Goal: Information Seeking & Learning: Learn about a topic

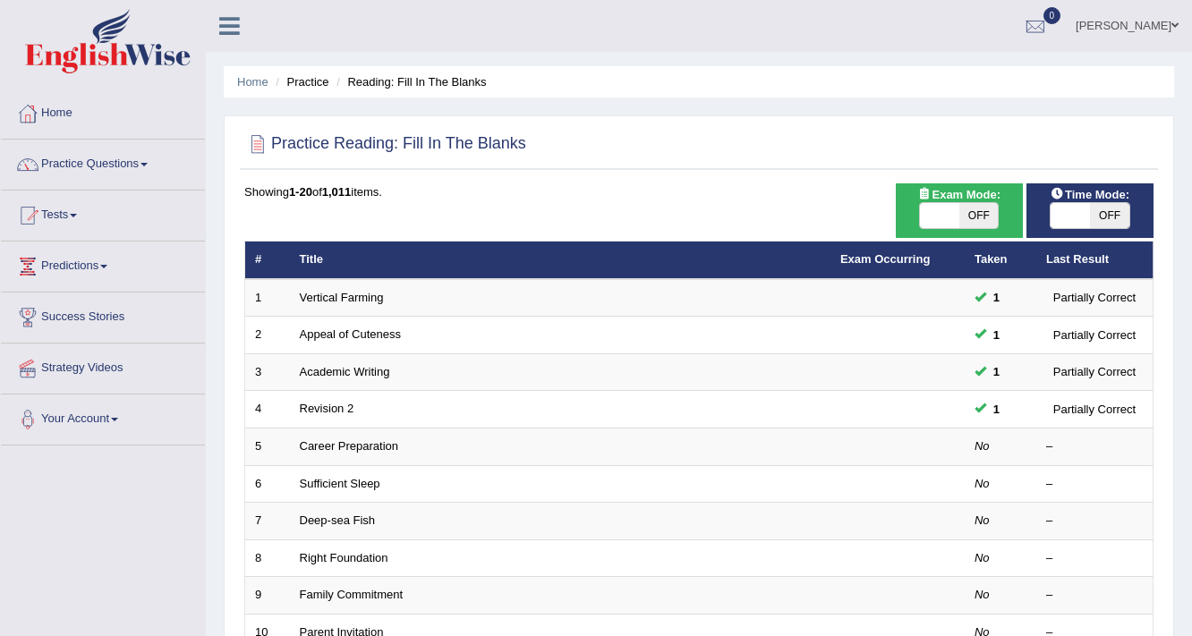
click at [1155, 28] on link "Vidurshi Lambert" at bounding box center [1127, 23] width 130 height 47
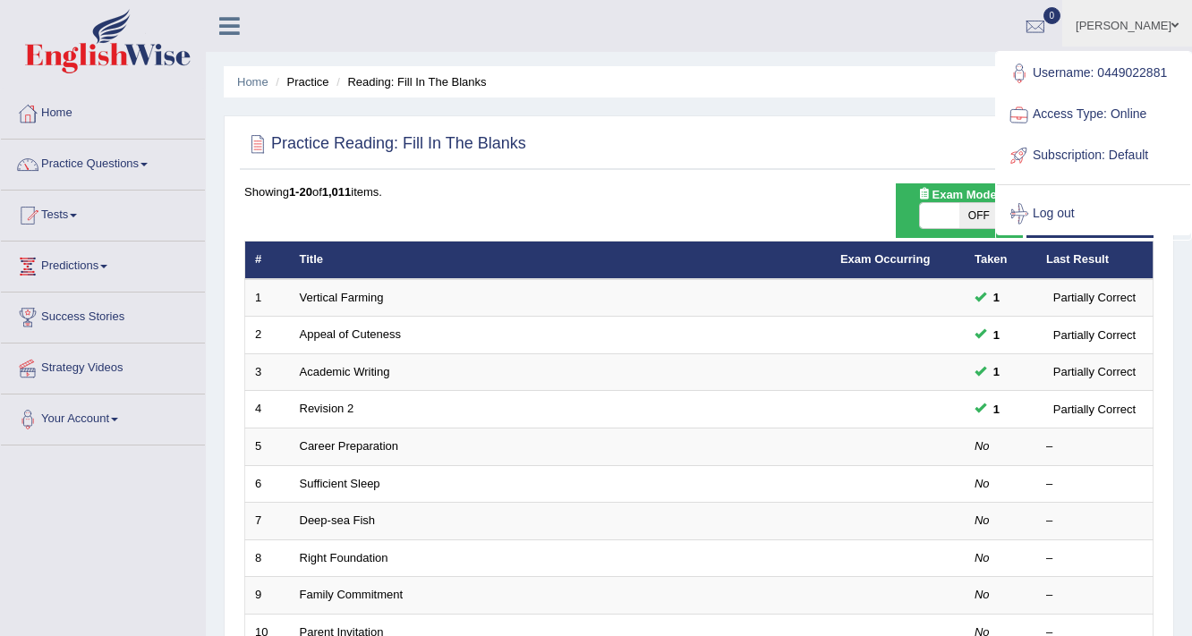
click at [1099, 53] on ul "Username: 0449022881 Access Type: Online Subscription: Default Log out" at bounding box center [1093, 144] width 193 height 182
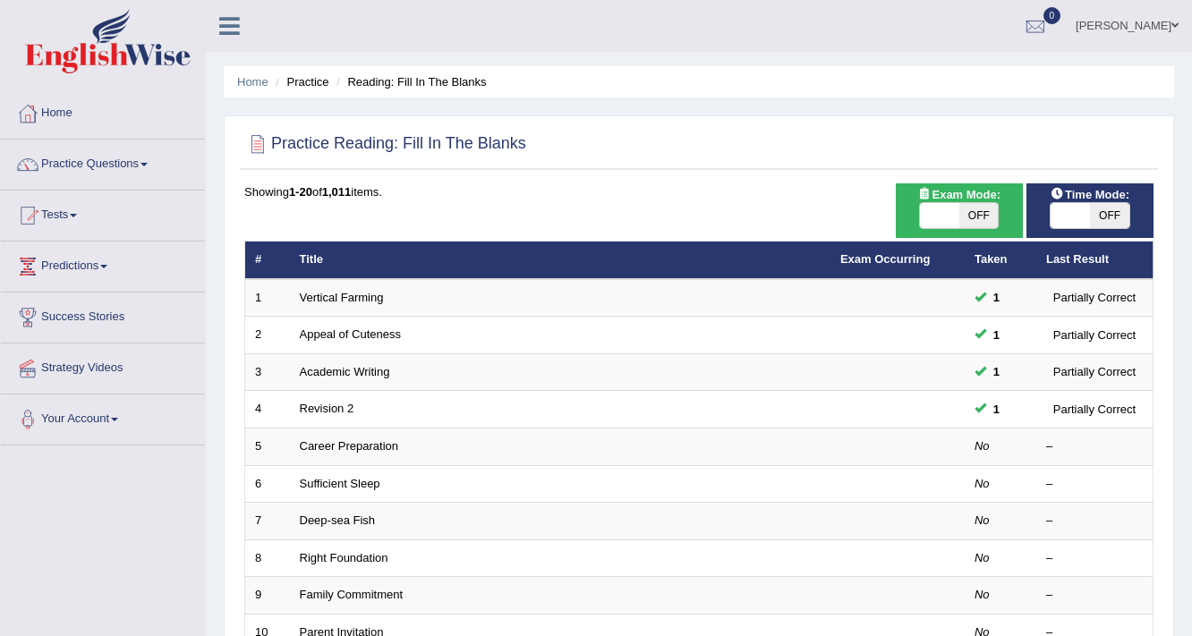
click at [1116, 28] on link "Vidurshi Lambert" at bounding box center [1127, 23] width 130 height 47
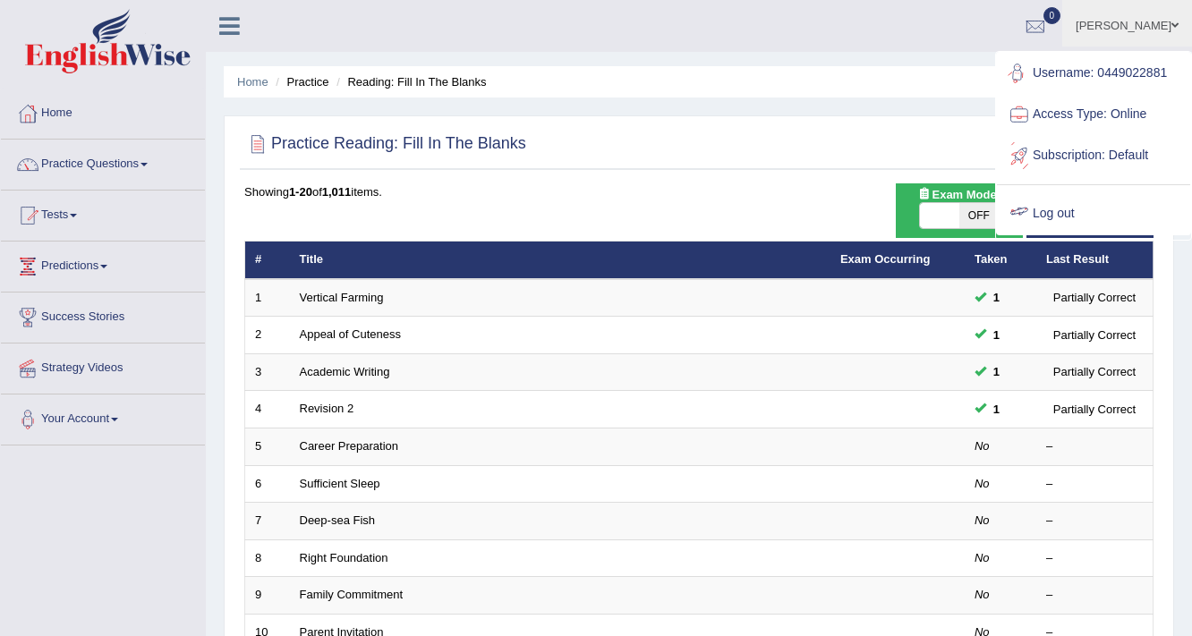
click at [1053, 206] on link "Log out" at bounding box center [1093, 213] width 193 height 41
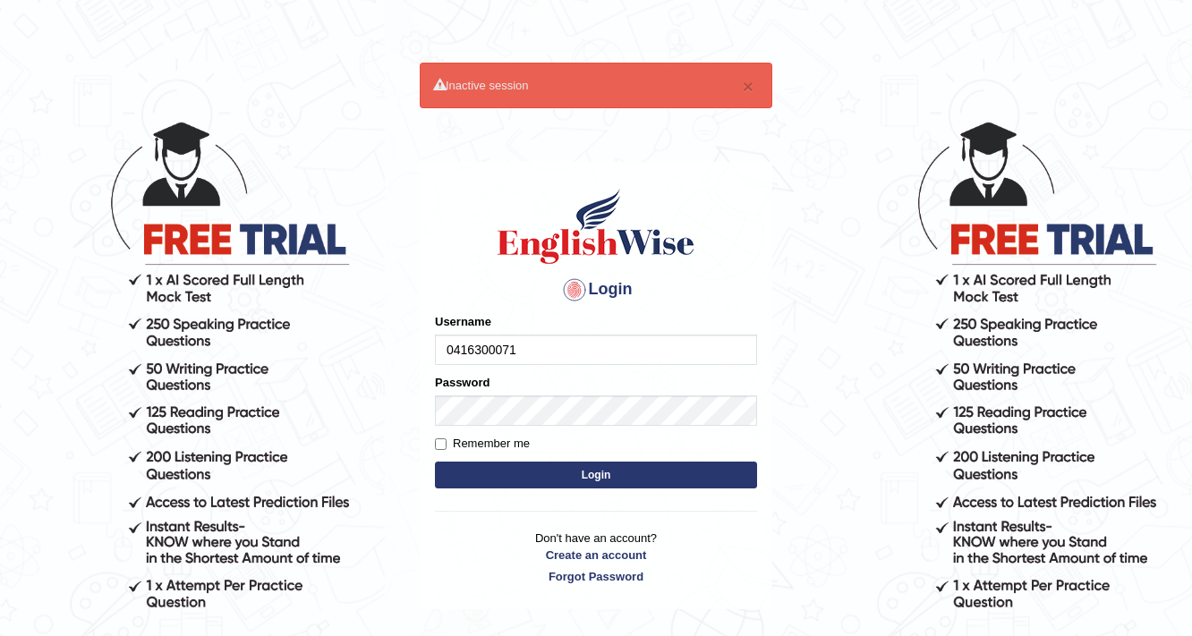
type input "0416300071"
click at [435, 462] on button "Login" at bounding box center [596, 475] width 322 height 27
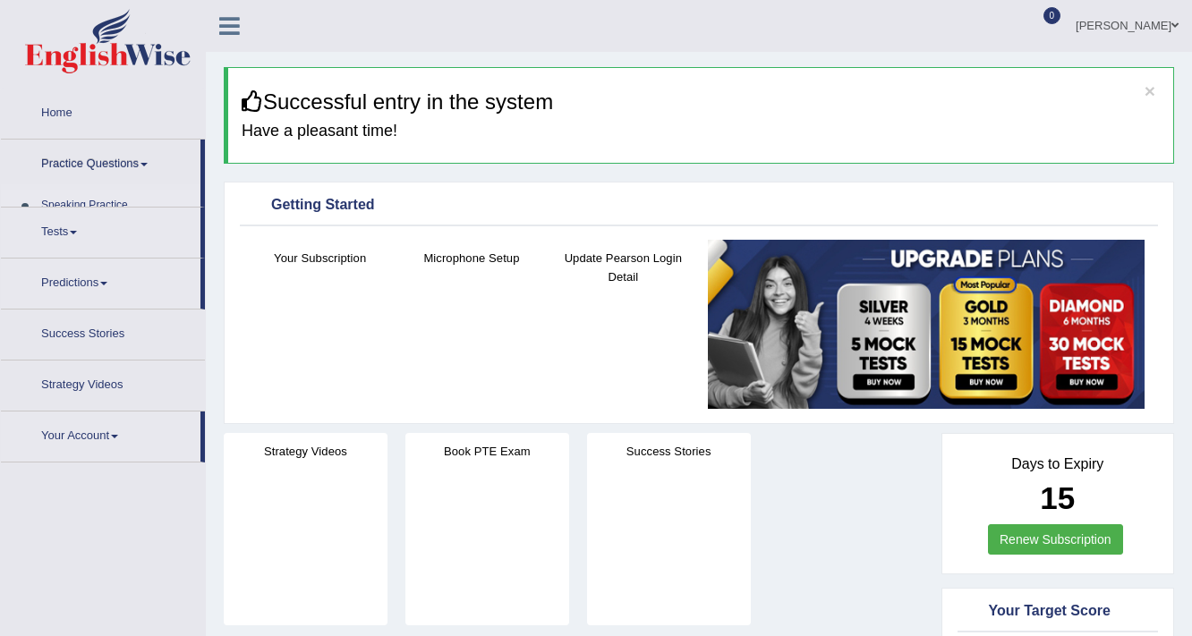
click at [102, 169] on link "Practice Questions" at bounding box center [100, 162] width 199 height 45
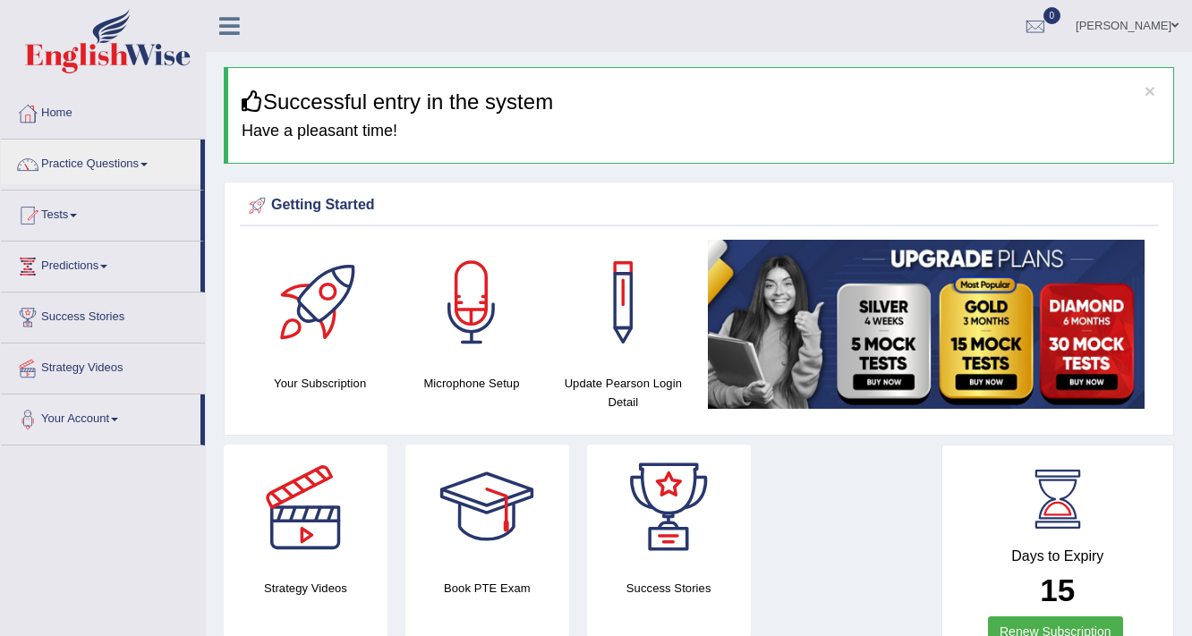
click at [102, 169] on link "Practice Questions" at bounding box center [100, 162] width 199 height 45
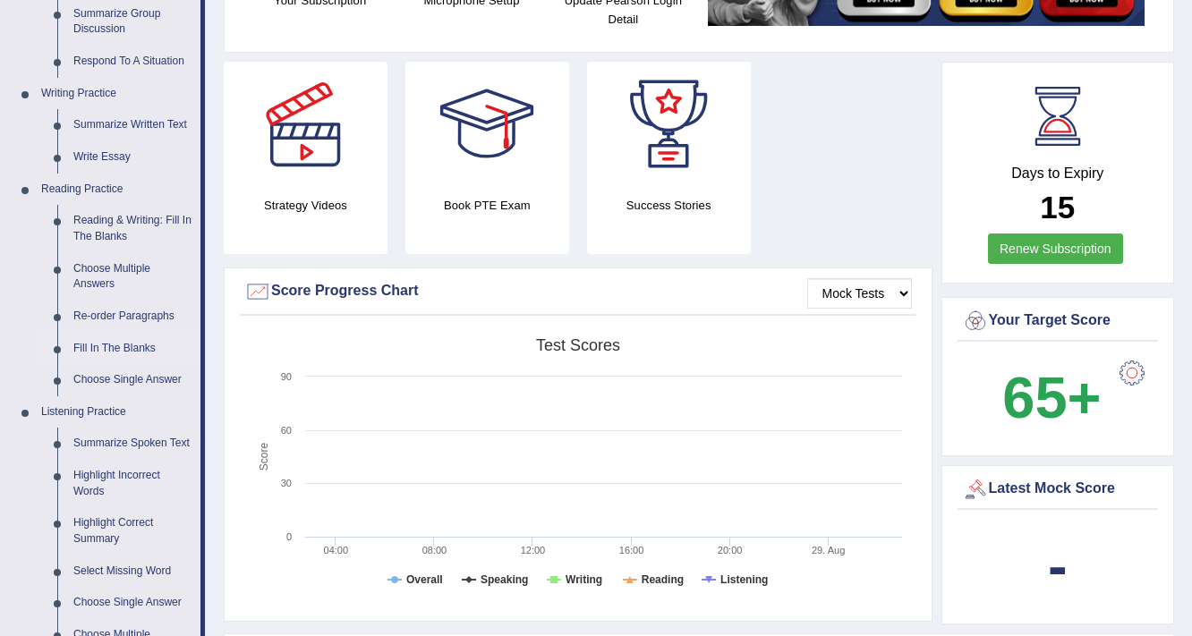
scroll to position [358, 0]
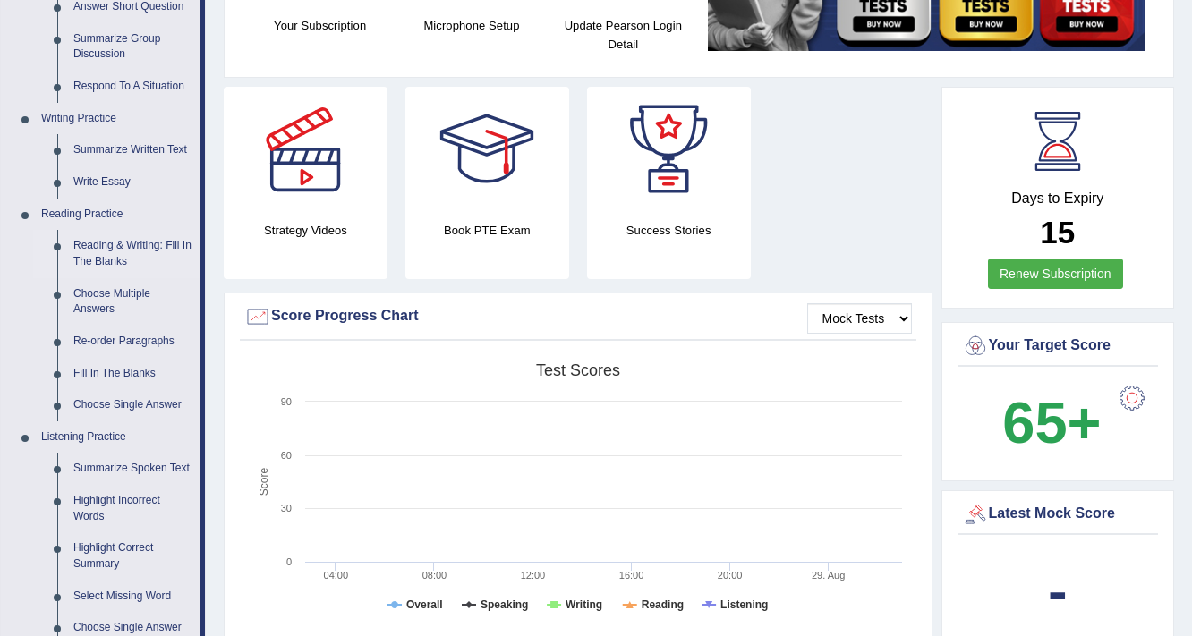
click at [104, 235] on link "Reading & Writing: Fill In The Blanks" at bounding box center [132, 253] width 135 height 47
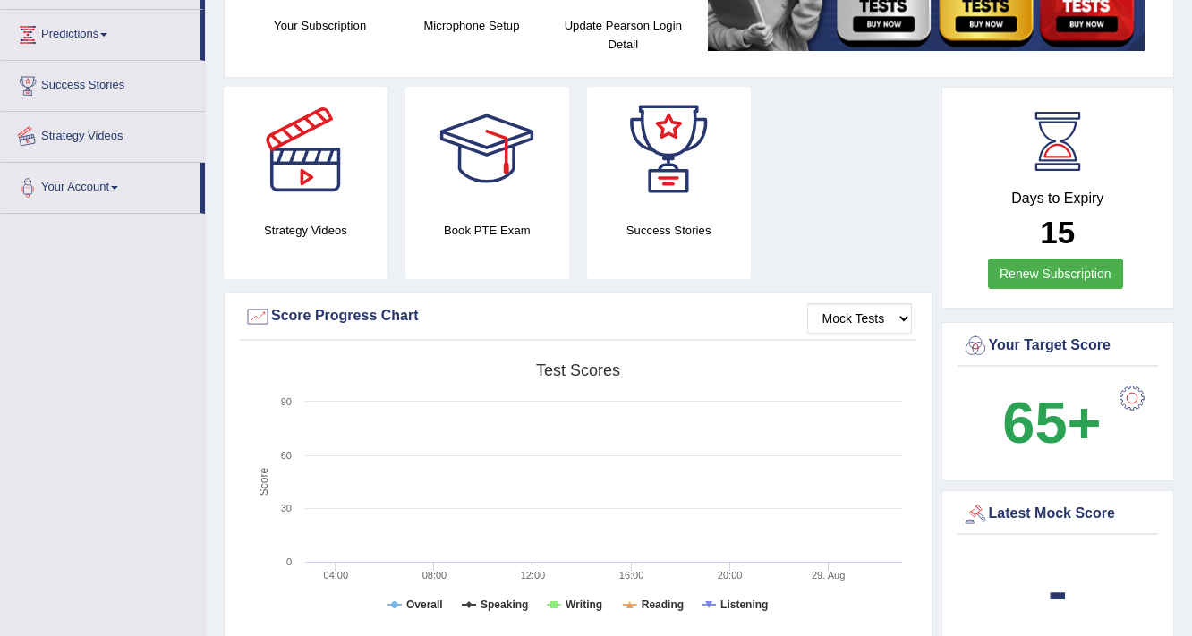
scroll to position [507, 0]
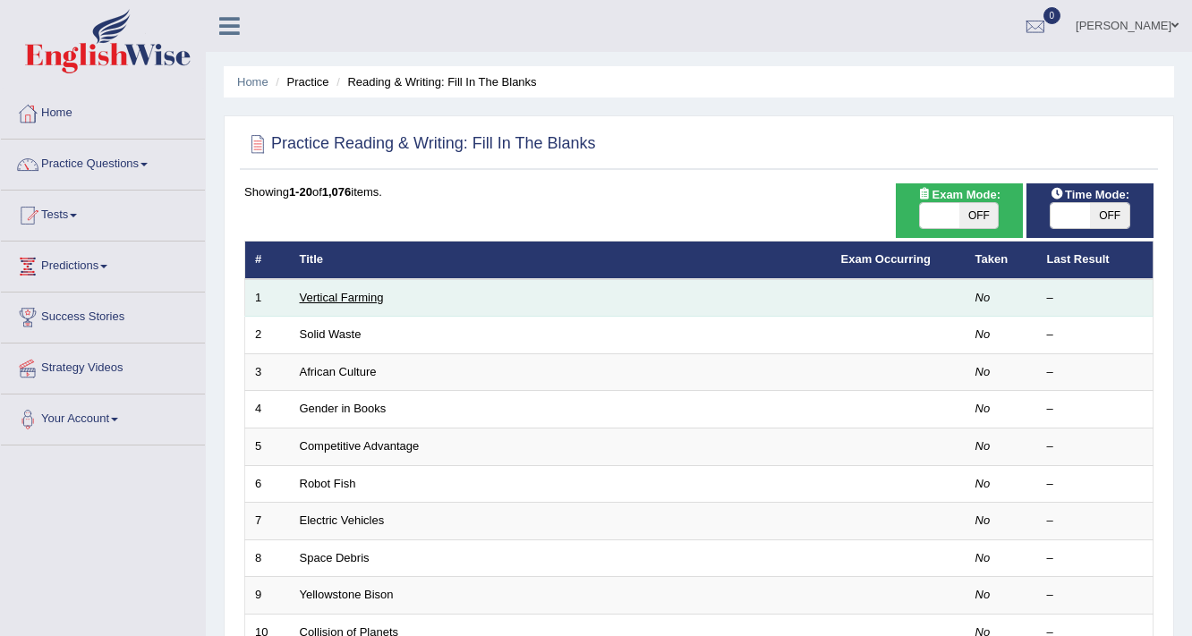
click at [349, 292] on link "Vertical Farming" at bounding box center [342, 297] width 84 height 13
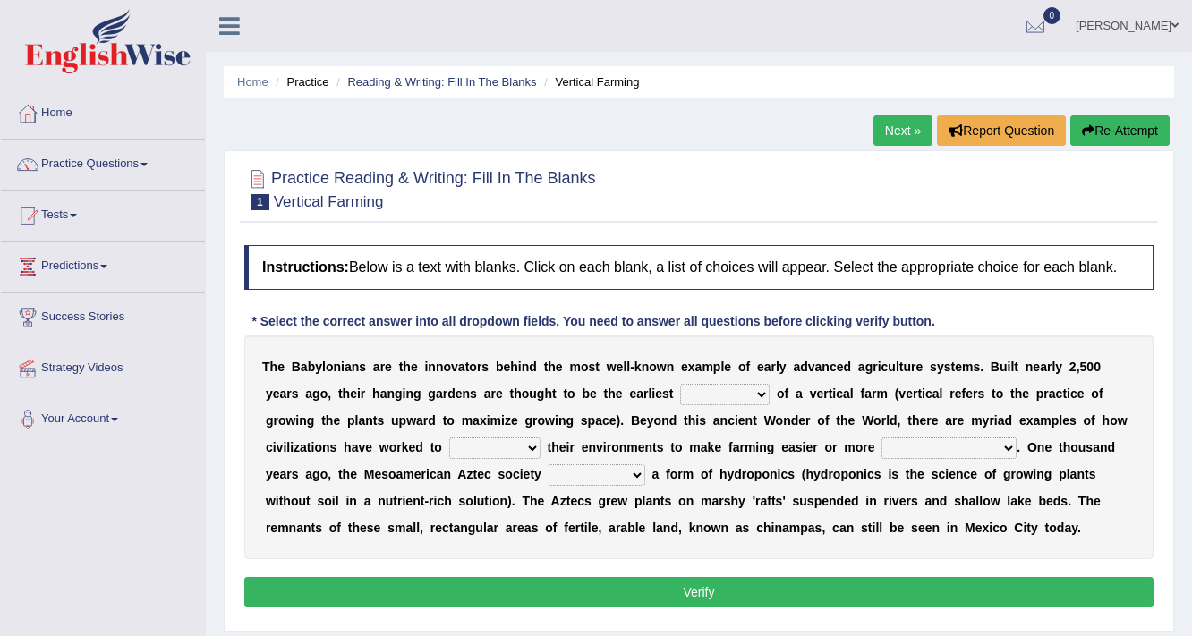
click at [760, 393] on select "prototype failure discredit protocol" at bounding box center [724, 394] width 89 height 21
select select "prototype"
click at [680, 384] on select "prototype failure discredit protocol" at bounding box center [724, 394] width 89 height 21
click at [538, 442] on select "manipulate escape respect disarrange" at bounding box center [494, 447] width 91 height 21
select select "manipulate"
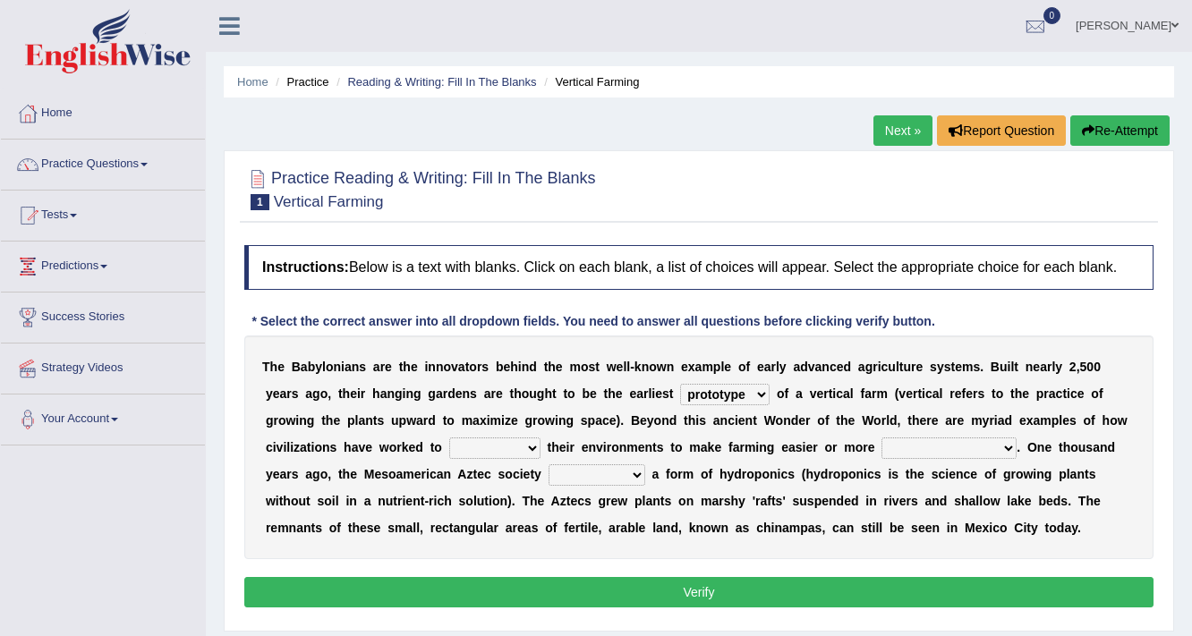
click at [449, 437] on select "manipulate escape respect disarrange" at bounding box center [494, 447] width 91 height 21
click at [1010, 447] on select "productive constructive connective counterproductive" at bounding box center [948, 447] width 135 height 21
select select "productive"
click at [881, 437] on select "productive constructive connective counterproductive" at bounding box center [948, 447] width 135 height 21
click at [637, 471] on select "domineered volunteered pioneered engineered" at bounding box center [596, 474] width 97 height 21
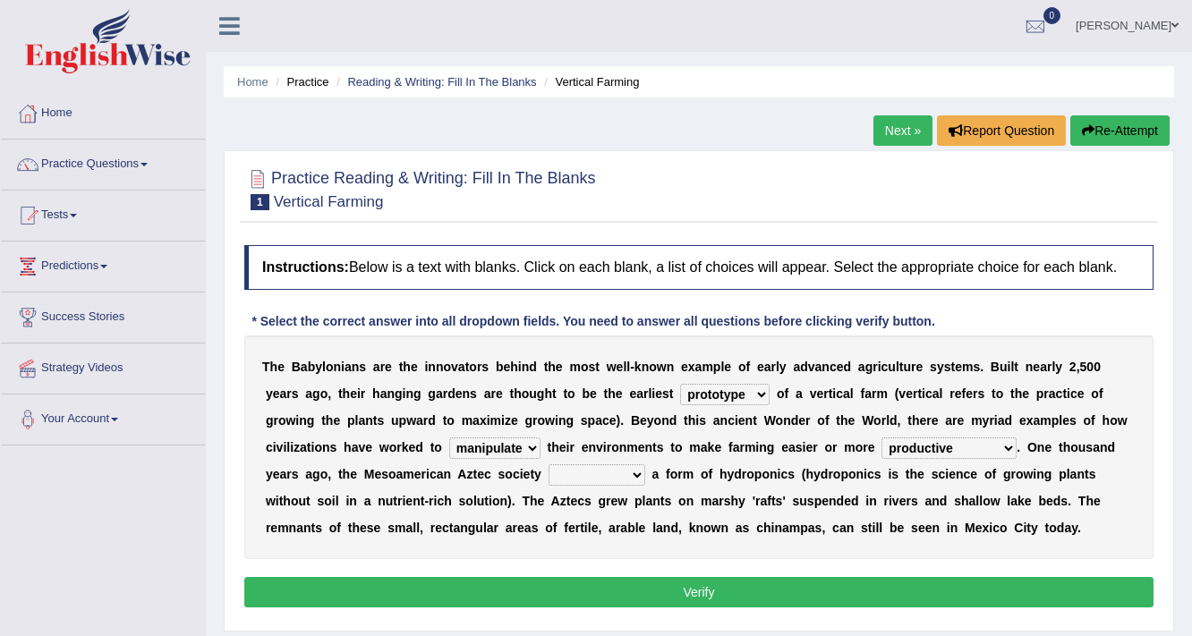
select select "engineered"
click at [548, 464] on select "domineered volunteered pioneered engineered" at bounding box center [596, 474] width 97 height 21
click at [765, 390] on select "prototype failure discredit protocol" at bounding box center [724, 394] width 89 height 21
click at [634, 429] on div "T h e B a b y l o n i a n s a r e t h e i n n o v a t o r s b e h i n d t h e m…" at bounding box center [698, 447] width 909 height 224
click at [526, 447] on select "manipulate escape respect disarrange" at bounding box center [494, 447] width 91 height 21
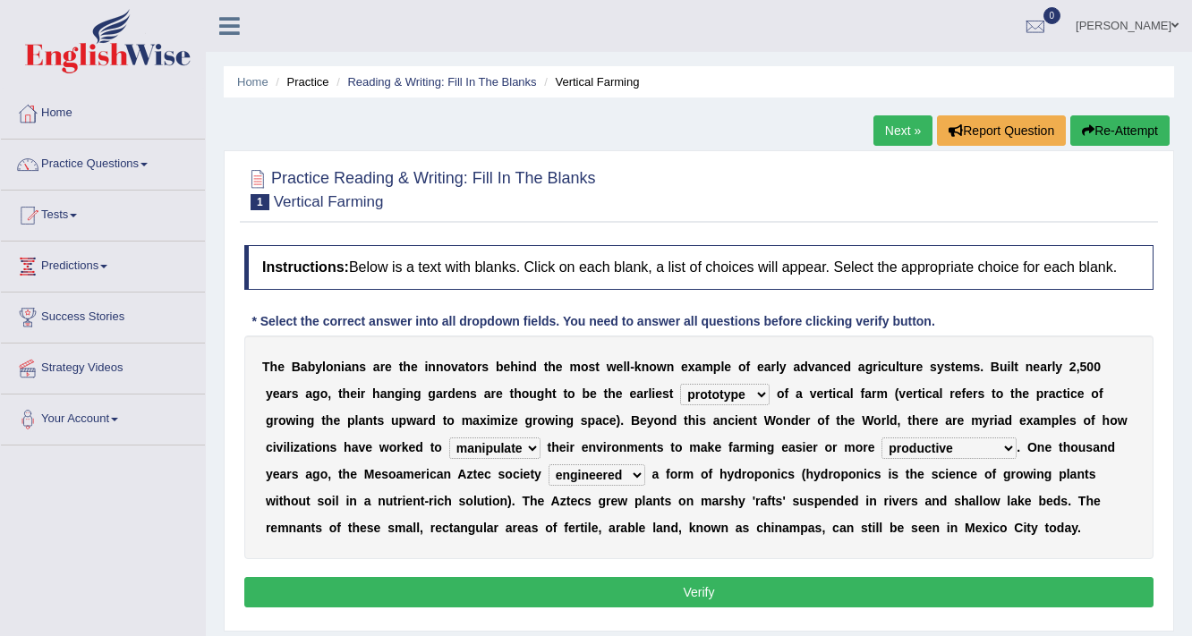
click at [855, 449] on b "o" at bounding box center [859, 447] width 8 height 14
click at [1007, 443] on select "productive constructive connective counterproductive" at bounding box center [948, 447] width 135 height 21
click at [437, 521] on b "e" at bounding box center [438, 528] width 7 height 14
click at [632, 471] on select "domineered volunteered pioneered engineered" at bounding box center [596, 474] width 97 height 21
click at [679, 547] on div "T h e B a b y l o n i a n s a r e t h e i n n o v a t o r s b e h i n d t h e m…" at bounding box center [698, 447] width 909 height 224
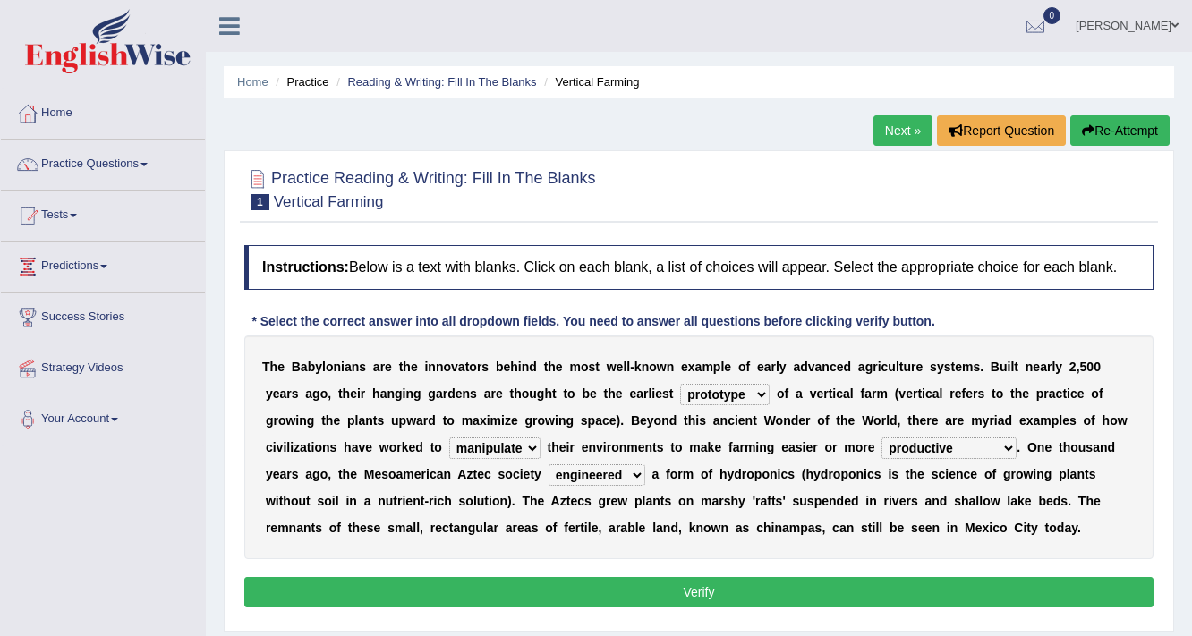
click at [698, 593] on button "Verify" at bounding box center [698, 592] width 909 height 30
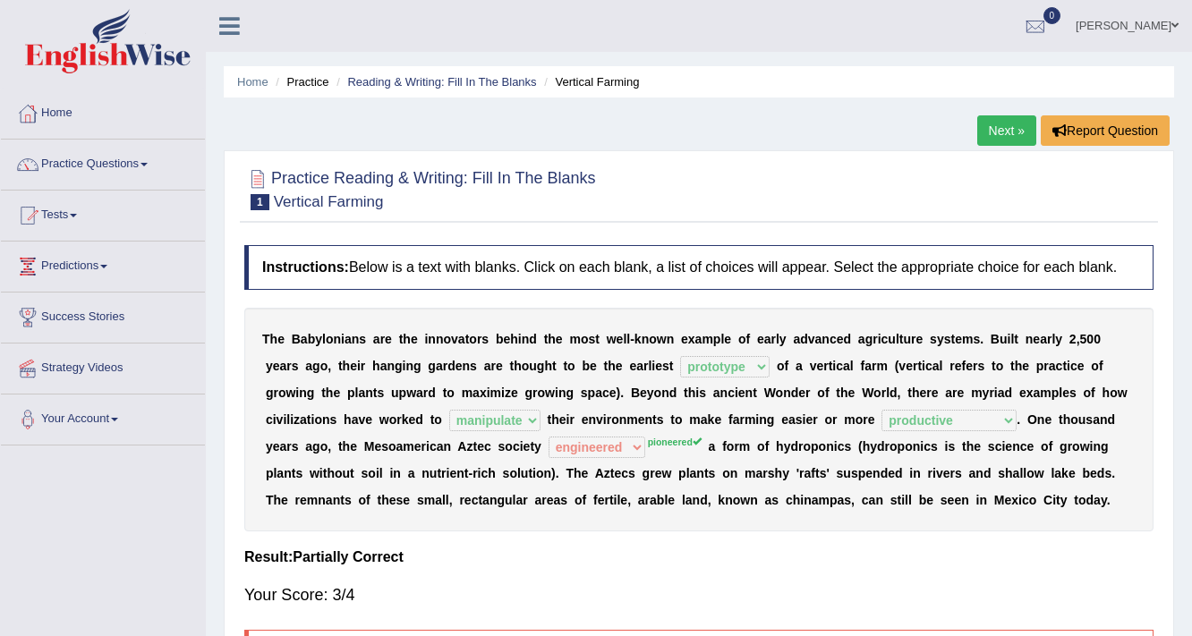
click at [1014, 129] on link "Next »" at bounding box center [1006, 130] width 59 height 30
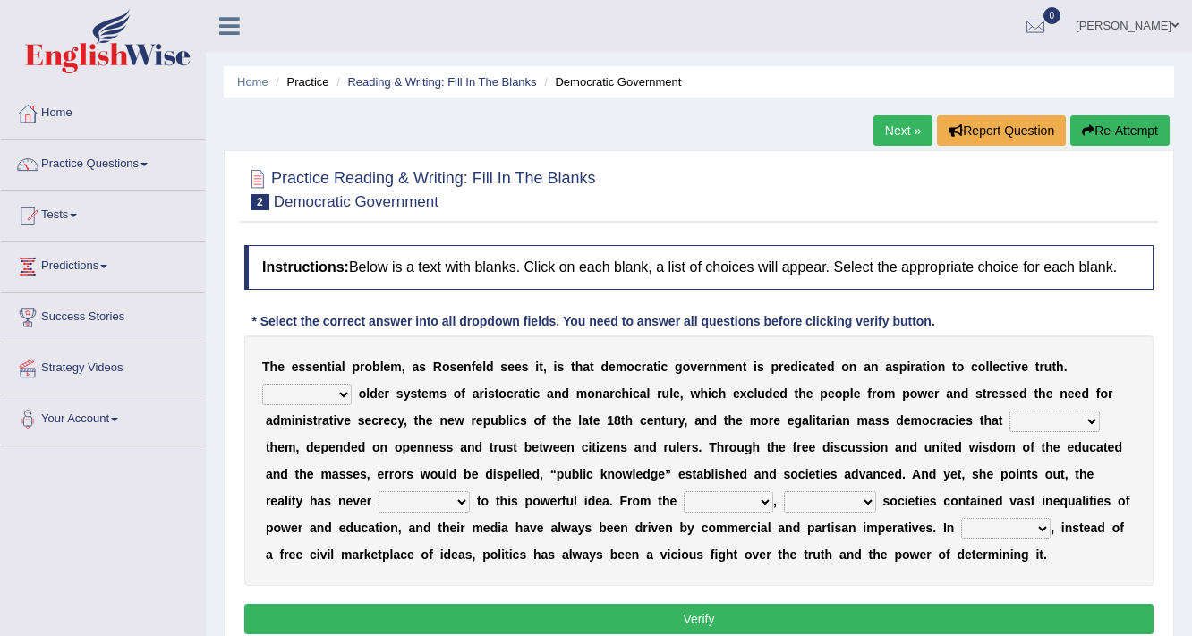
click at [340, 393] on select "Like Unlike Likely Safely" at bounding box center [306, 394] width 89 height 21
click at [262, 384] on select "Like Unlike Likely Safely" at bounding box center [306, 394] width 89 height 21
click at [344, 387] on select "Like Unlike Likely Safely" at bounding box center [306, 394] width 89 height 21
click at [262, 384] on select "Like Unlike Likely Safely" at bounding box center [306, 394] width 89 height 21
click at [344, 393] on select "Like Unlike Likely Safely" at bounding box center [306, 394] width 89 height 21
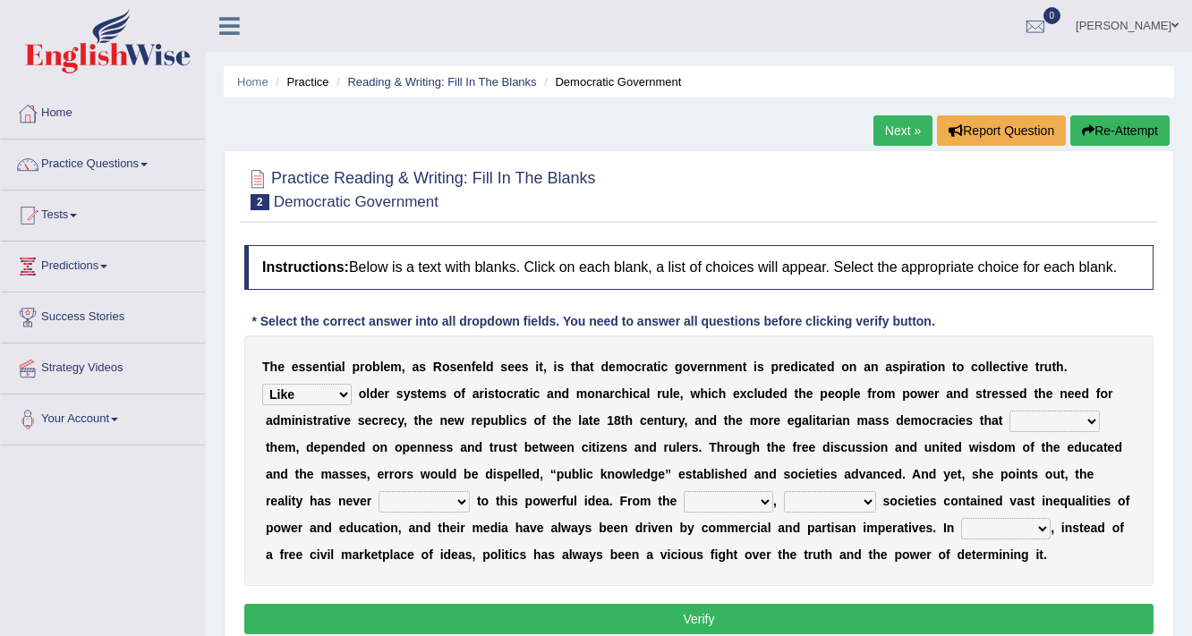
select select "Likely"
click at [262, 384] on select "Like Unlike Likely Safely" at bounding box center [306, 394] width 89 height 21
click at [345, 388] on select "Like Unlike Likely Safely" at bounding box center [306, 394] width 89 height 21
click at [898, 407] on div "T h e e s s e n t i a l p r o b l e m , a s R o s e n f e l d s e e s i t , i s…" at bounding box center [698, 460] width 909 height 250
click at [1091, 418] on select "readed grated succeeded printed" at bounding box center [1054, 421] width 90 height 21
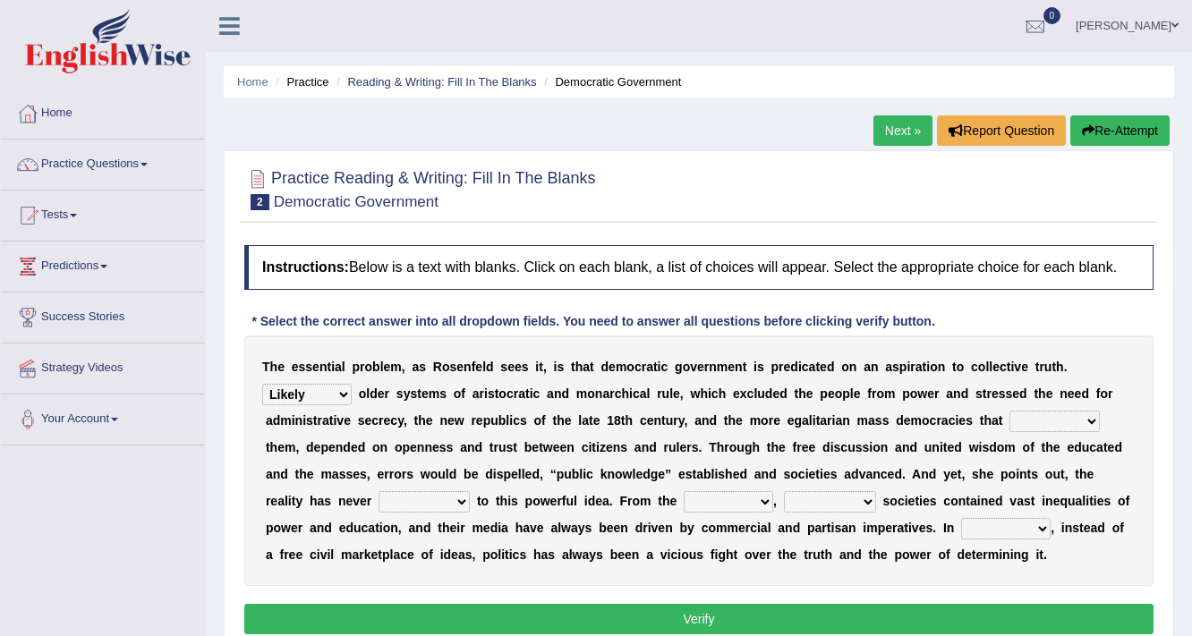
click at [927, 456] on div "T h e e s s e n t i a l p r o b l e m , a s R o s e n f e l d s e e s i t , i s…" at bounding box center [698, 460] width 909 height 250
click at [1084, 419] on select "readed grated succeeded printed" at bounding box center [1054, 421] width 90 height 21
click at [1009, 411] on select "readed grated succeeded printed" at bounding box center [1054, 421] width 90 height 21
click at [1084, 419] on select "readed grated succeeded printed" at bounding box center [1054, 421] width 90 height 21
select select "printed"
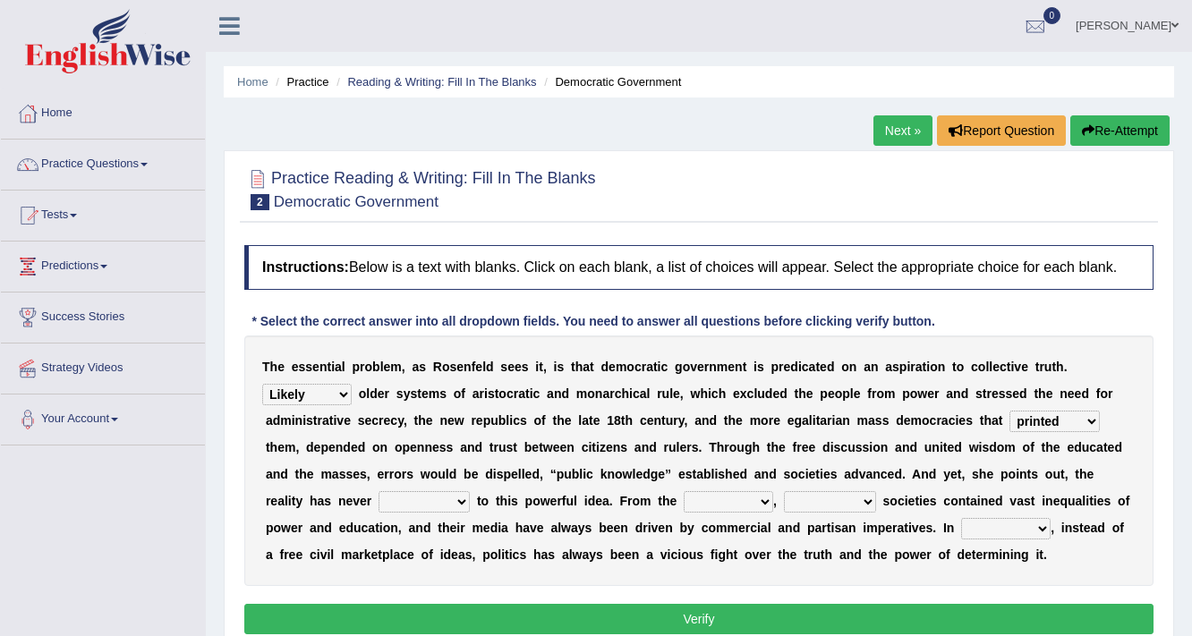
click at [1009, 411] on select "readed grated succeeded printed" at bounding box center [1054, 421] width 90 height 21
click at [465, 499] on select "saved up stood up brought up lived up" at bounding box center [423, 501] width 91 height 21
select select "lived up"
click at [378, 491] on select "saved up stood up brought up lived up" at bounding box center [423, 501] width 91 height 21
click at [765, 504] on select "outset ranged stood caught" at bounding box center [727, 501] width 89 height 21
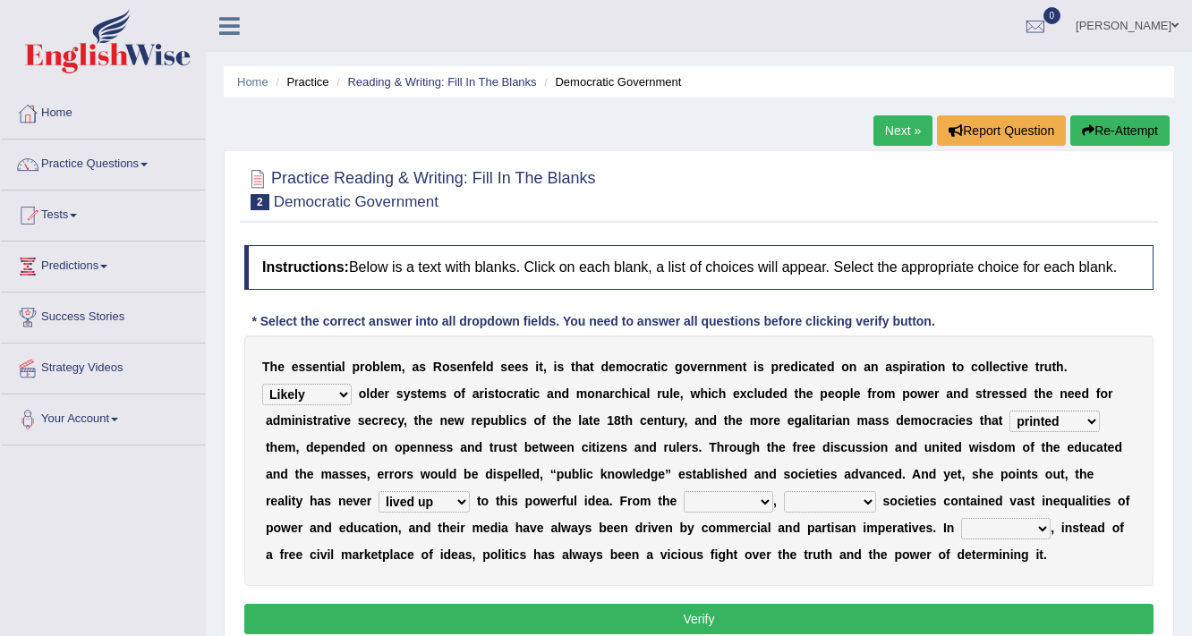
select select "ranged"
click at [683, 491] on select "outset ranged stood caught" at bounding box center [727, 501] width 89 height 21
click at [873, 499] on select "freedom democratic media stilled" at bounding box center [830, 501] width 92 height 21
click at [734, 557] on b "t" at bounding box center [736, 555] width 4 height 14
click at [762, 502] on select "outset ranged stood caught" at bounding box center [727, 501] width 89 height 21
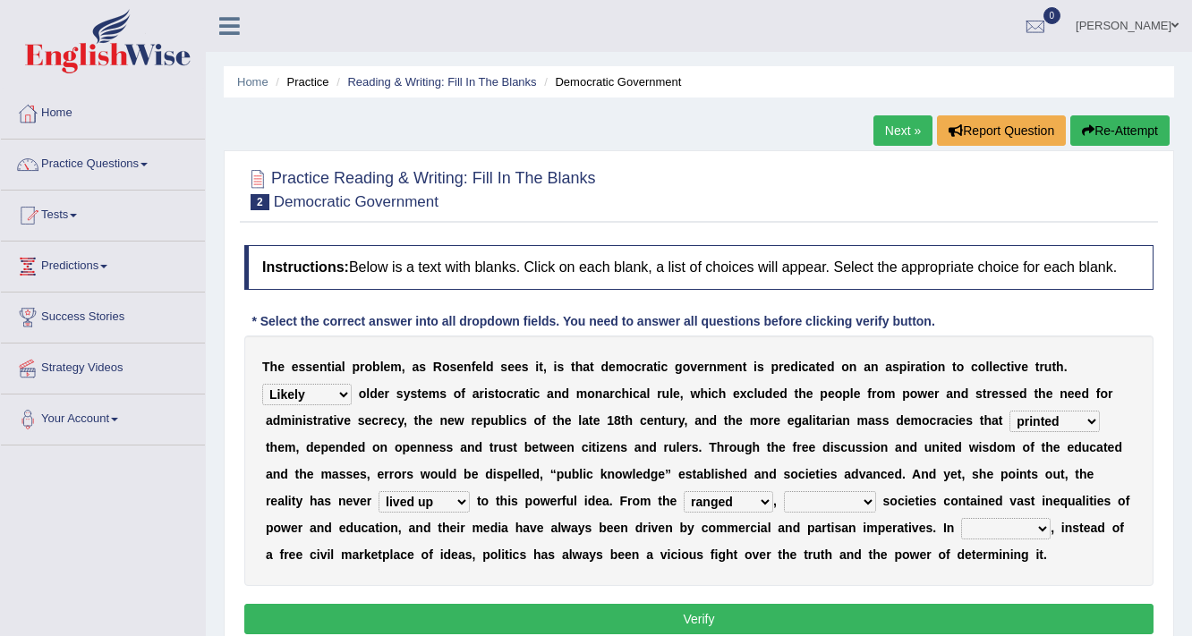
click at [870, 505] on select "freedom democratic media stilled" at bounding box center [830, 501] width 92 height 21
click at [784, 491] on select "freedom democratic media stilled" at bounding box center [830, 501] width 92 height 21
click at [868, 497] on select "freedom democratic media stilled" at bounding box center [830, 501] width 92 height 21
select select "democratic"
click at [784, 491] on select "freedom democratic media stilled" at bounding box center [830, 501] width 92 height 21
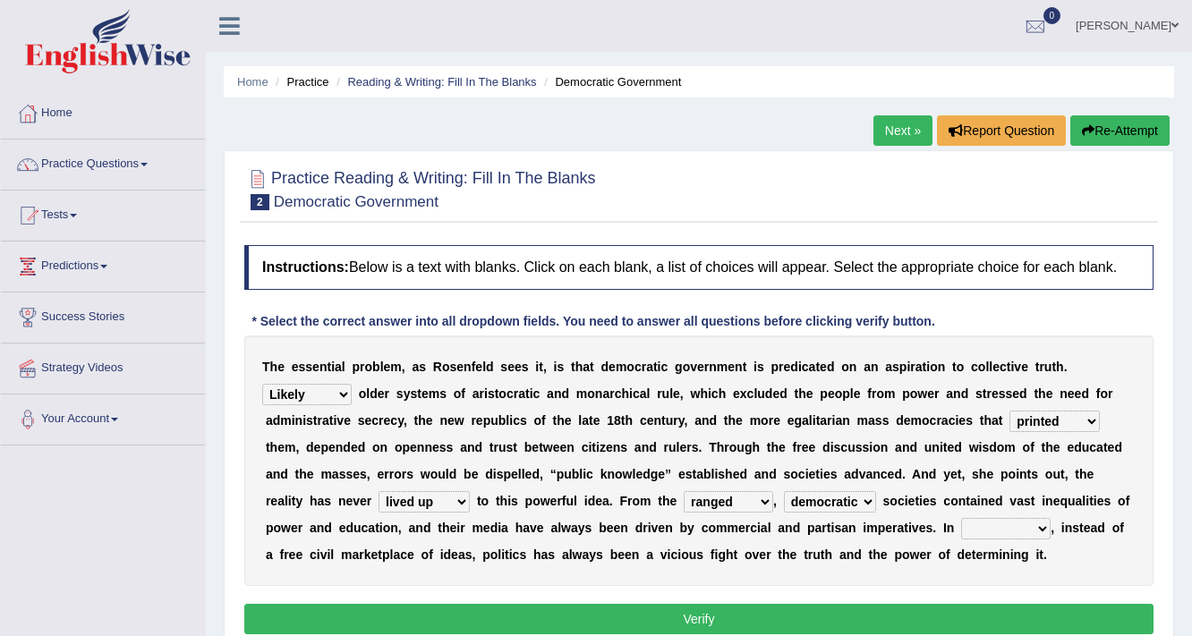
click at [1038, 526] on select "power practice ideas fought" at bounding box center [1005, 528] width 89 height 21
select select "practice"
click at [961, 518] on select "power practice ideas fought" at bounding box center [1005, 528] width 89 height 21
click at [341, 387] on select "Like Unlike Likely Safely" at bounding box center [306, 394] width 89 height 21
click at [262, 384] on select "Like Unlike Likely Safely" at bounding box center [306, 394] width 89 height 21
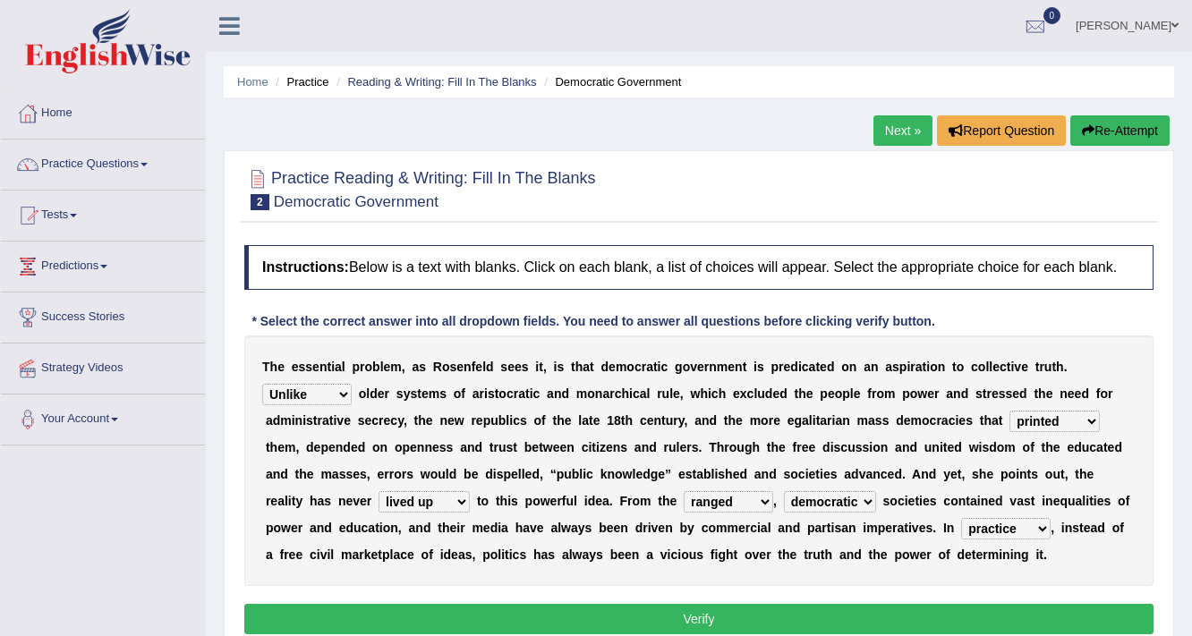
click at [347, 394] on select "Like Unlike Likely Safely" at bounding box center [306, 394] width 89 height 21
select select "Like"
click at [262, 384] on select "Like Unlike Likely Safely" at bounding box center [306, 394] width 89 height 21
click at [1081, 419] on select "readed grated succeeded printed" at bounding box center [1054, 421] width 90 height 21
select select "succeeded"
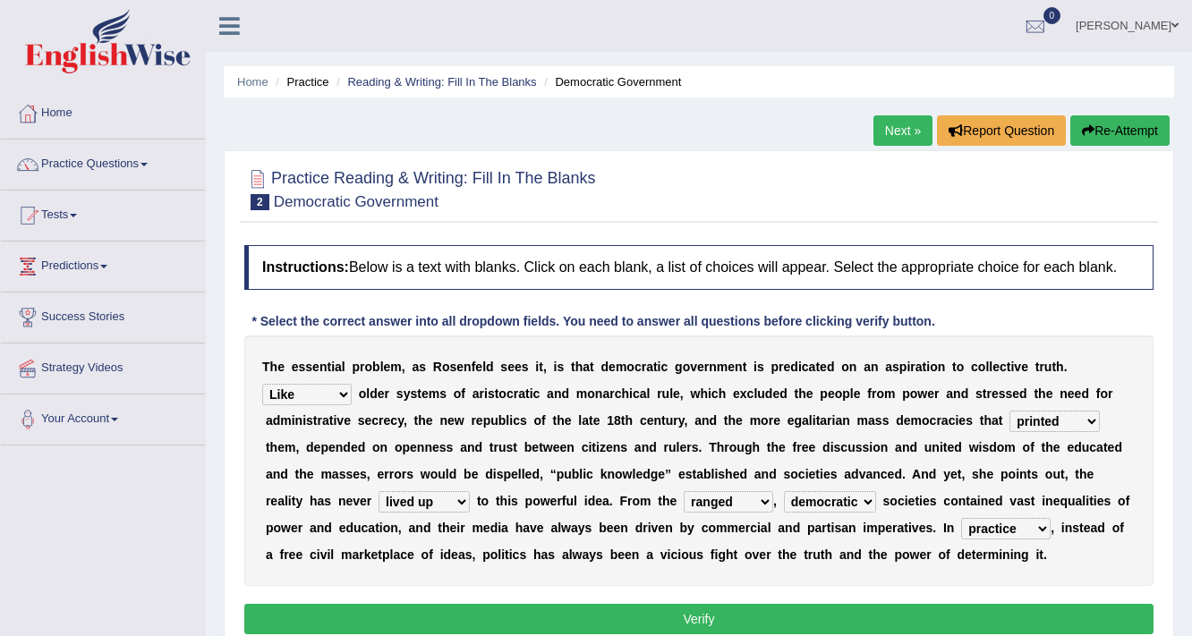
click at [1009, 411] on select "readed grated succeeded printed" at bounding box center [1054, 421] width 90 height 21
click at [461, 498] on select "saved up stood up brought up lived up" at bounding box center [423, 501] width 91 height 21
drag, startPoint x: 719, startPoint y: 621, endPoint x: 720, endPoint y: 612, distance: 9.0
click at [719, 621] on button "Verify" at bounding box center [698, 619] width 909 height 30
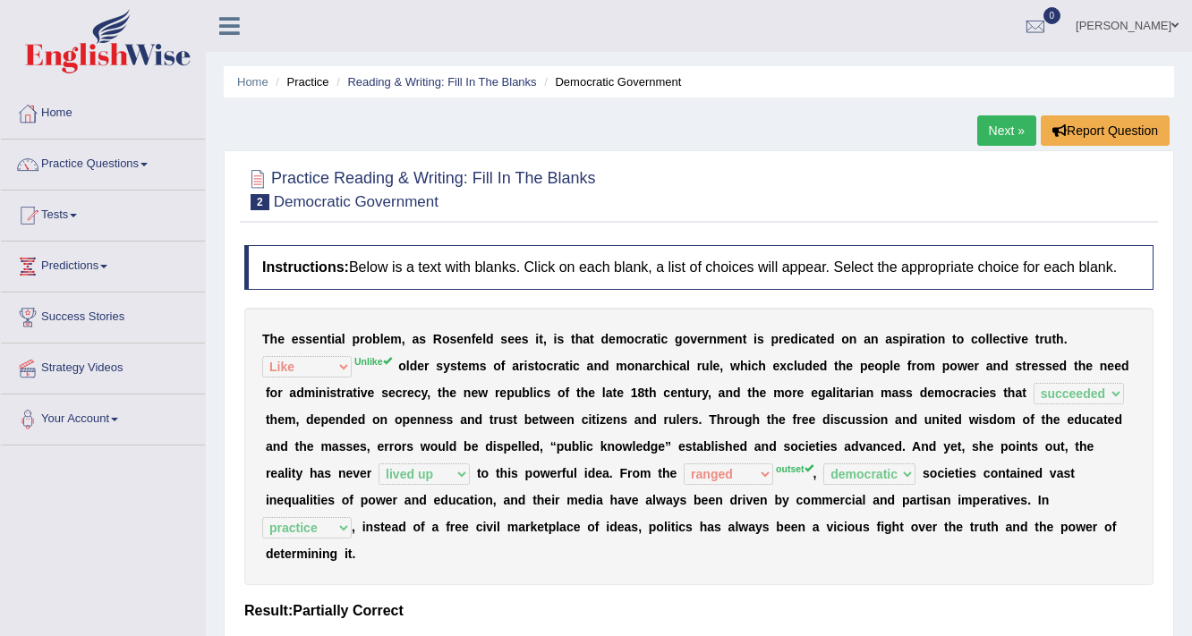
click at [1003, 134] on link "Next »" at bounding box center [1006, 130] width 59 height 30
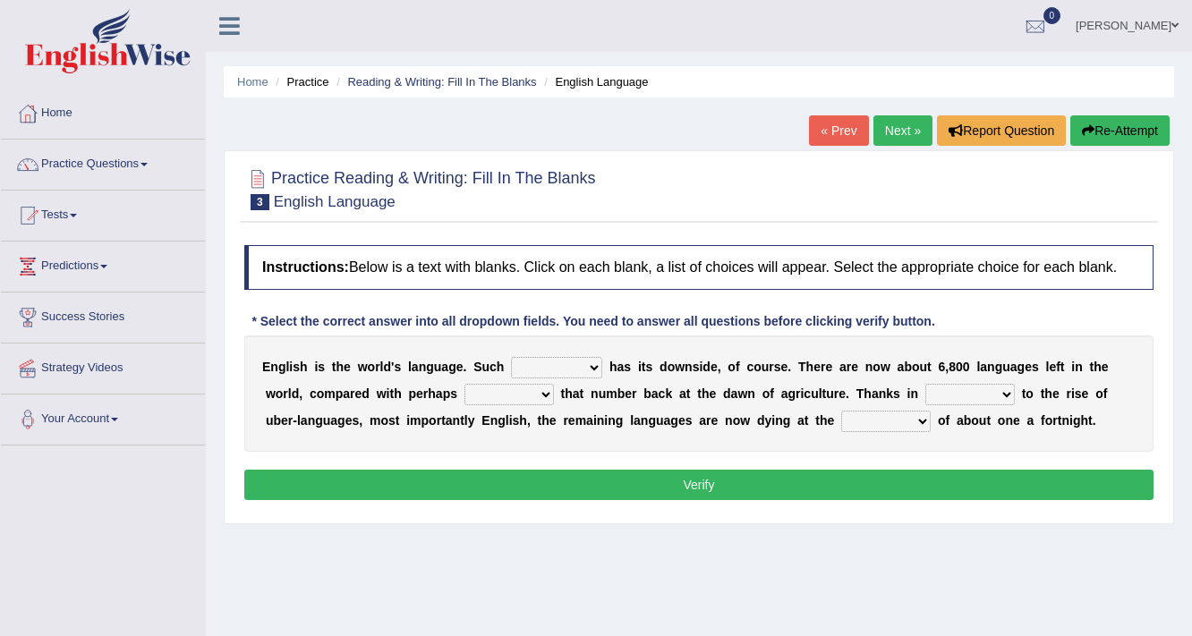
click at [594, 365] on select "power idea subject dominance" at bounding box center [556, 367] width 91 height 21
select select "dominance"
click at [511, 357] on select "power idea subject dominance" at bounding box center [556, 367] width 91 height 21
click at [548, 394] on select "rise twice firstly never" at bounding box center [508, 394] width 89 height 21
select select "twice"
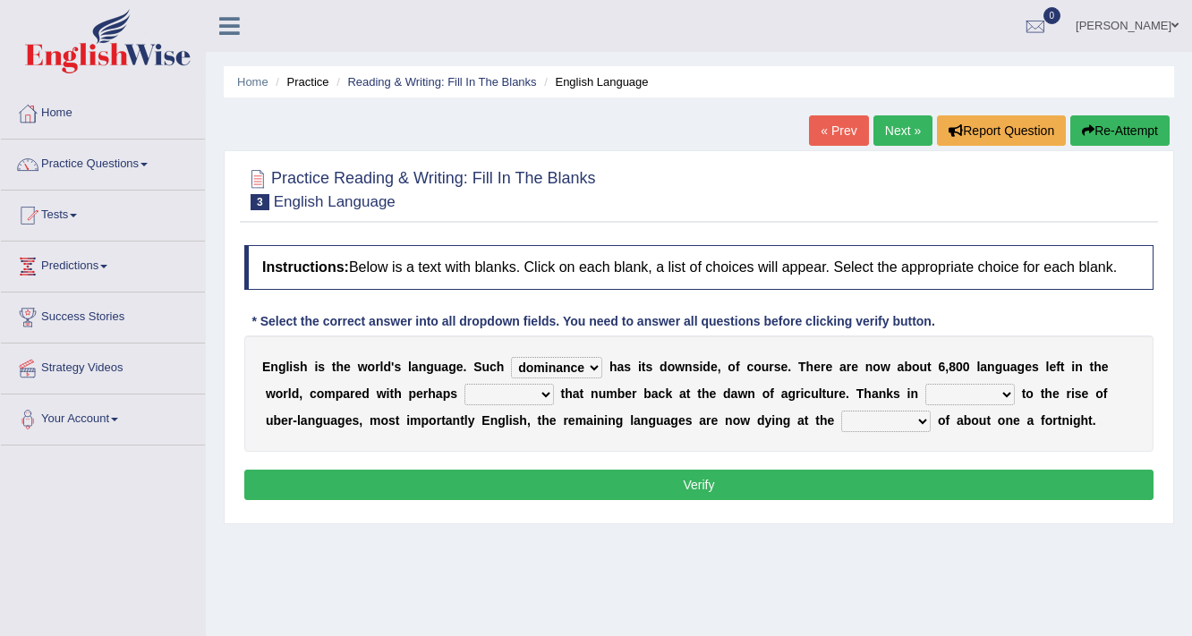
click at [464, 384] on select "rise twice firstly never" at bounding box center [508, 394] width 89 height 21
click at [1003, 387] on select "rare start part bother" at bounding box center [969, 394] width 89 height 21
select select "part"
click at [925, 384] on select "rare start part bother" at bounding box center [969, 394] width 89 height 21
click at [1006, 390] on select "rare start part bother" at bounding box center [969, 394] width 89 height 21
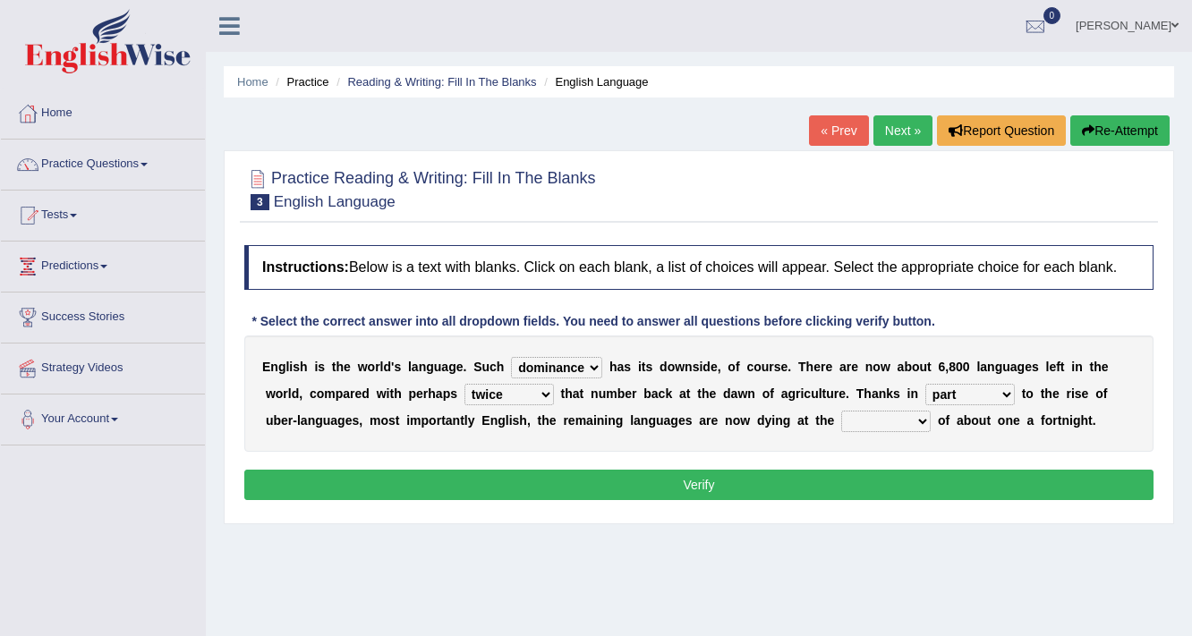
click at [680, 427] on div "E n g l i s h i s t h e w o r l d ' s l a n g u a g e . S u c h power idea subj…" at bounding box center [698, 393] width 909 height 116
click at [919, 417] on select "state rate wait great" at bounding box center [885, 421] width 89 height 21
select select "rate"
click at [841, 411] on select "state rate wait great" at bounding box center [885, 421] width 89 height 21
click at [540, 386] on select "rise twice firstly never" at bounding box center [508, 394] width 89 height 21
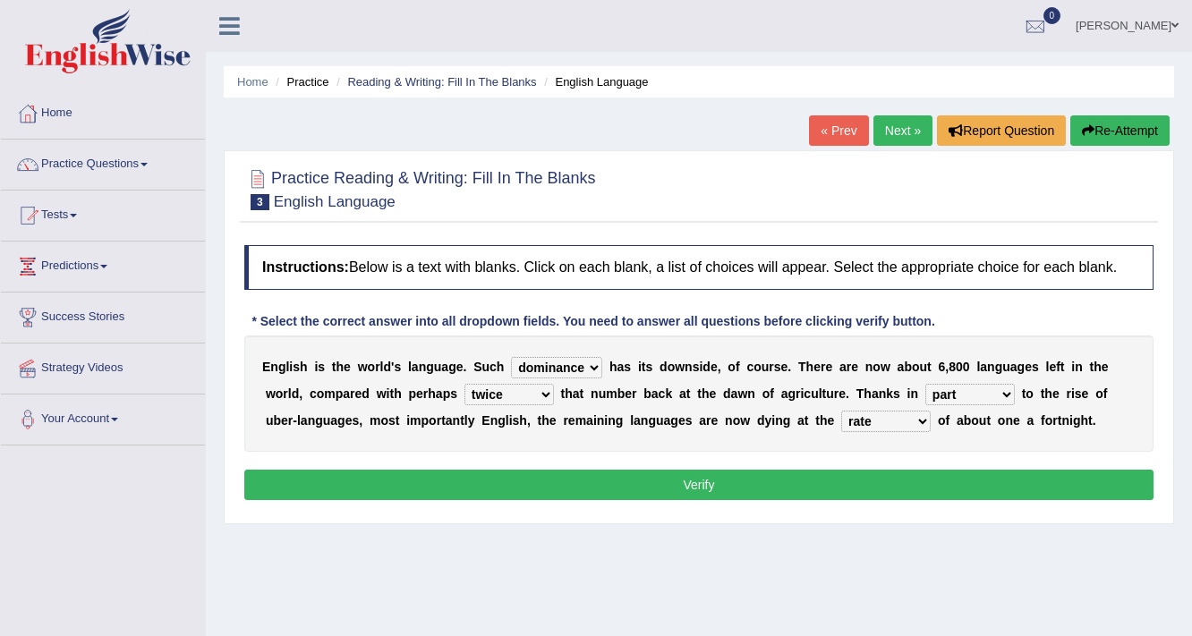
click at [1006, 391] on select "rare start part bother" at bounding box center [969, 394] width 89 height 21
select select "start"
click at [925, 384] on select "rare start part bother" at bounding box center [969, 394] width 89 height 21
click at [641, 477] on button "Verify" at bounding box center [698, 485] width 909 height 30
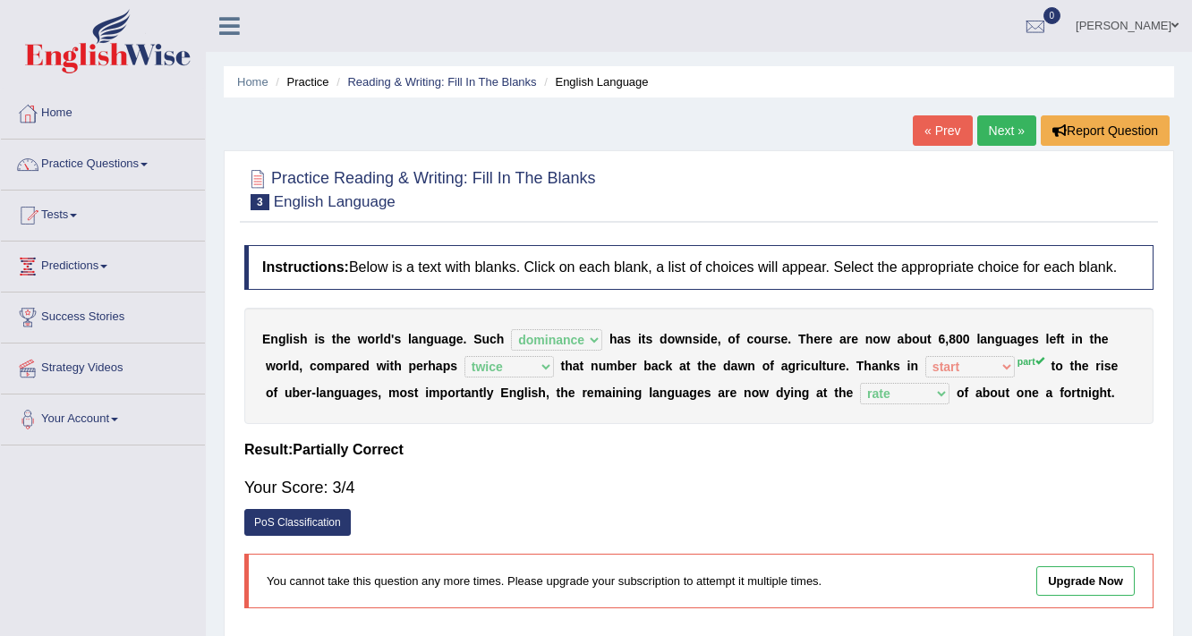
click at [999, 129] on link "Next »" at bounding box center [1006, 130] width 59 height 30
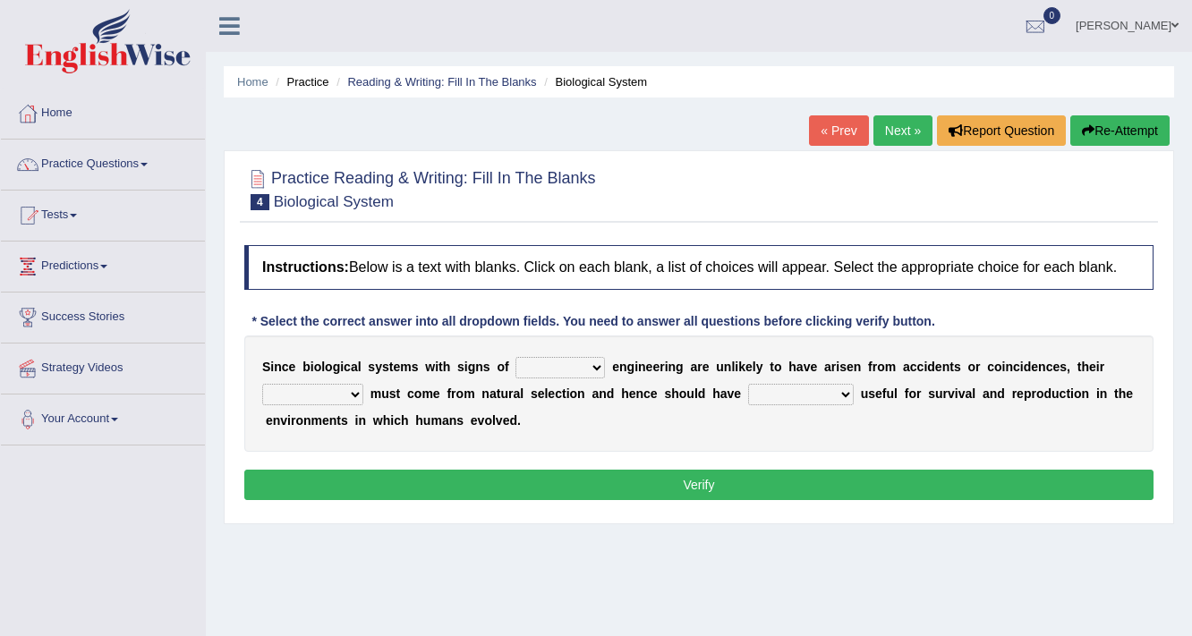
click at [598, 363] on select "system national extra complex" at bounding box center [559, 367] width 89 height 21
select select "complex"
click at [515, 357] on select "system national extra complex" at bounding box center [559, 367] width 89 height 21
click at [363, 391] on b at bounding box center [366, 393] width 7 height 14
click at [352, 394] on select "presence organisation registration structures" at bounding box center [312, 394] width 101 height 21
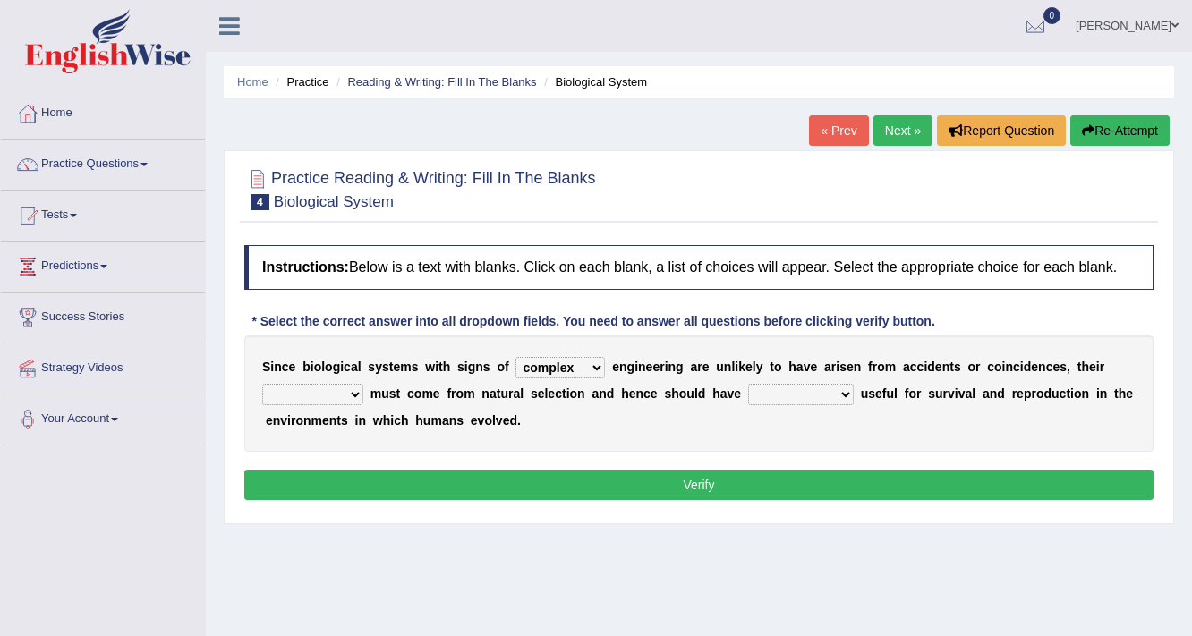
select select "structures"
click at [262, 384] on select "presence organisation registration structures" at bounding box center [312, 394] width 101 height 21
click at [844, 393] on select "functions cultures samples introductions" at bounding box center [801, 394] width 106 height 21
select select "functions"
click at [748, 384] on select "functions cultures samples introductions" at bounding box center [801, 394] width 106 height 21
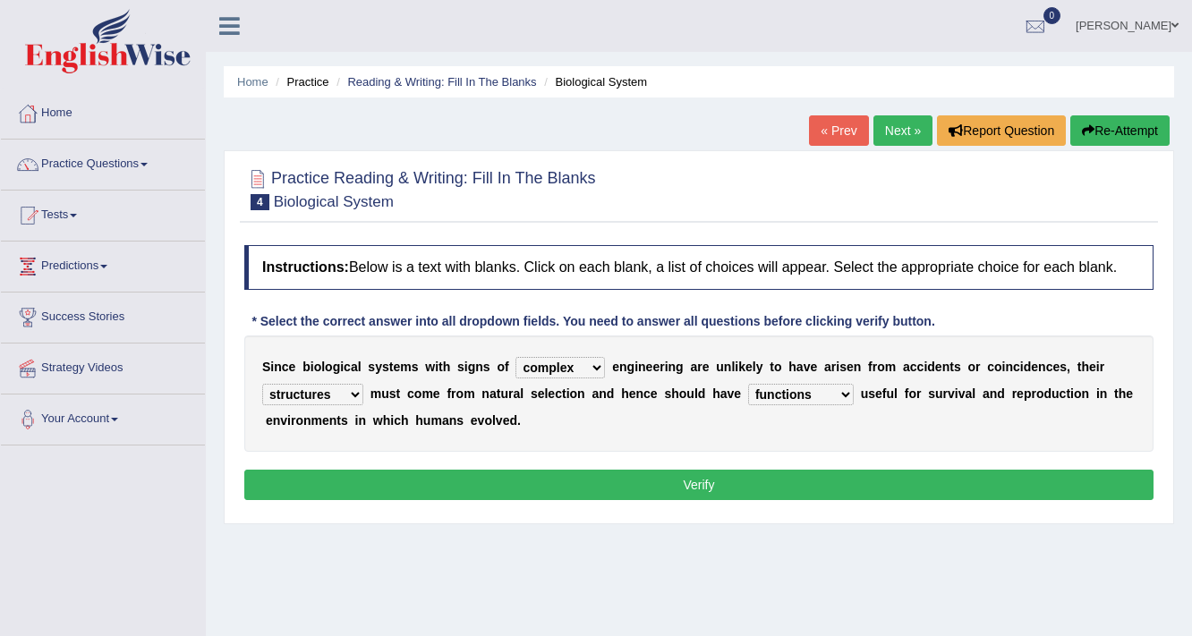
click at [809, 491] on button "Verify" at bounding box center [698, 485] width 909 height 30
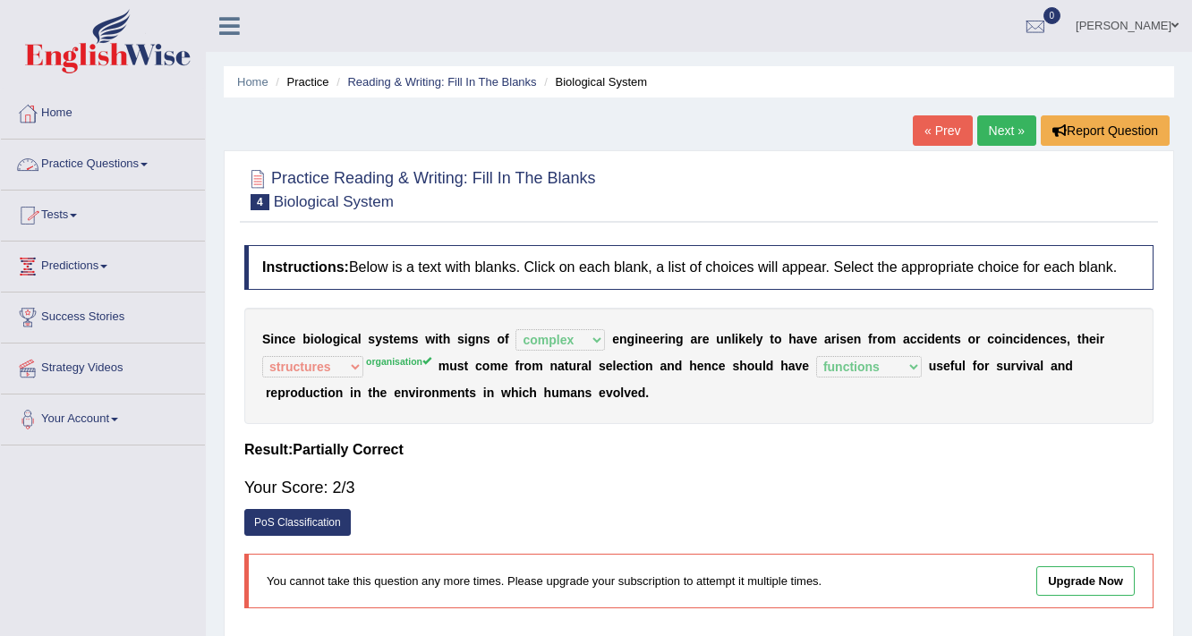
click at [143, 162] on link "Practice Questions" at bounding box center [103, 162] width 204 height 45
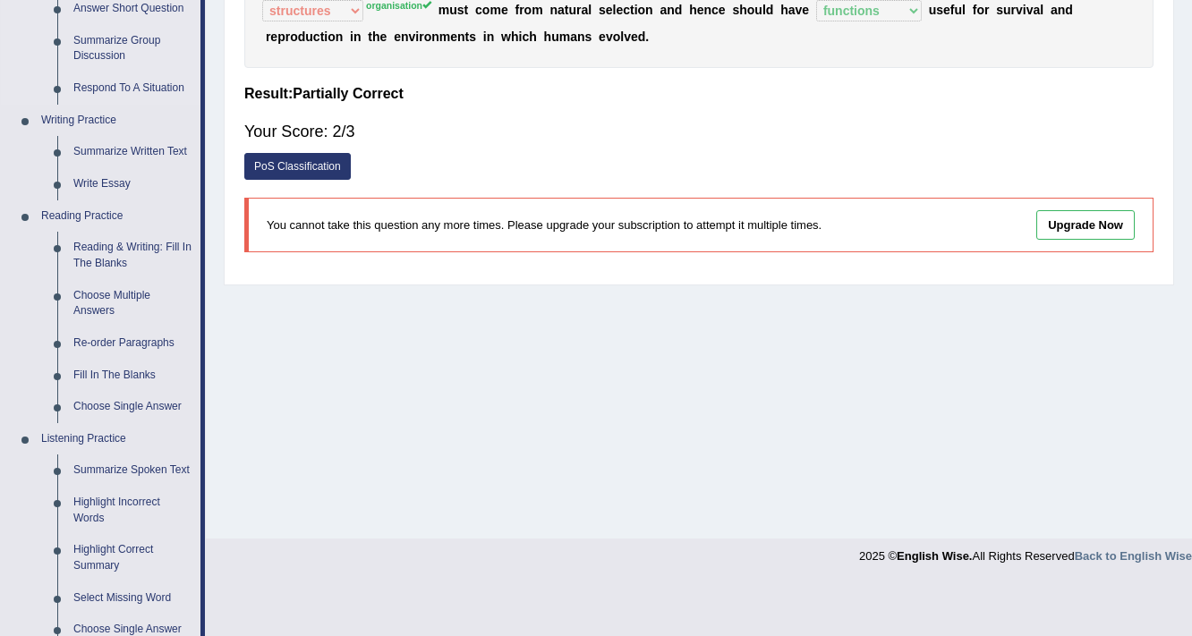
scroll to position [358, 0]
click at [118, 347] on link "Re-order Paragraphs" at bounding box center [132, 342] width 135 height 32
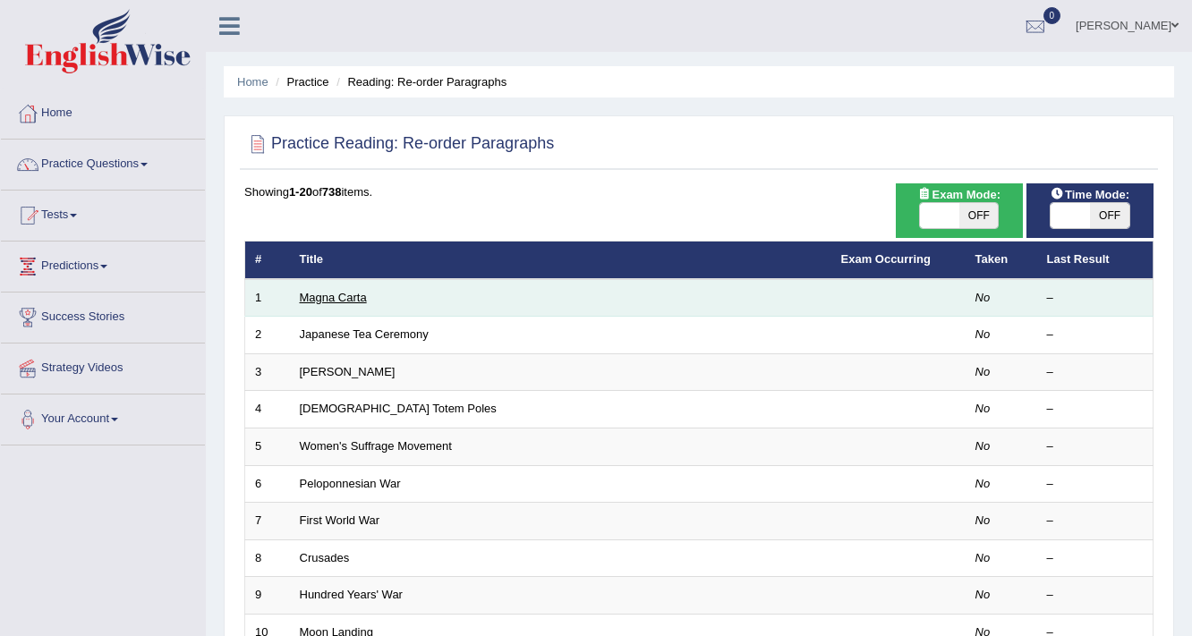
click at [325, 300] on link "Magna Carta" at bounding box center [333, 297] width 67 height 13
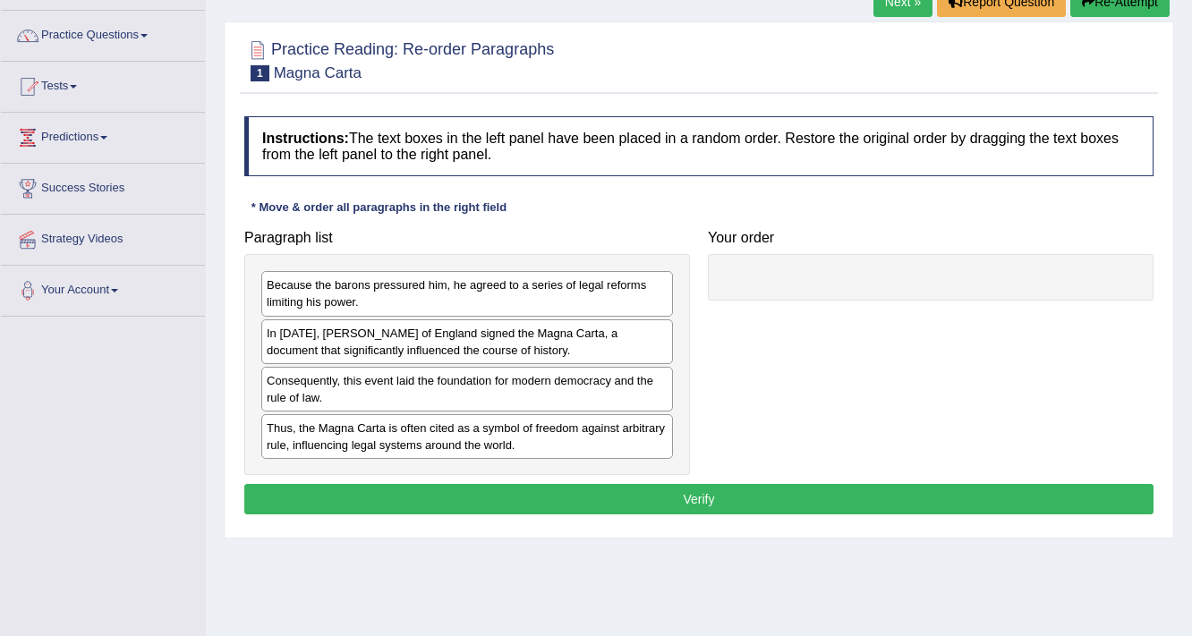
scroll to position [143, 0]
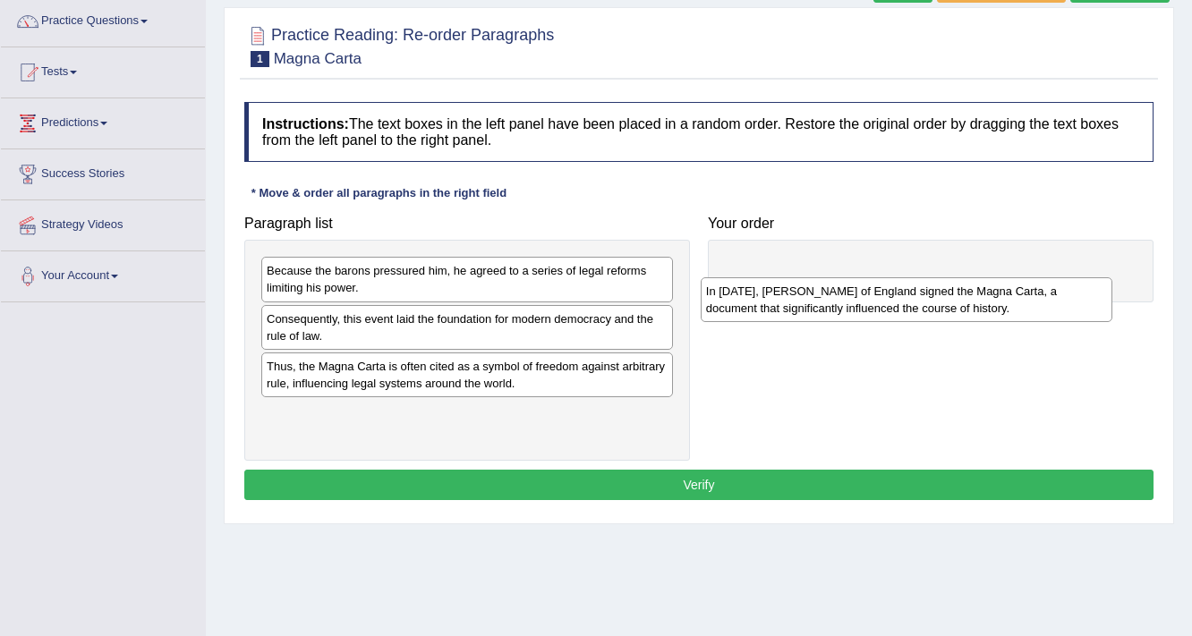
drag, startPoint x: 394, startPoint y: 324, endPoint x: 833, endPoint y: 297, distance: 440.1
click at [833, 297] on div "In 1215, King John of England signed the Magna Carta, a document that significa…" at bounding box center [906, 299] width 412 height 45
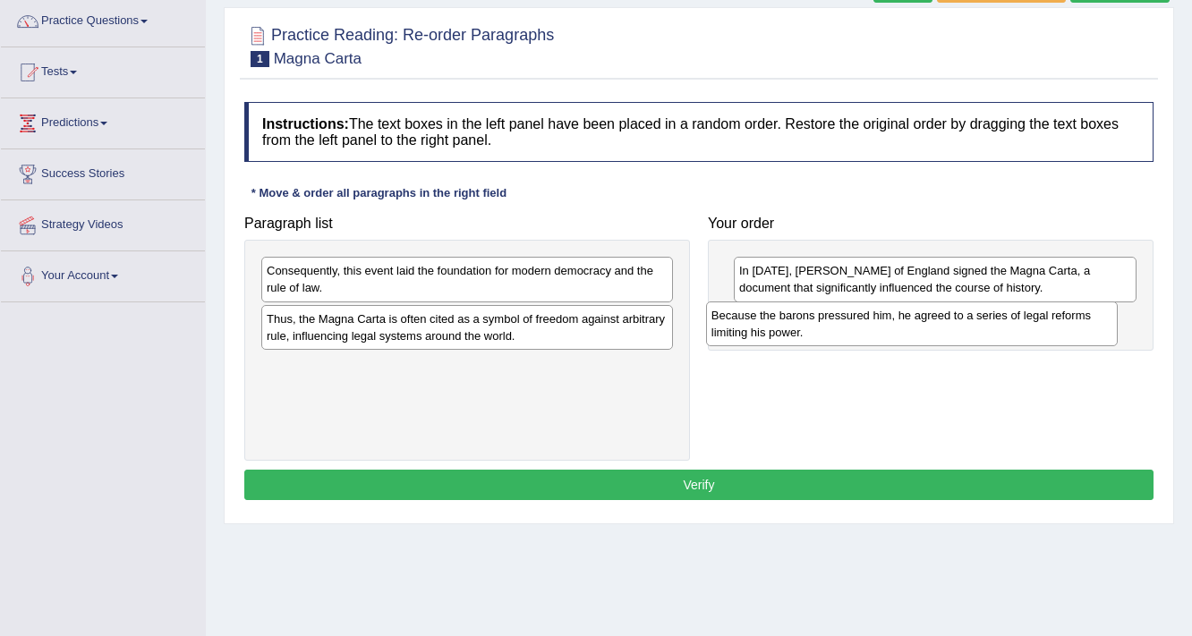
drag, startPoint x: 551, startPoint y: 284, endPoint x: 996, endPoint y: 329, distance: 446.9
click at [996, 329] on div "Because the barons pressured him, he agreed to a series of legal reforms limiti…" at bounding box center [912, 323] width 412 height 45
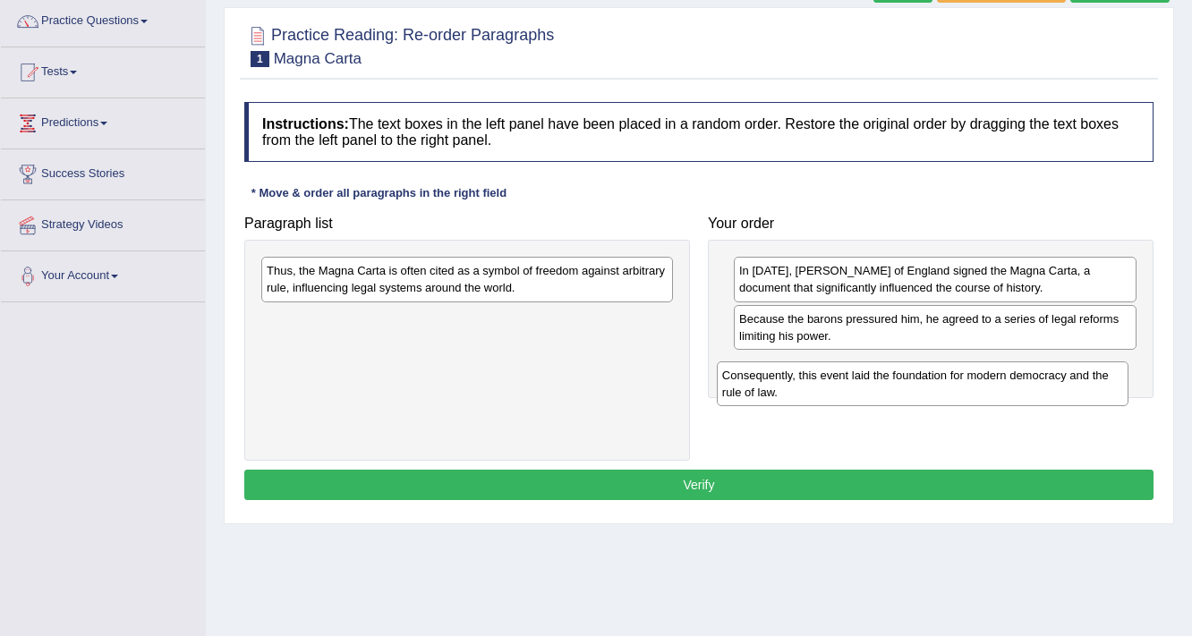
drag, startPoint x: 391, startPoint y: 276, endPoint x: 830, endPoint y: 335, distance: 443.2
click at [846, 373] on div "Consequently, this event laid the foundation for modern democracy and the rule …" at bounding box center [923, 383] width 412 height 45
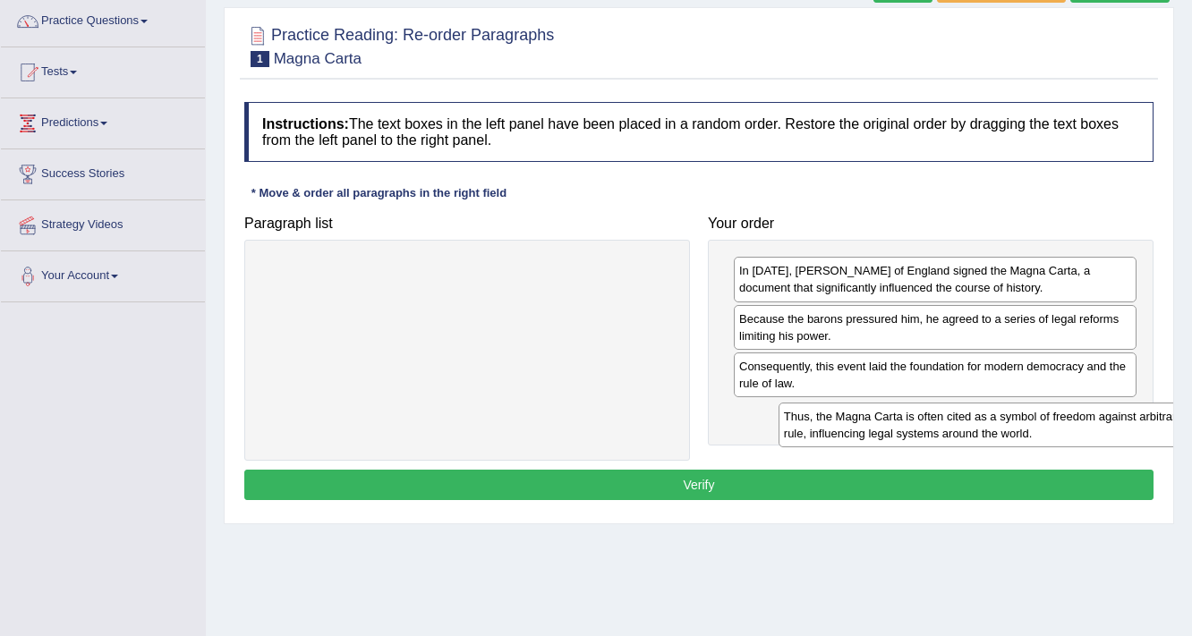
drag, startPoint x: 447, startPoint y: 279, endPoint x: 964, endPoint y: 424, distance: 537.0
click at [964, 424] on div "Thus, the Magna Carta is often cited as a symbol of freedom against arbitrary r…" at bounding box center [984, 425] width 412 height 45
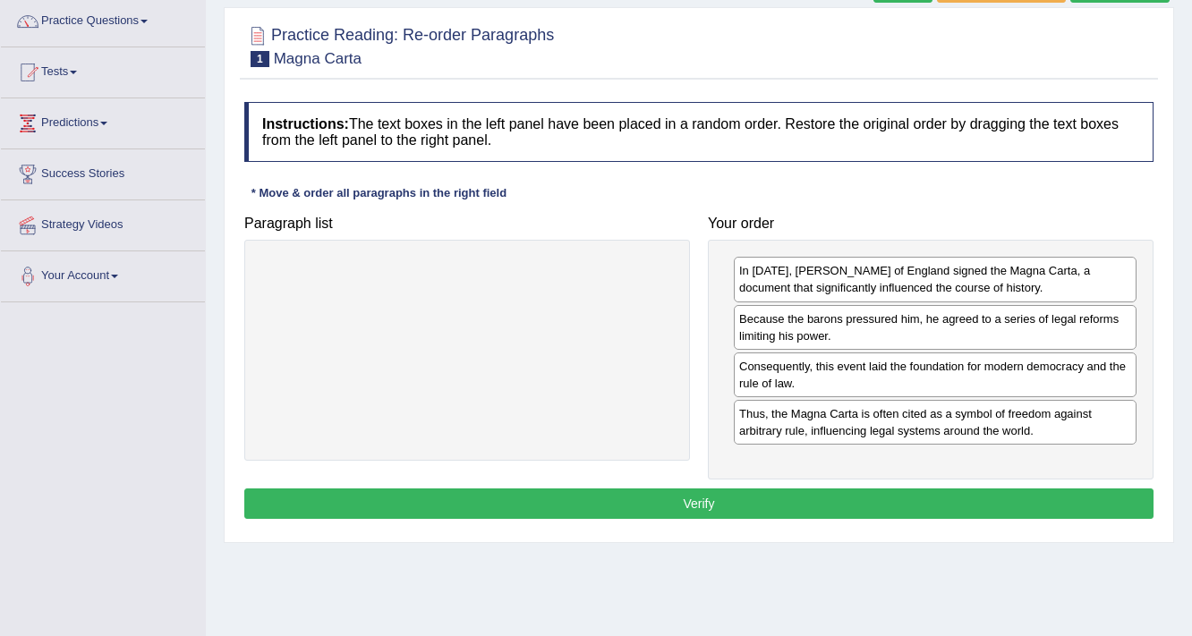
click at [818, 500] on button "Verify" at bounding box center [698, 503] width 909 height 30
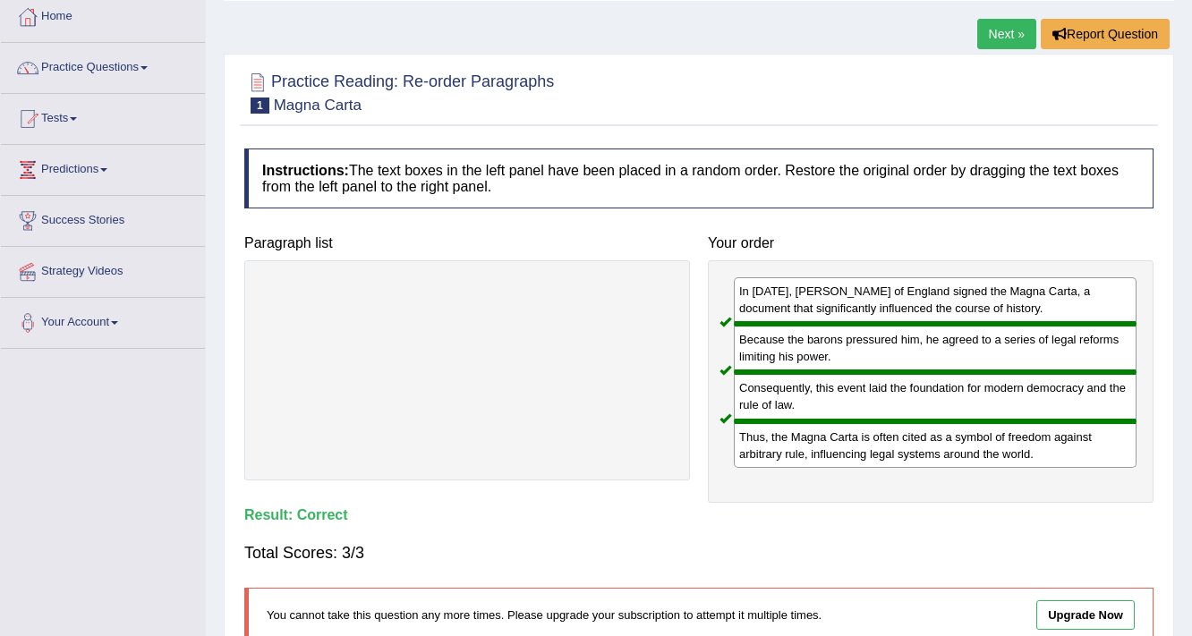
scroll to position [72, 0]
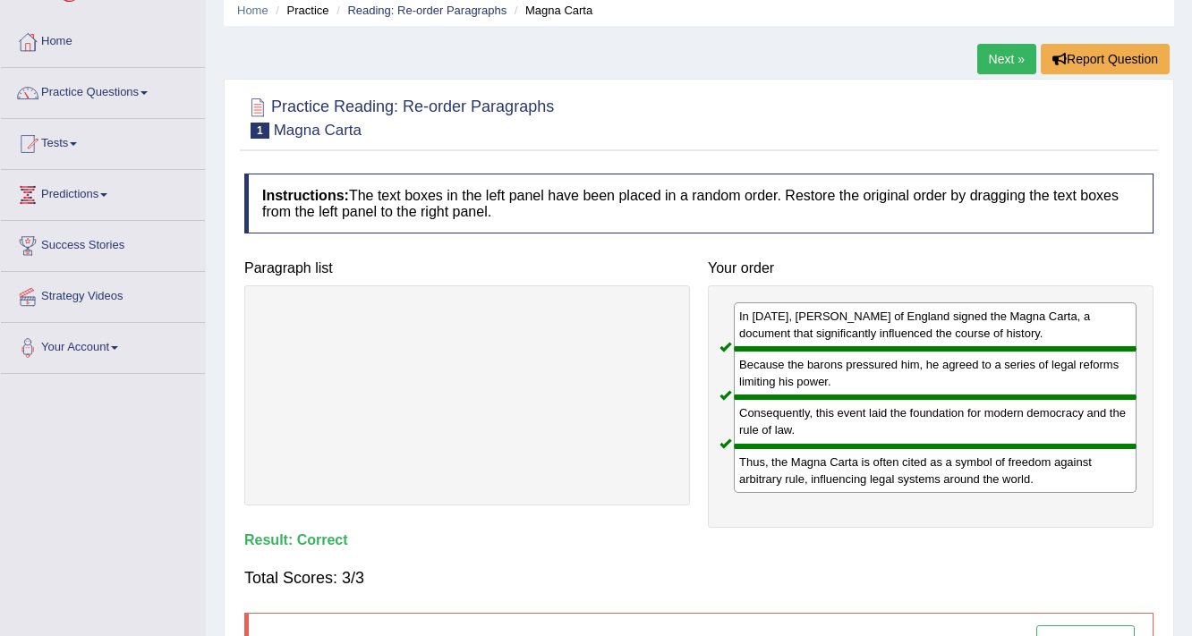
click at [997, 54] on link "Next »" at bounding box center [1006, 59] width 59 height 30
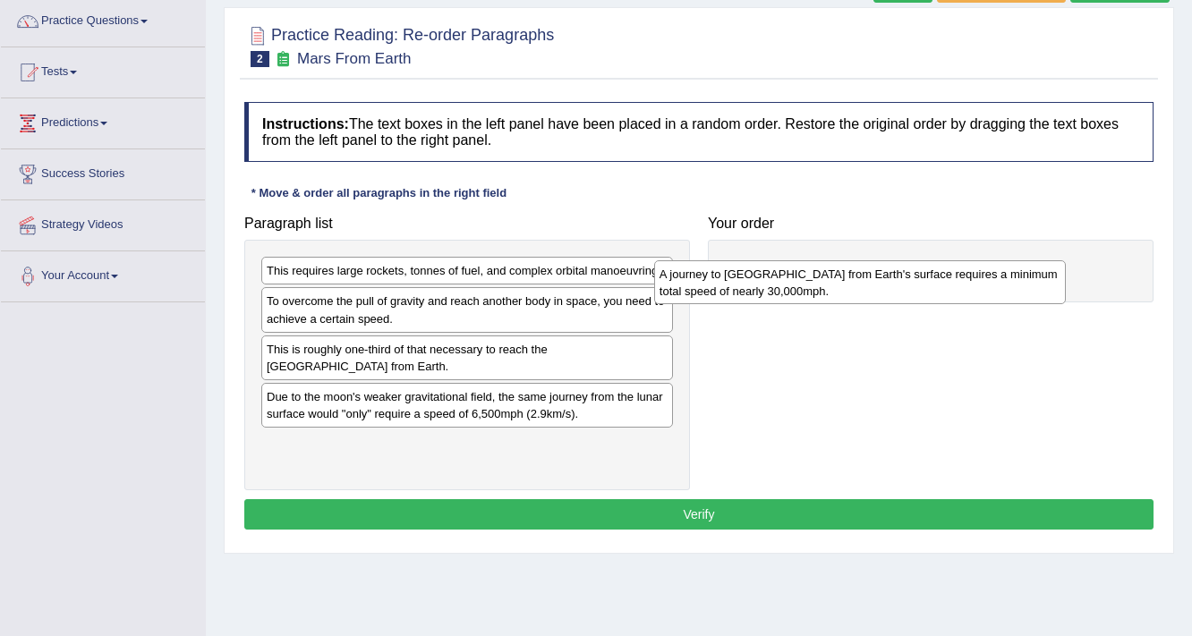
drag, startPoint x: 403, startPoint y: 412, endPoint x: 805, endPoint y: 281, distance: 423.5
click at [805, 281] on div "A journey to [GEOGRAPHIC_DATA] from Earth's surface requires a minimum total sp…" at bounding box center [860, 282] width 412 height 45
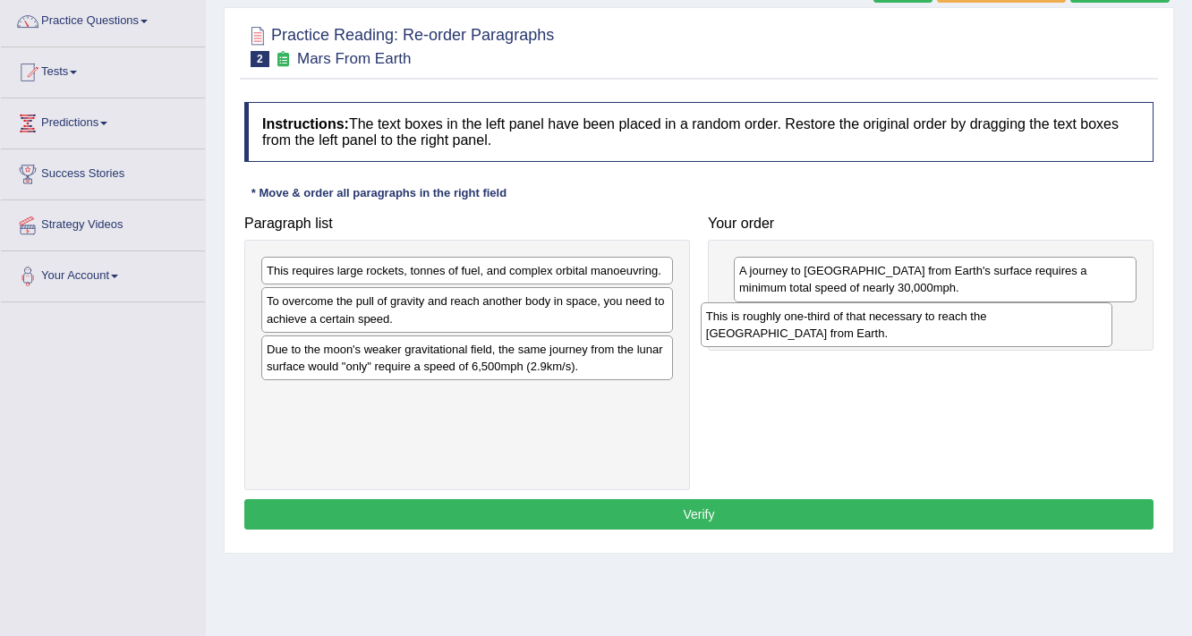
drag, startPoint x: 378, startPoint y: 346, endPoint x: 819, endPoint y: 312, distance: 443.2
click at [819, 312] on div "This is roughly one-third of that necessary to reach the [GEOGRAPHIC_DATA] from…" at bounding box center [906, 324] width 412 height 45
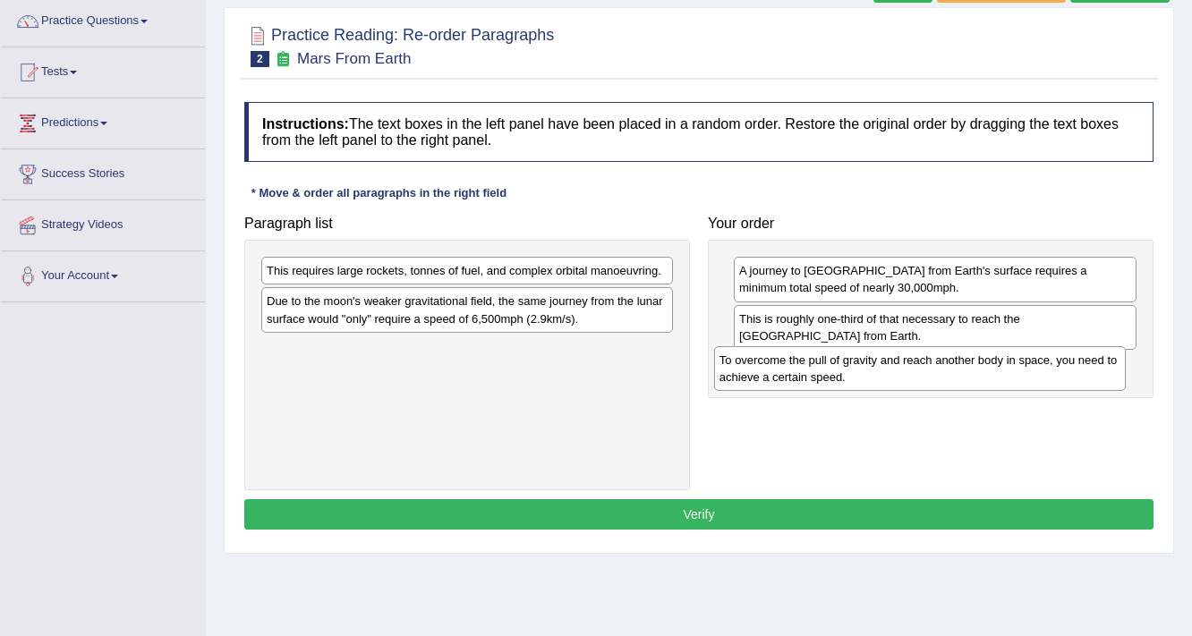
drag, startPoint x: 393, startPoint y: 313, endPoint x: 845, endPoint y: 372, distance: 456.5
click at [845, 372] on div "To overcome the pull of gravity and reach another body in space, you need to ac…" at bounding box center [920, 368] width 412 height 45
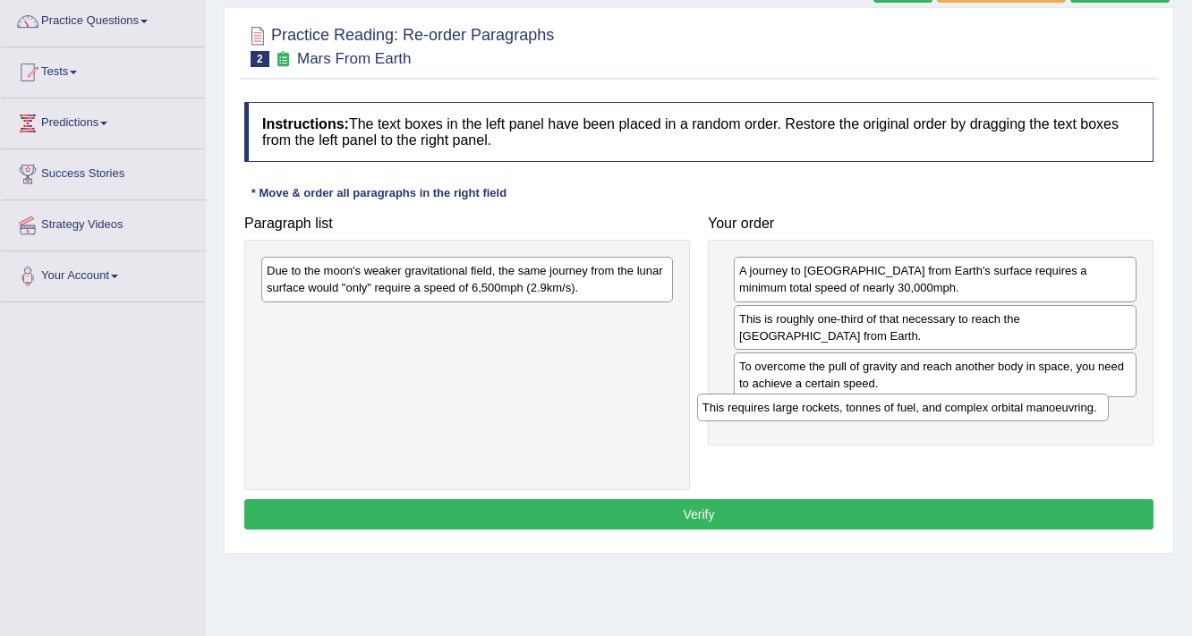
drag, startPoint x: 386, startPoint y: 270, endPoint x: 822, endPoint y: 407, distance: 456.7
click at [822, 407] on div "This requires large rockets, tonnes of fuel, and complex orbital manoeuvring." at bounding box center [903, 408] width 412 height 28
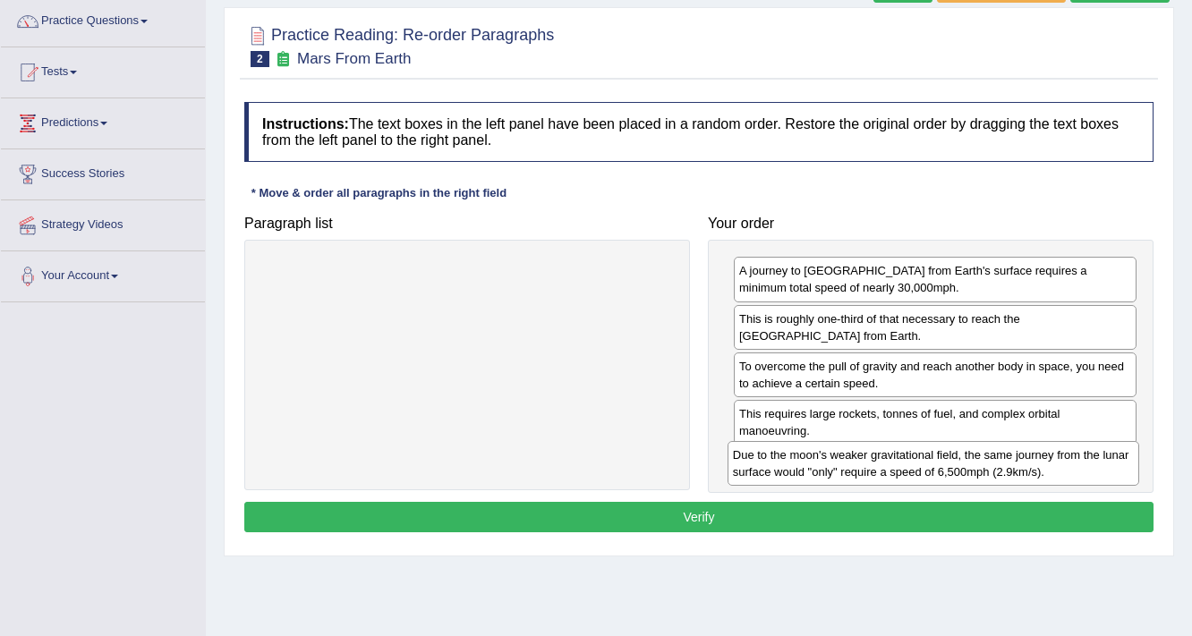
drag, startPoint x: 468, startPoint y: 284, endPoint x: 934, endPoint y: 469, distance: 501.2
click at [934, 469] on div "Due to the moon's weaker gravitational field, the same journey from the lunar s…" at bounding box center [933, 463] width 412 height 45
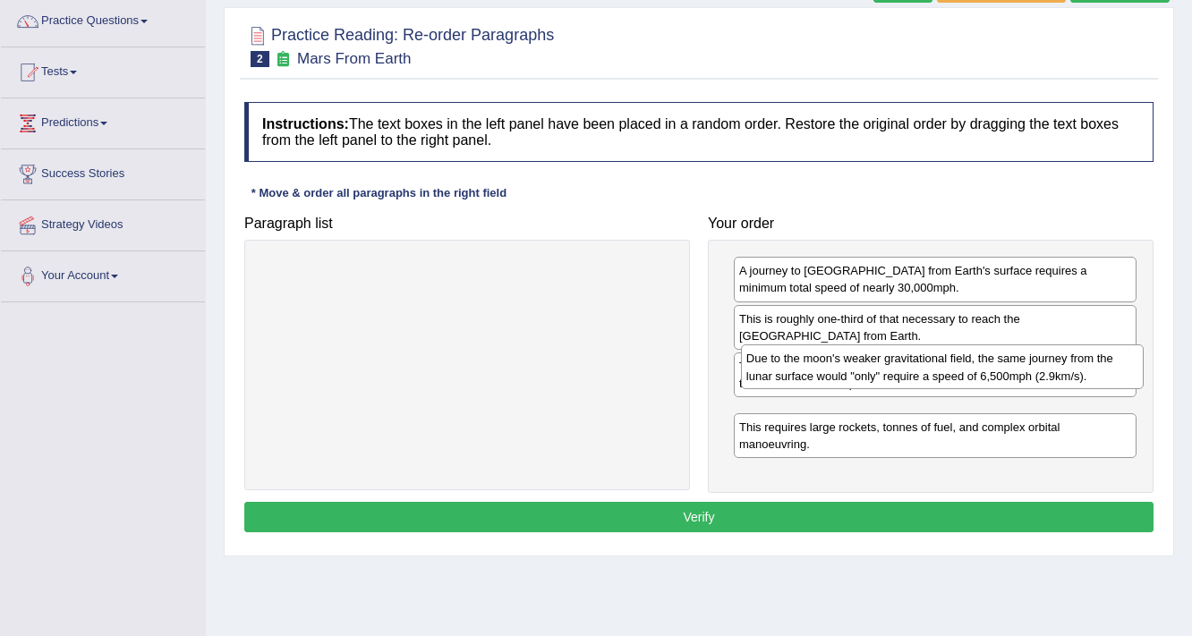
drag, startPoint x: 794, startPoint y: 477, endPoint x: 801, endPoint y: 376, distance: 101.3
click at [801, 376] on div "Due to the moon's weaker gravitational field, the same journey from the lunar s…" at bounding box center [942, 366] width 403 height 45
drag, startPoint x: 794, startPoint y: 425, endPoint x: 803, endPoint y: 372, distance: 53.5
click at [803, 372] on div "Due to the moon's weaker gravitational field, the same journey from the lunar s…" at bounding box center [941, 381] width 403 height 45
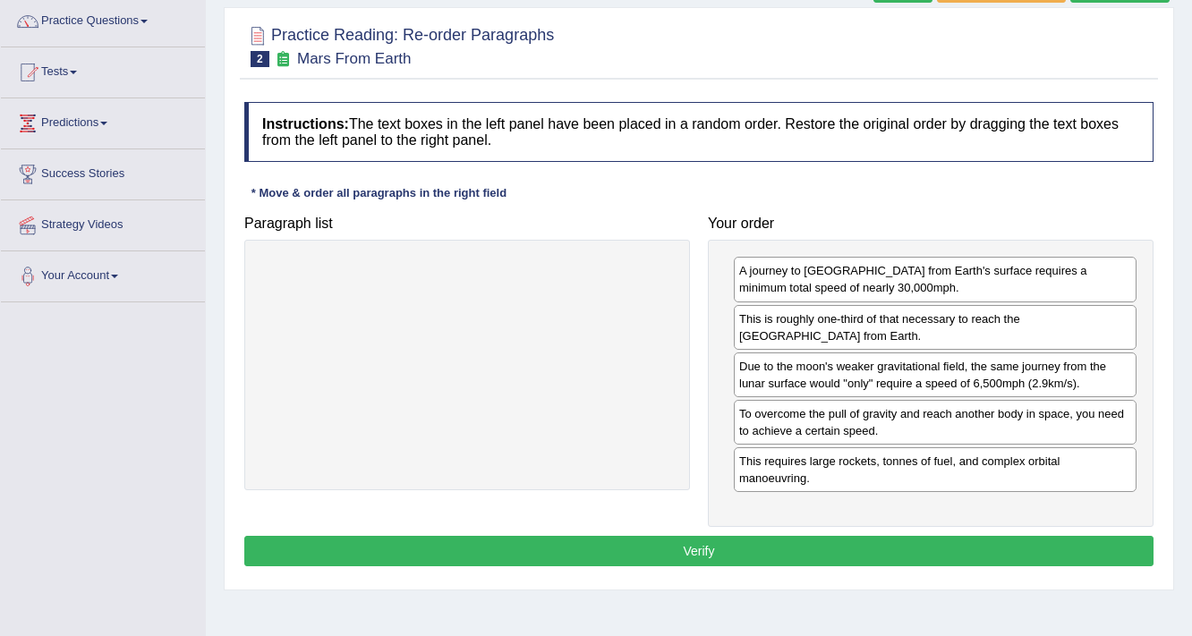
click at [859, 544] on button "Verify" at bounding box center [698, 551] width 909 height 30
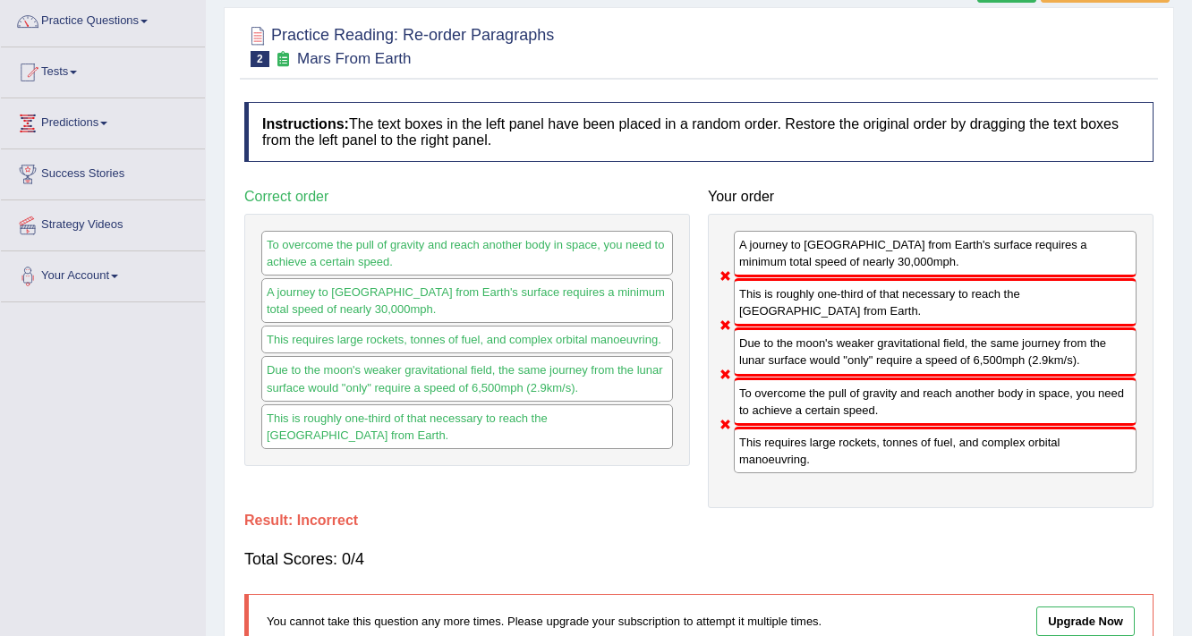
drag, startPoint x: 893, startPoint y: 408, endPoint x: 860, endPoint y: 250, distance: 161.8
click at [860, 250] on div "A journey to Mars from Earth's surface requires a minimum total speed of nearly…" at bounding box center [931, 361] width 446 height 294
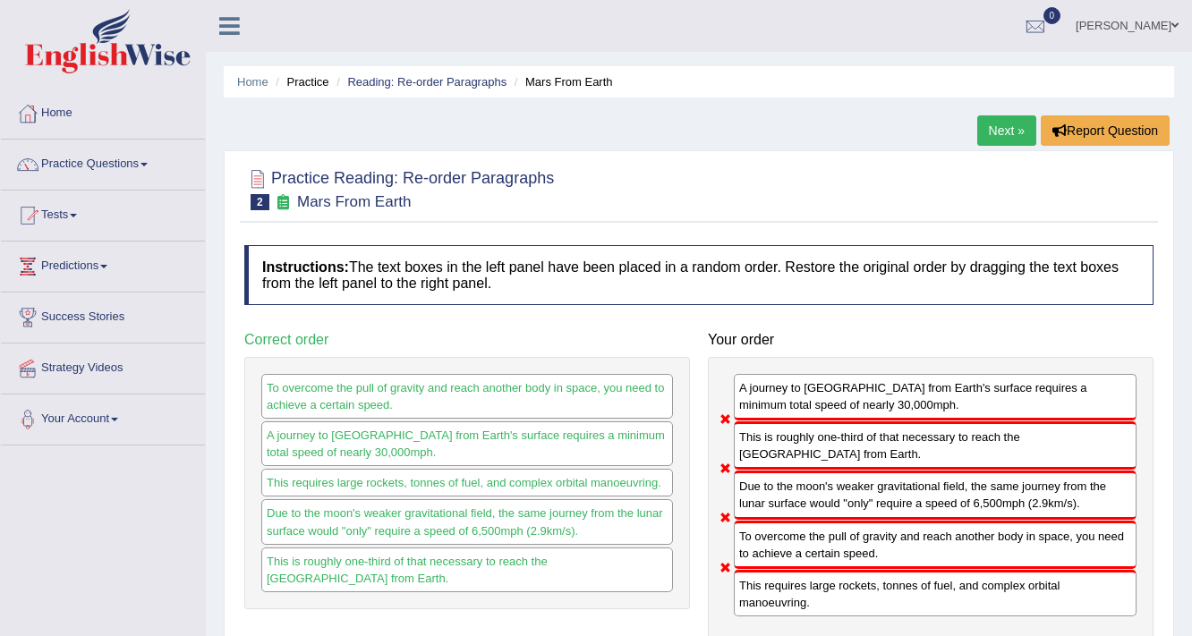
click at [1009, 126] on link "Next »" at bounding box center [1006, 130] width 59 height 30
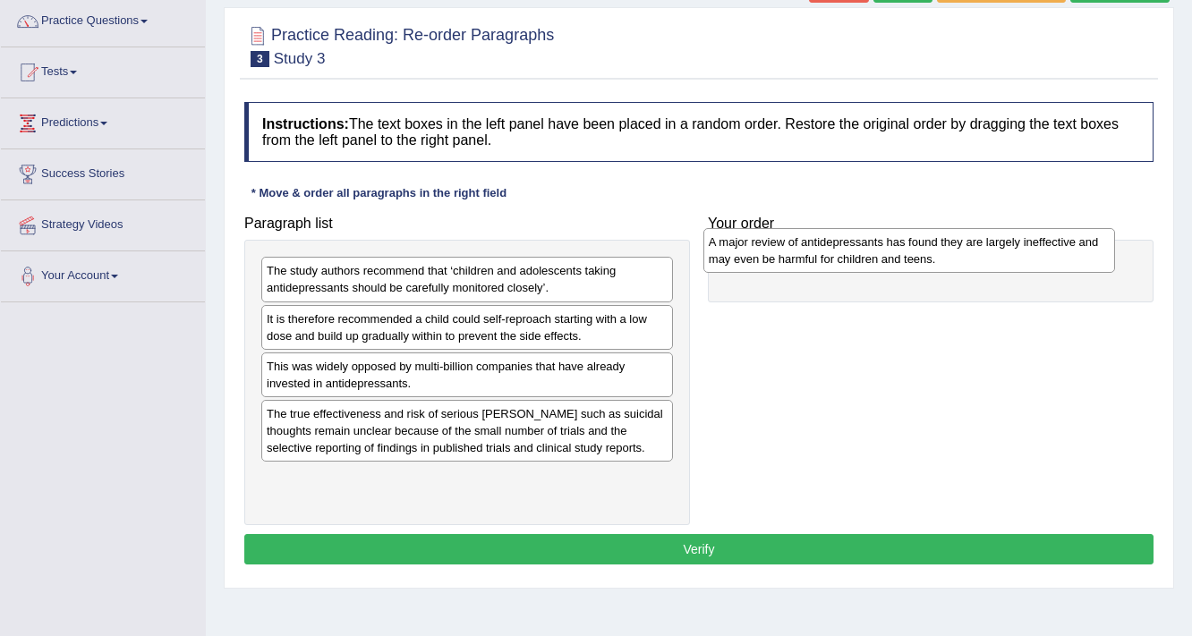
drag, startPoint x: 431, startPoint y: 376, endPoint x: 873, endPoint y: 252, distance: 458.9
click at [873, 252] on div "A major review of antidepressants has found they are largely ineffective and ma…" at bounding box center [909, 250] width 412 height 45
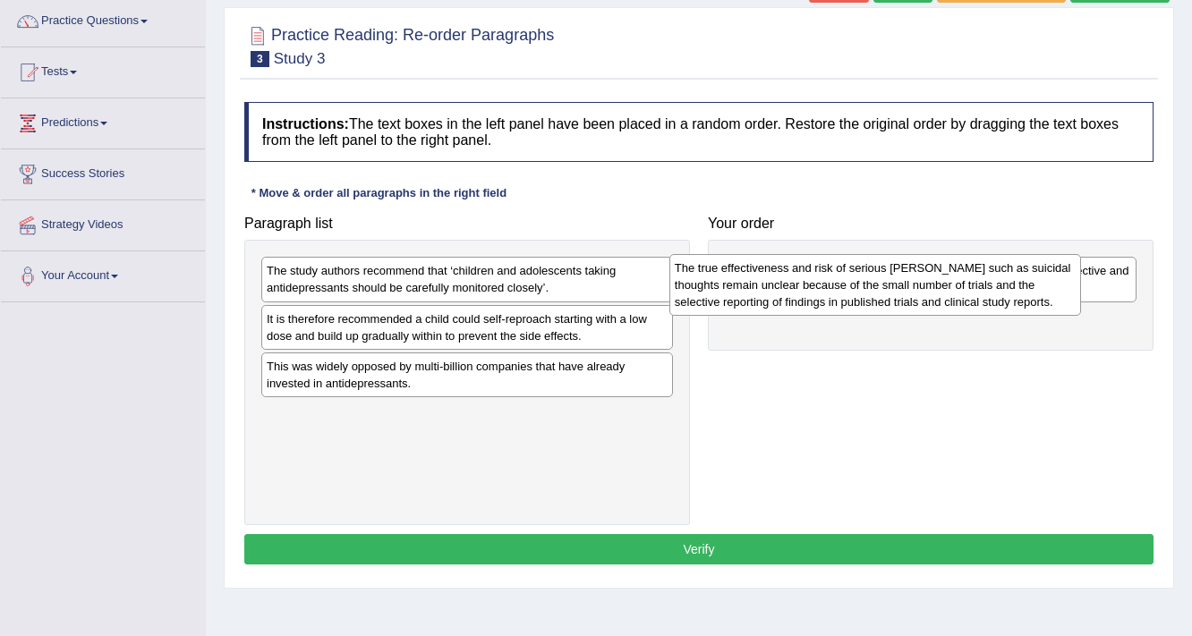
drag, startPoint x: 394, startPoint y: 435, endPoint x: 802, endPoint y: 276, distance: 437.9
click at [802, 286] on div "The true effectiveness and risk of serious harms such as suicidal thoughts rema…" at bounding box center [875, 285] width 412 height 62
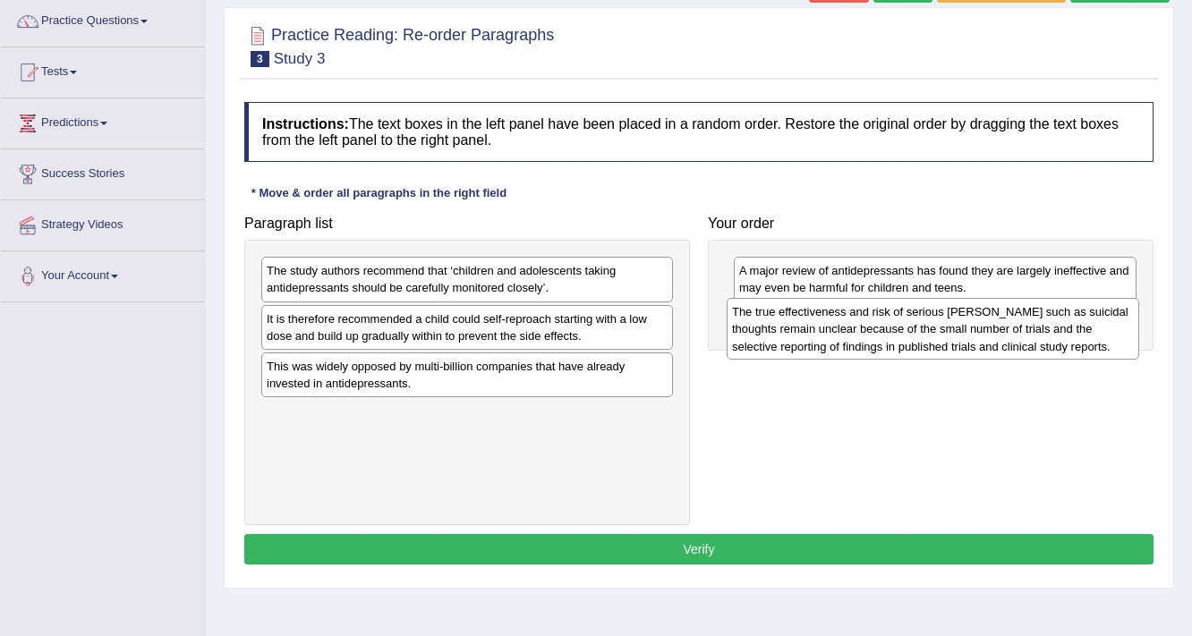
click at [802, 276] on div "Paragraph list The study authors recommend that ‘children and adolescents takin…" at bounding box center [698, 366] width 927 height 318
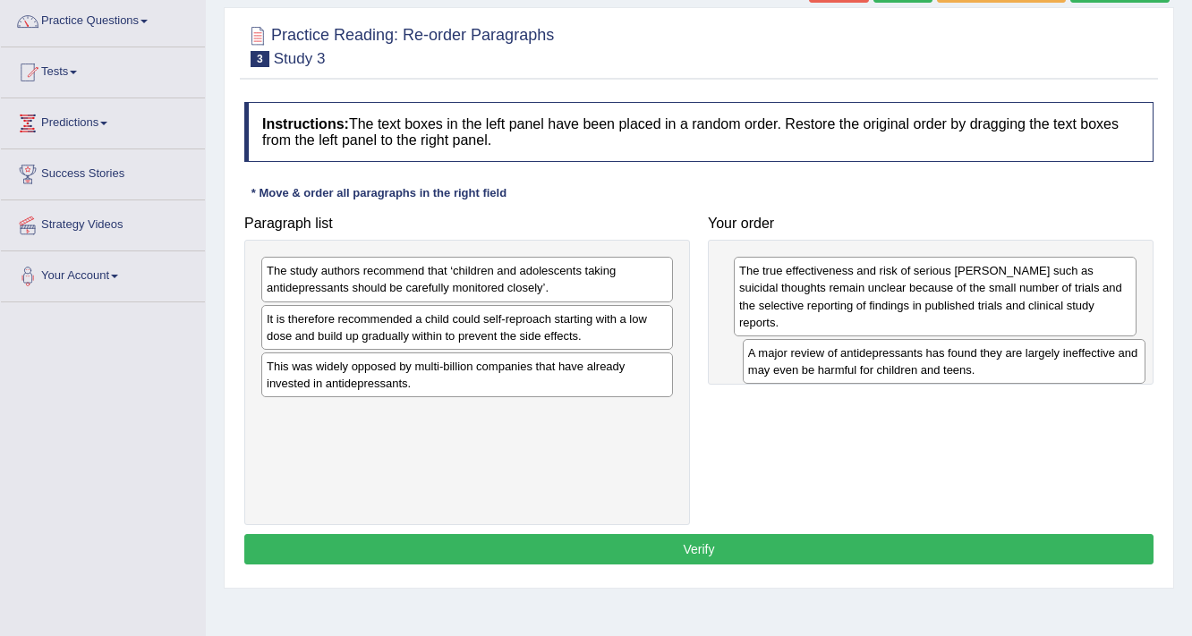
drag, startPoint x: 802, startPoint y: 276, endPoint x: 812, endPoint y: 330, distance: 55.6
click at [811, 342] on div "A major review of antidepressants has found they are largely ineffective and ma…" at bounding box center [944, 361] width 403 height 45
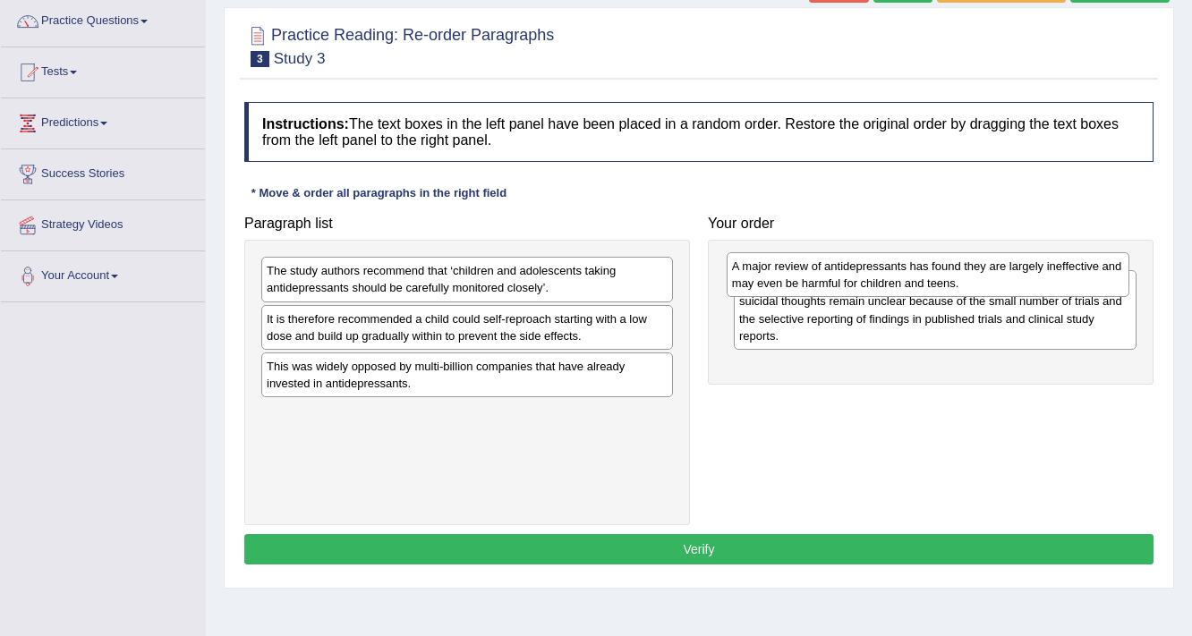
drag, startPoint x: 777, startPoint y: 344, endPoint x: 770, endPoint y: 273, distance: 71.0
click at [770, 273] on div "A major review of antidepressants has found they are largely ineffective and ma…" at bounding box center [927, 274] width 403 height 45
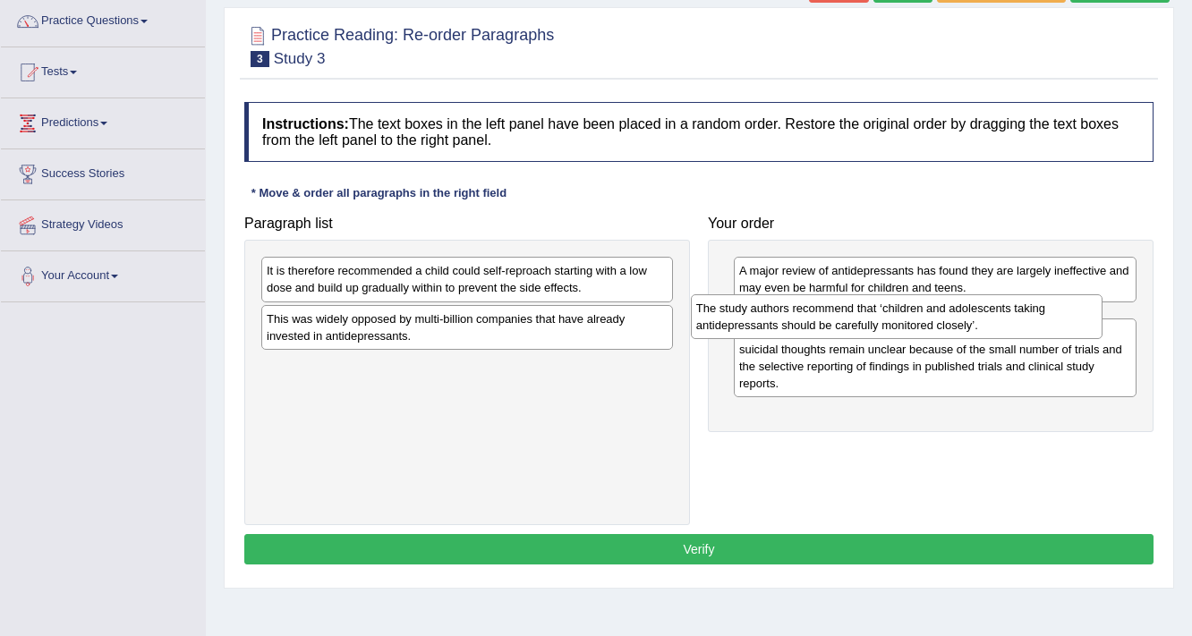
drag, startPoint x: 308, startPoint y: 281, endPoint x: 737, endPoint y: 318, distance: 431.0
click at [737, 318] on div "The study authors recommend that ‘children and adolescents taking antidepressan…" at bounding box center [897, 316] width 412 height 45
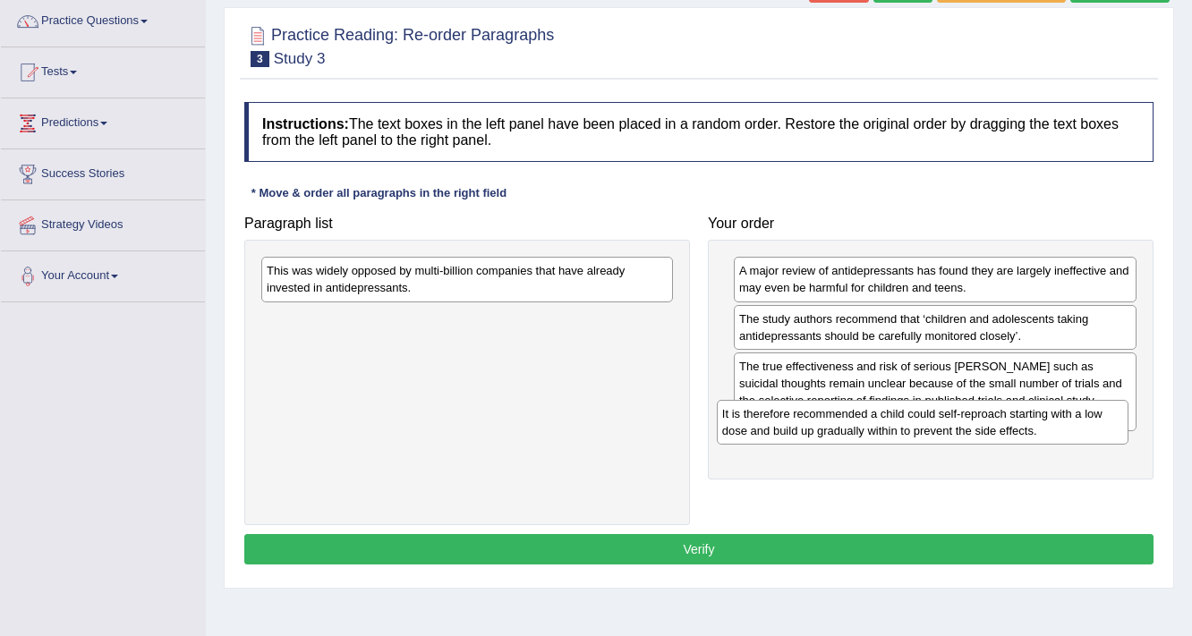
drag, startPoint x: 458, startPoint y: 283, endPoint x: 908, endPoint y: 414, distance: 468.8
click at [913, 426] on div "It is therefore recommended a child could self-reproach starting with a low dos…" at bounding box center [923, 422] width 412 height 45
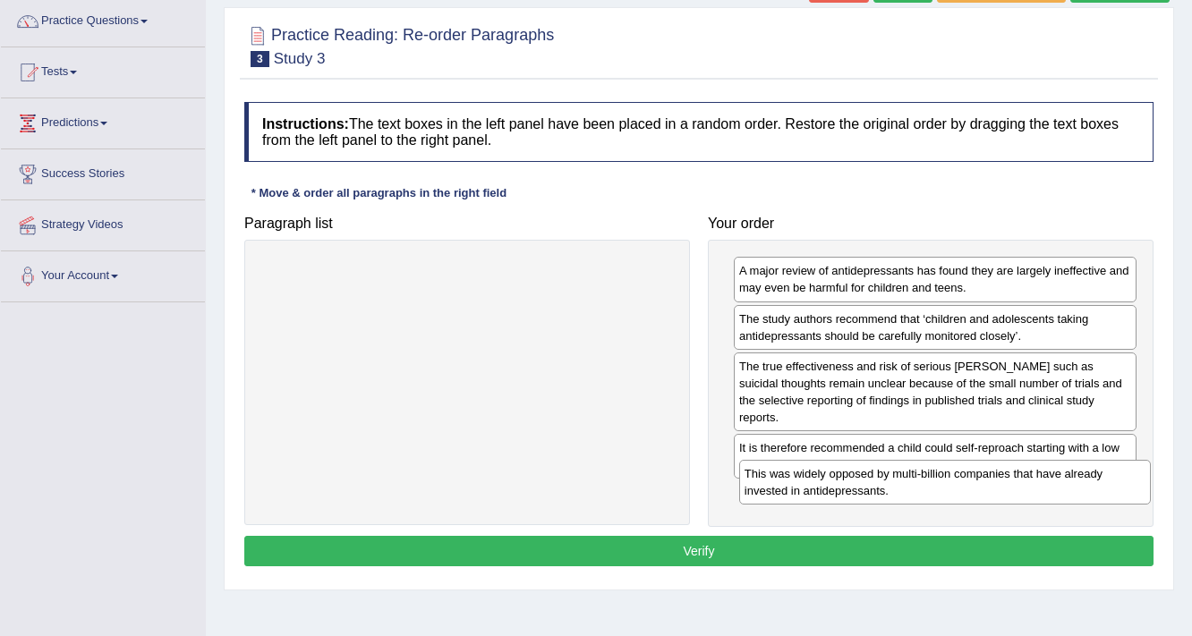
drag, startPoint x: 383, startPoint y: 285, endPoint x: 861, endPoint y: 488, distance: 519.1
click at [861, 488] on div "This was widely opposed by multi-billion companies that have already invested i…" at bounding box center [945, 482] width 412 height 45
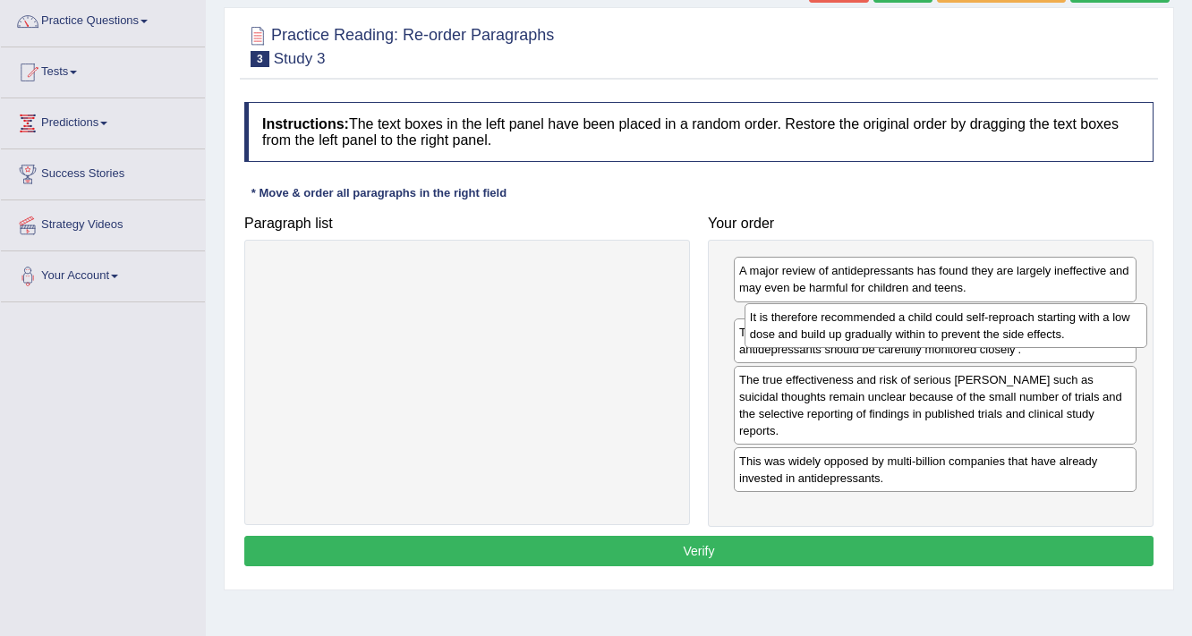
drag, startPoint x: 779, startPoint y: 446, endPoint x: 790, endPoint y: 334, distance: 113.2
click at [790, 334] on div "It is therefore recommended a child could self-reproach starting with a low dos…" at bounding box center [945, 325] width 403 height 45
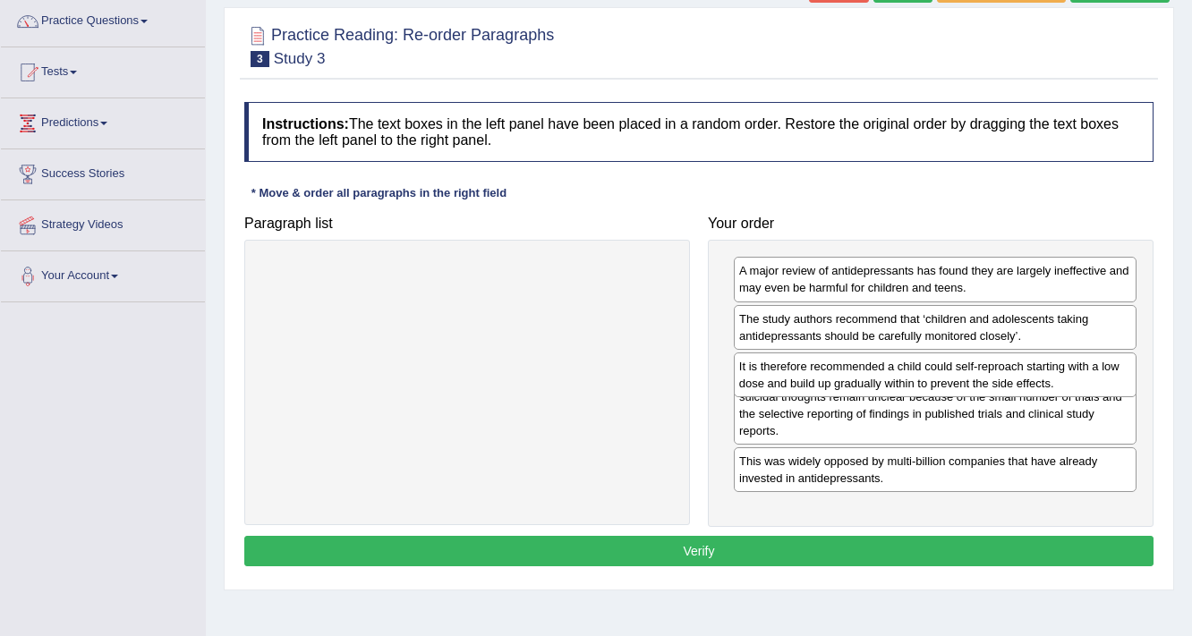
drag, startPoint x: 855, startPoint y: 323, endPoint x: 854, endPoint y: 365, distance: 42.1
click at [854, 371] on div "It is therefore recommended a child could self-reproach starting with a low dos…" at bounding box center [935, 374] width 403 height 45
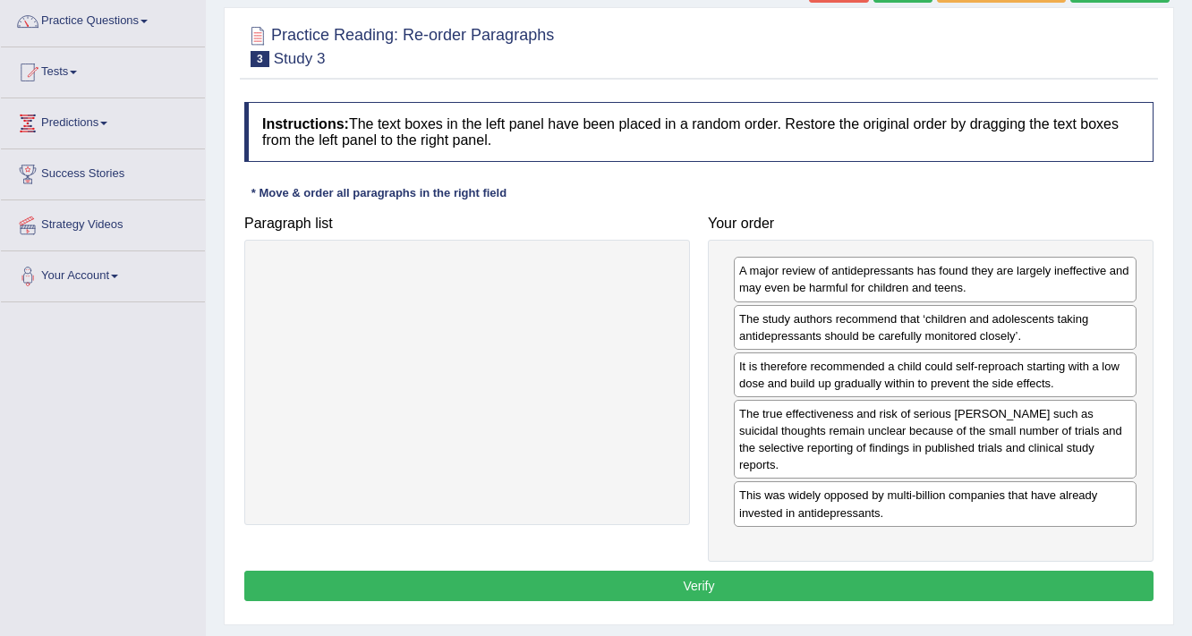
click at [804, 571] on button "Verify" at bounding box center [698, 586] width 909 height 30
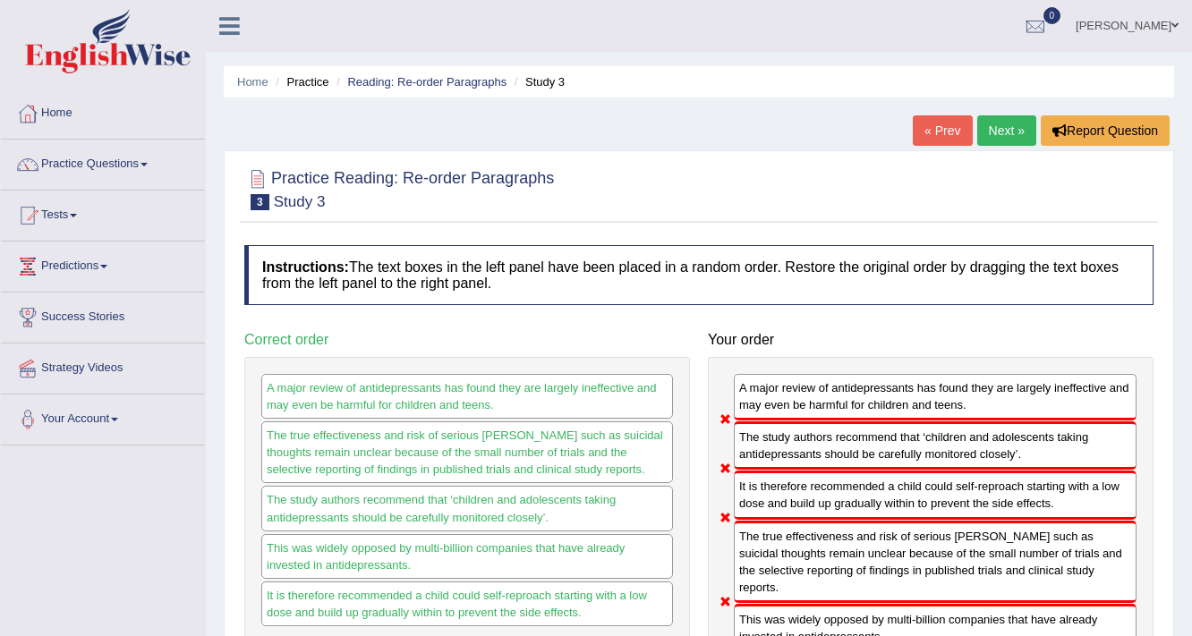
click at [991, 132] on link "Next »" at bounding box center [1006, 130] width 59 height 30
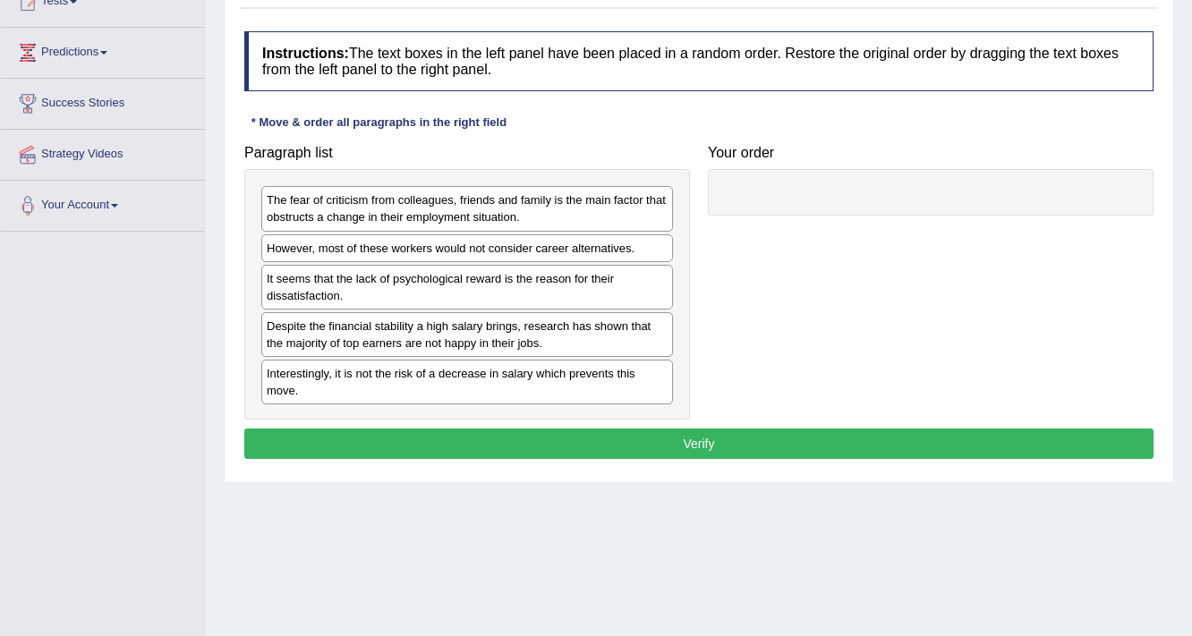
scroll to position [215, 0]
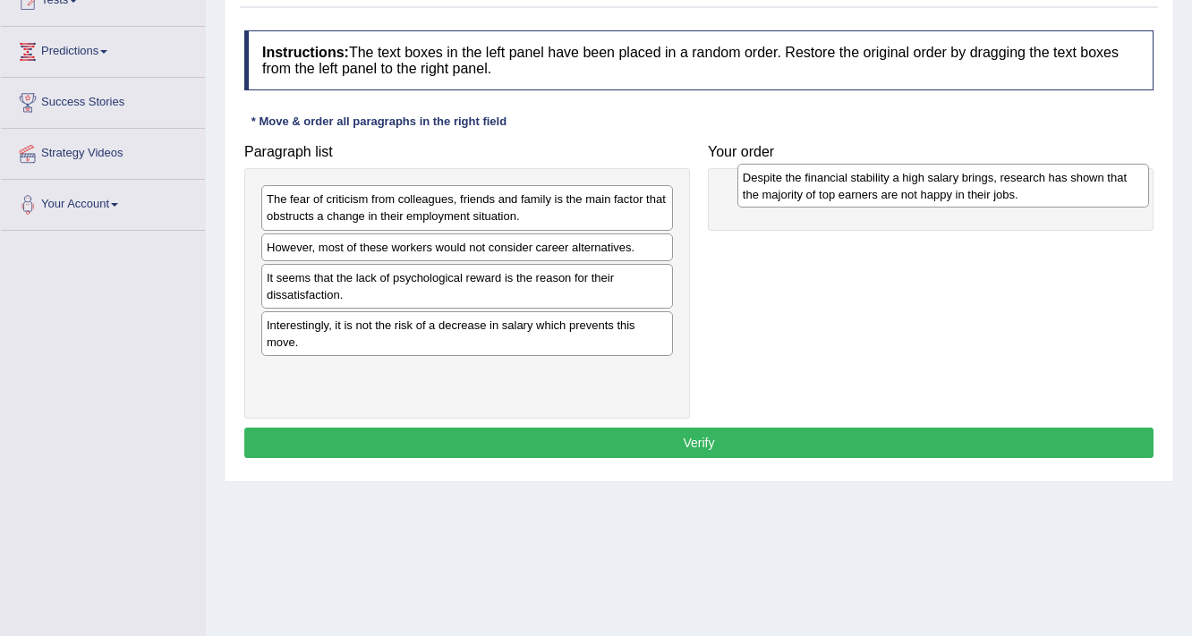
drag, startPoint x: 366, startPoint y: 333, endPoint x: 841, endPoint y: 186, distance: 497.2
click at [841, 186] on div "Despite the financial stability a high salary brings, research has shown that t…" at bounding box center [943, 186] width 412 height 45
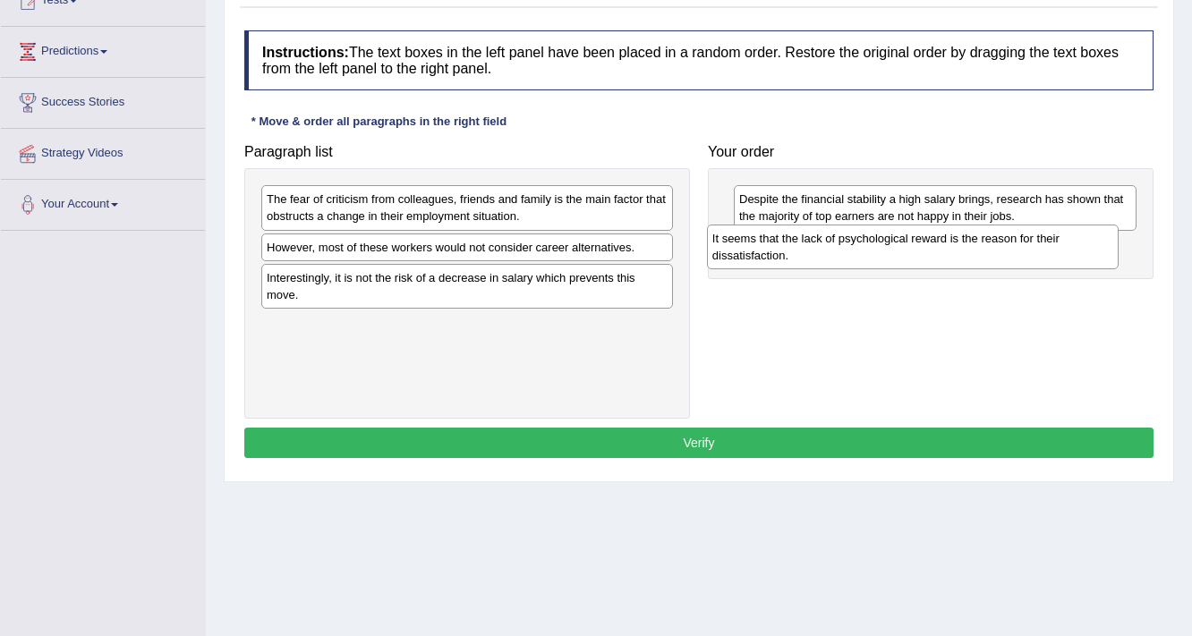
drag, startPoint x: 392, startPoint y: 293, endPoint x: 837, endPoint y: 255, distance: 447.2
click at [837, 255] on div "It seems that the lack of psychological reward is the reason for their dissatis…" at bounding box center [913, 247] width 412 height 45
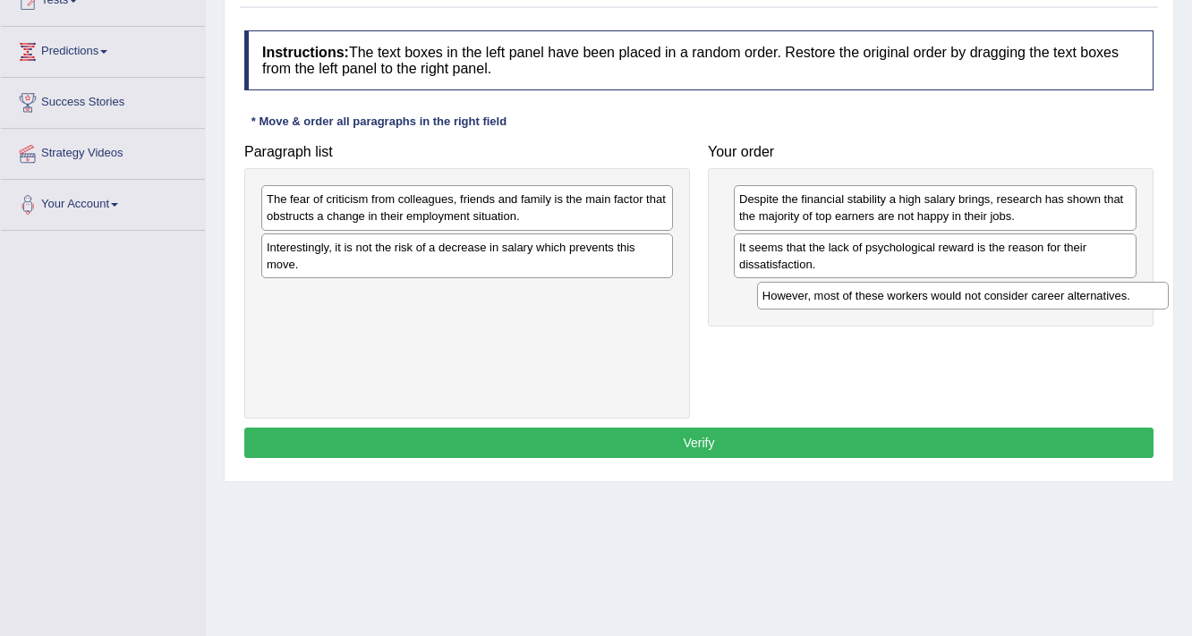
drag, startPoint x: 439, startPoint y: 250, endPoint x: 927, endPoint y: 299, distance: 490.0
click at [927, 299] on div "However, most of these workers would not consider career alternatives." at bounding box center [963, 296] width 412 height 28
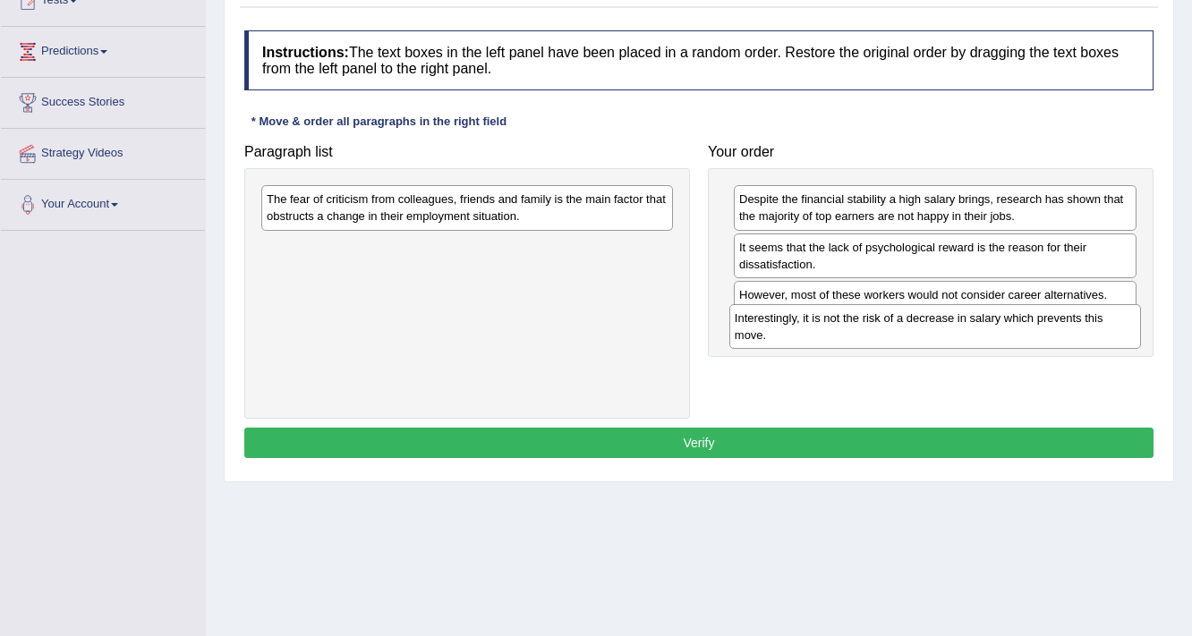
drag, startPoint x: 386, startPoint y: 257, endPoint x: 850, endPoint y: 318, distance: 467.5
click at [850, 318] on div "Interestingly, it is not the risk of a decrease in salary which prevents this m…" at bounding box center [935, 326] width 412 height 45
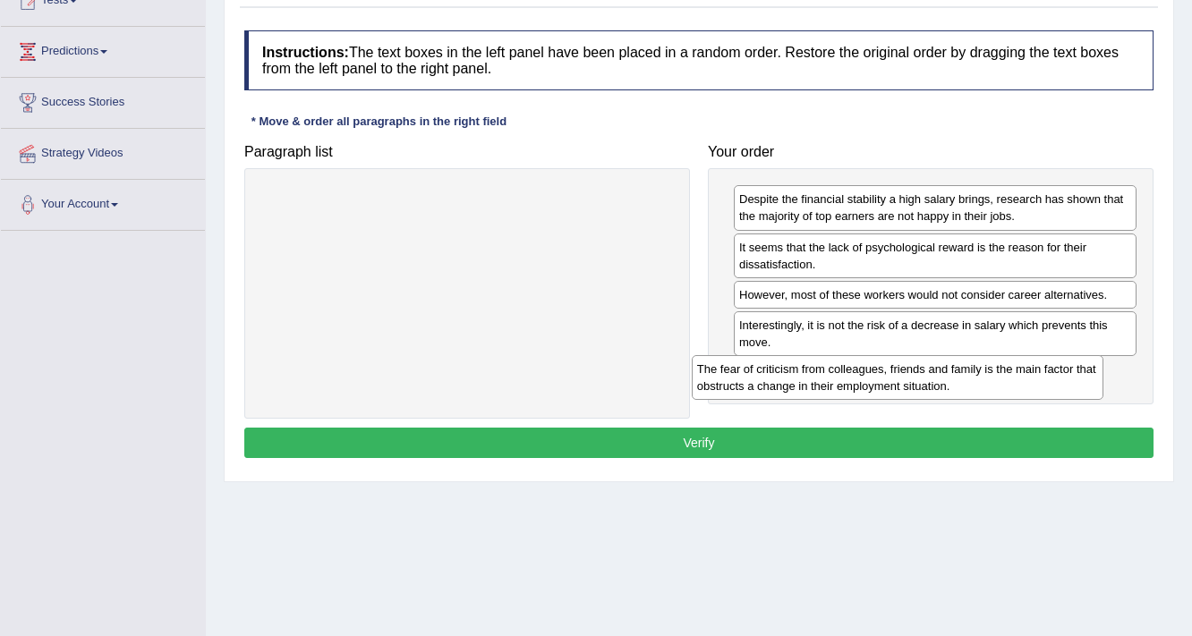
drag, startPoint x: 494, startPoint y: 213, endPoint x: 926, endPoint y: 383, distance: 464.3
click at [926, 383] on div "The fear of criticism from colleagues, friends and family is the main factor th…" at bounding box center [898, 377] width 412 height 45
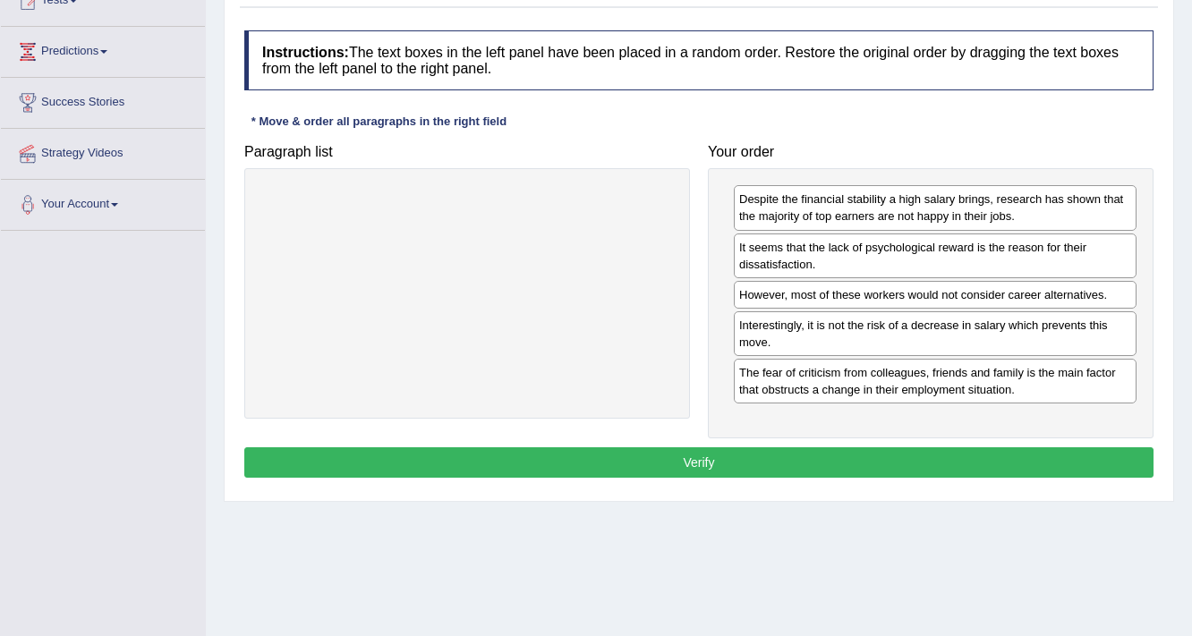
click at [834, 467] on button "Verify" at bounding box center [698, 462] width 909 height 30
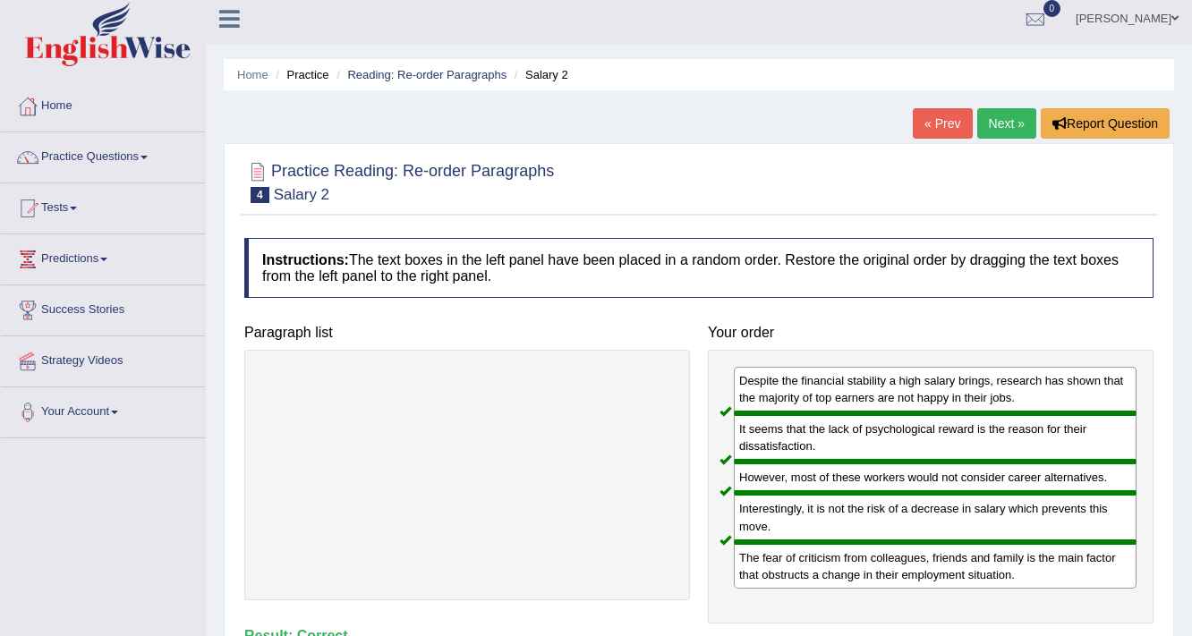
scroll to position [0, 0]
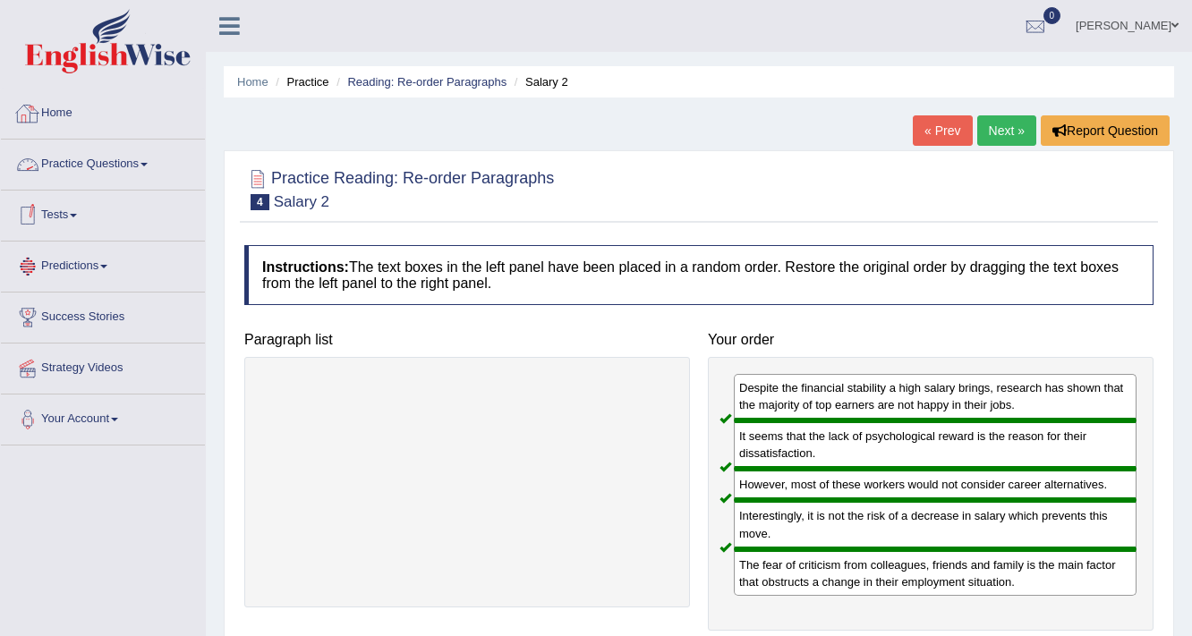
click at [157, 159] on link "Practice Questions" at bounding box center [103, 162] width 204 height 45
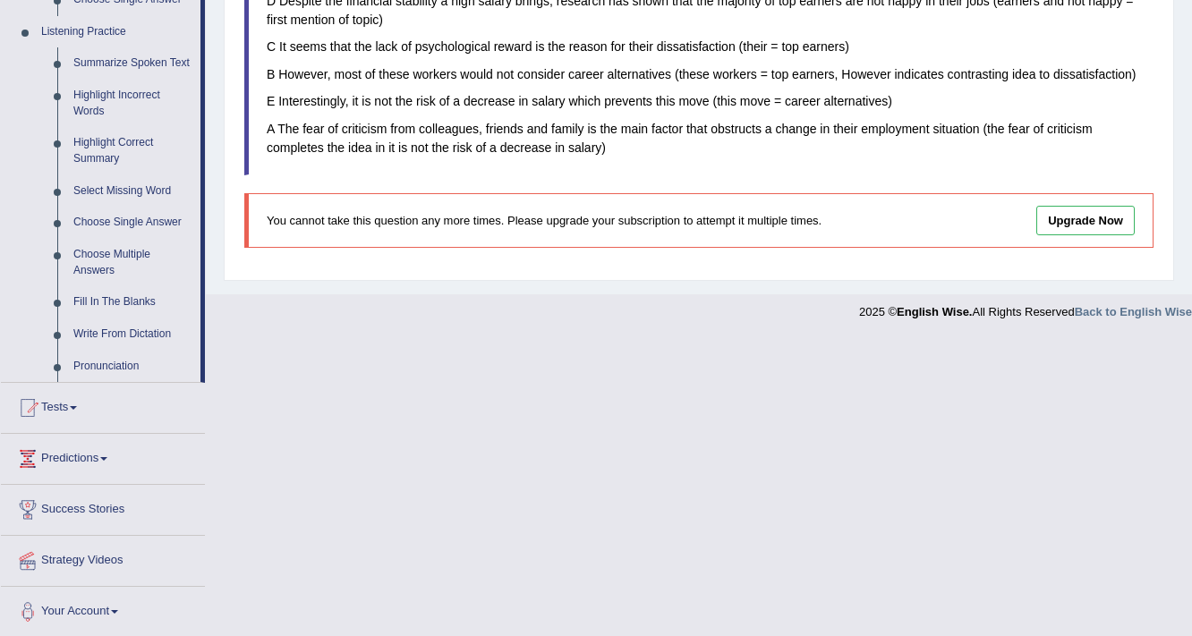
scroll to position [764, 0]
click at [154, 331] on link "Write From Dictation" at bounding box center [132, 334] width 135 height 32
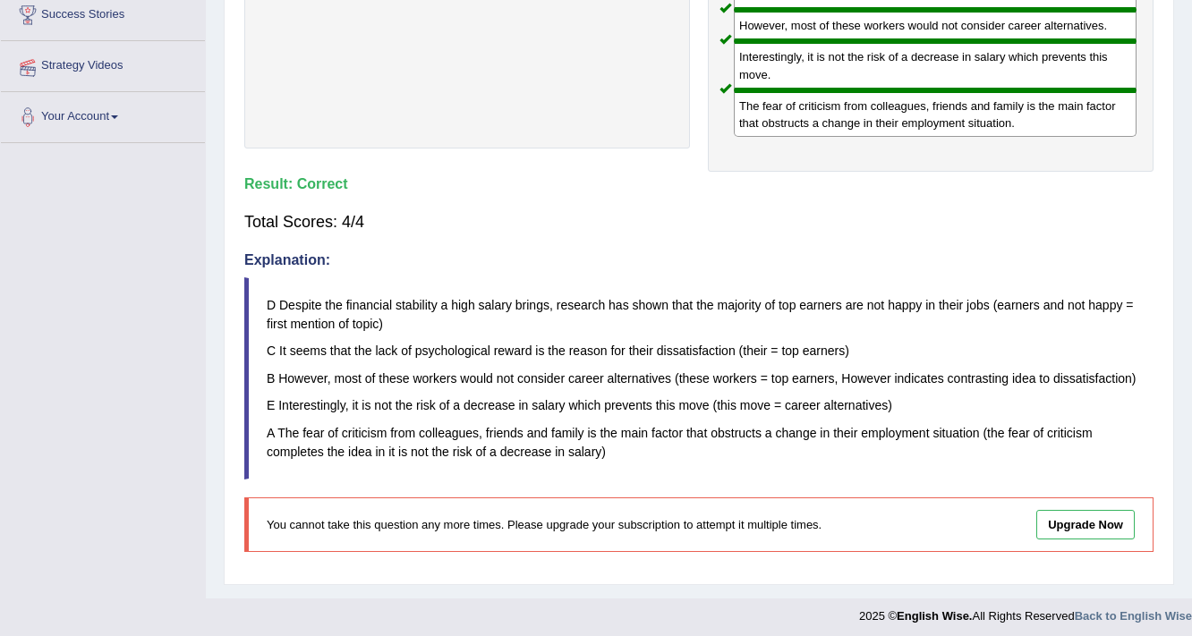
scroll to position [259, 0]
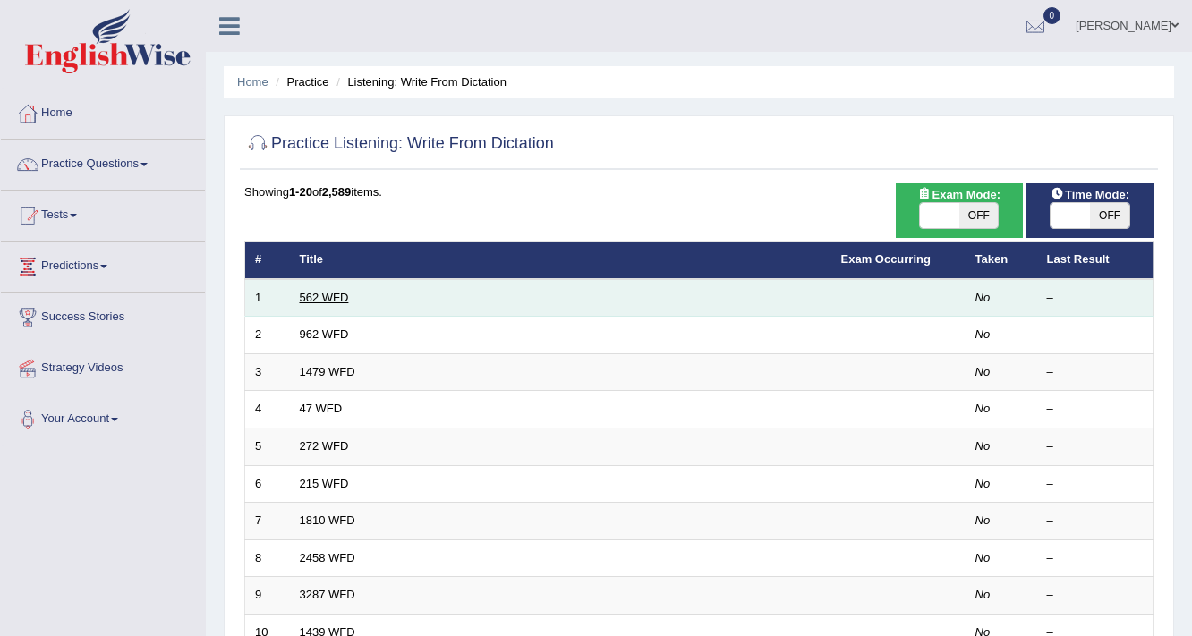
click at [327, 293] on link "562 WFD" at bounding box center [324, 297] width 49 height 13
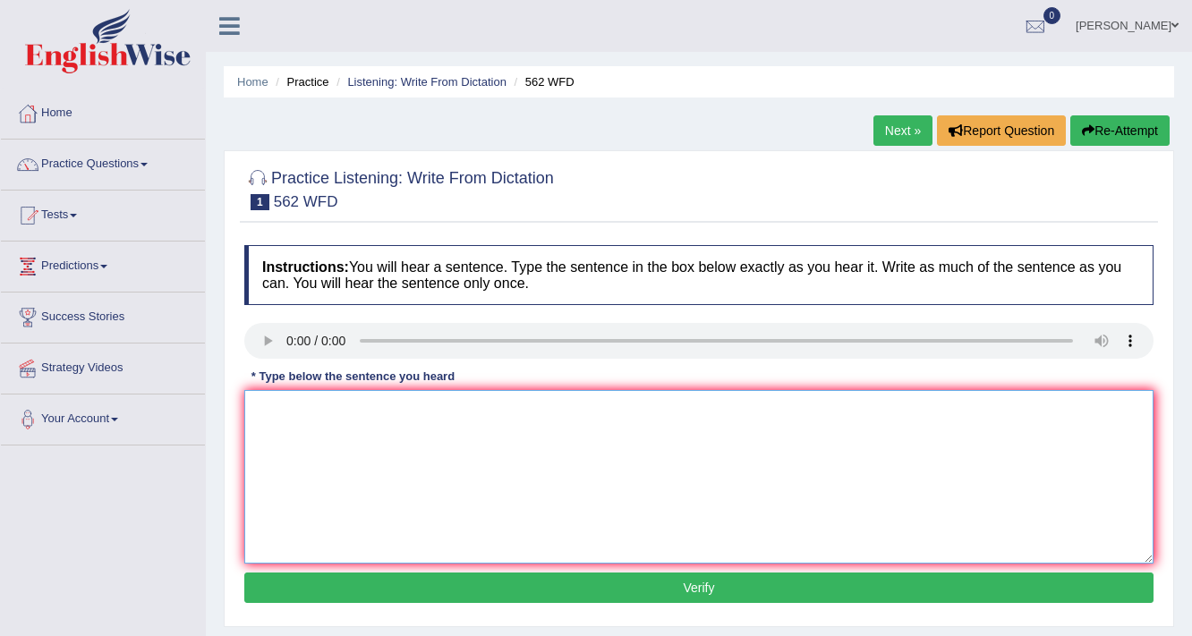
click at [405, 458] on textarea at bounding box center [698, 477] width 909 height 174
type textarea "t"
drag, startPoint x: 454, startPoint y: 407, endPoint x: 557, endPoint y: 428, distance: 104.9
click at [454, 406] on textarea "The gap between the rich and the por does jot decrease." at bounding box center [698, 477] width 909 height 174
type textarea "The gap between the rich and the poor does jot decrease."
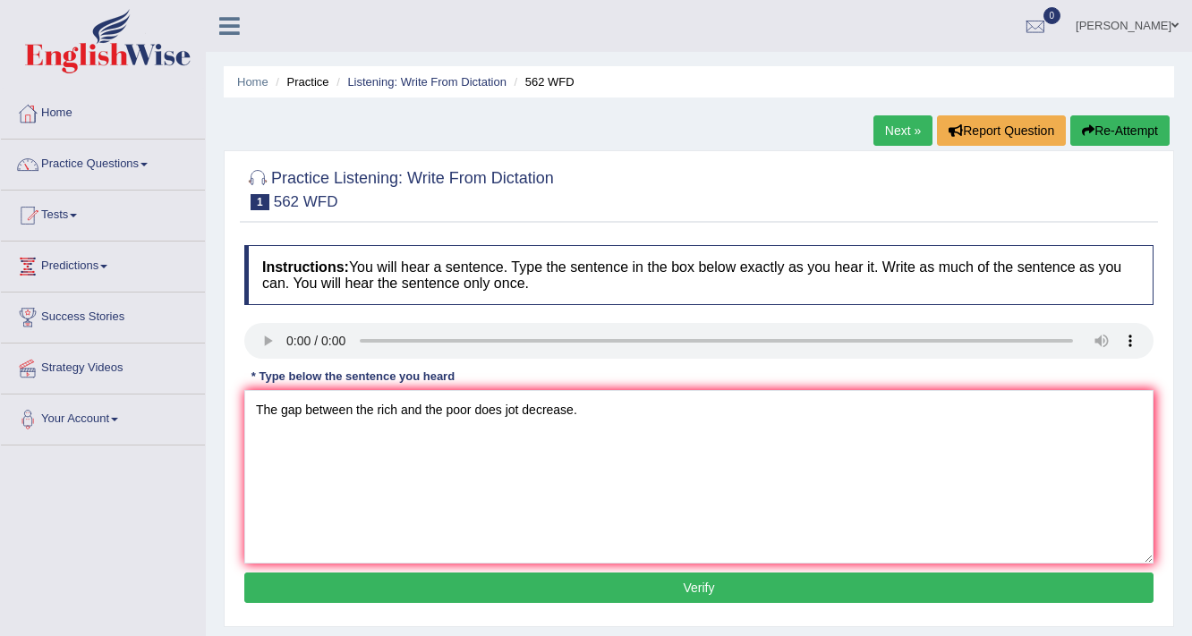
click at [515, 582] on button "Verify" at bounding box center [698, 588] width 909 height 30
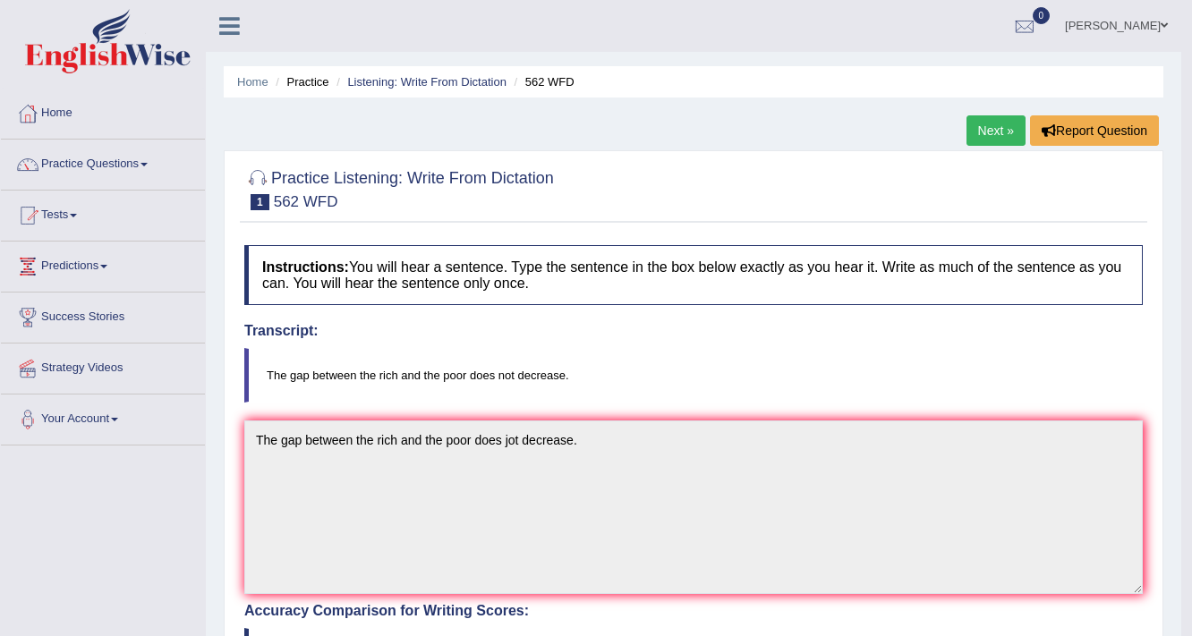
click at [980, 133] on link "Next »" at bounding box center [995, 130] width 59 height 30
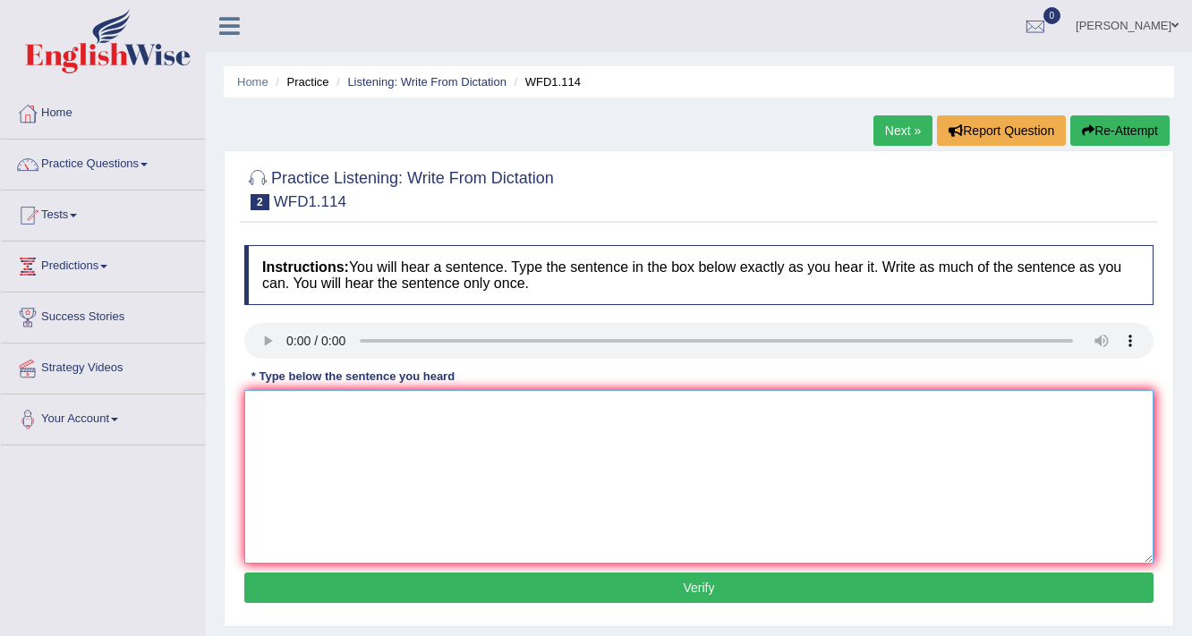
click at [310, 471] on textarea at bounding box center [698, 477] width 909 height 174
type textarea "The author's work are less experimental and more philosophical."
click at [430, 580] on button "Verify" at bounding box center [698, 588] width 909 height 30
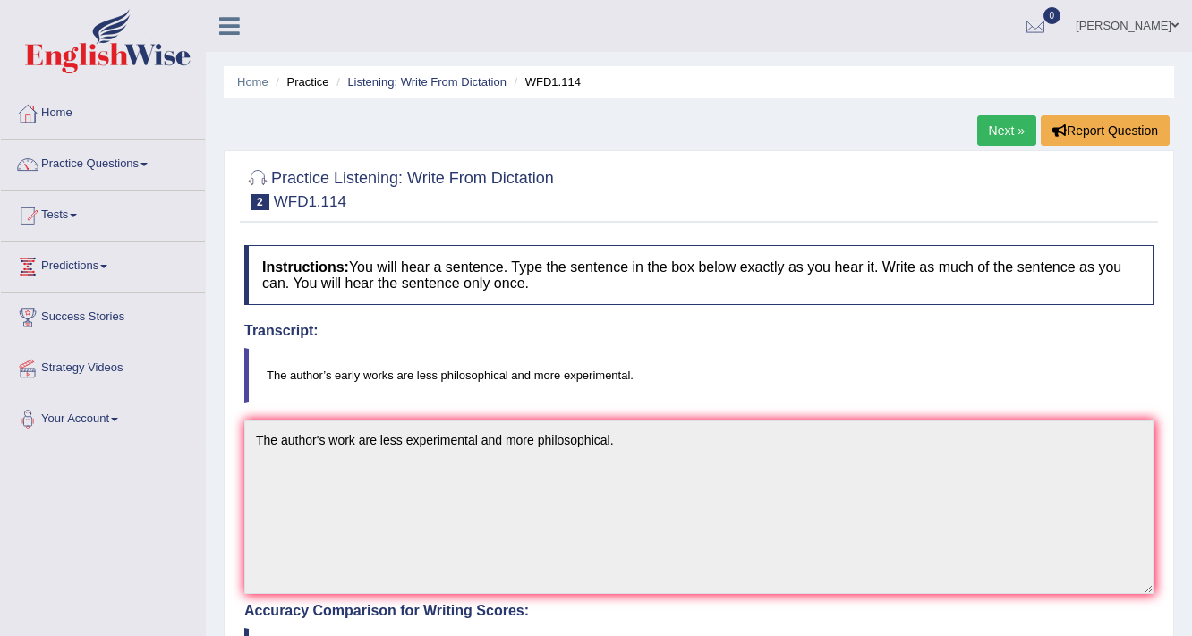
click at [998, 136] on link "Next »" at bounding box center [1006, 130] width 59 height 30
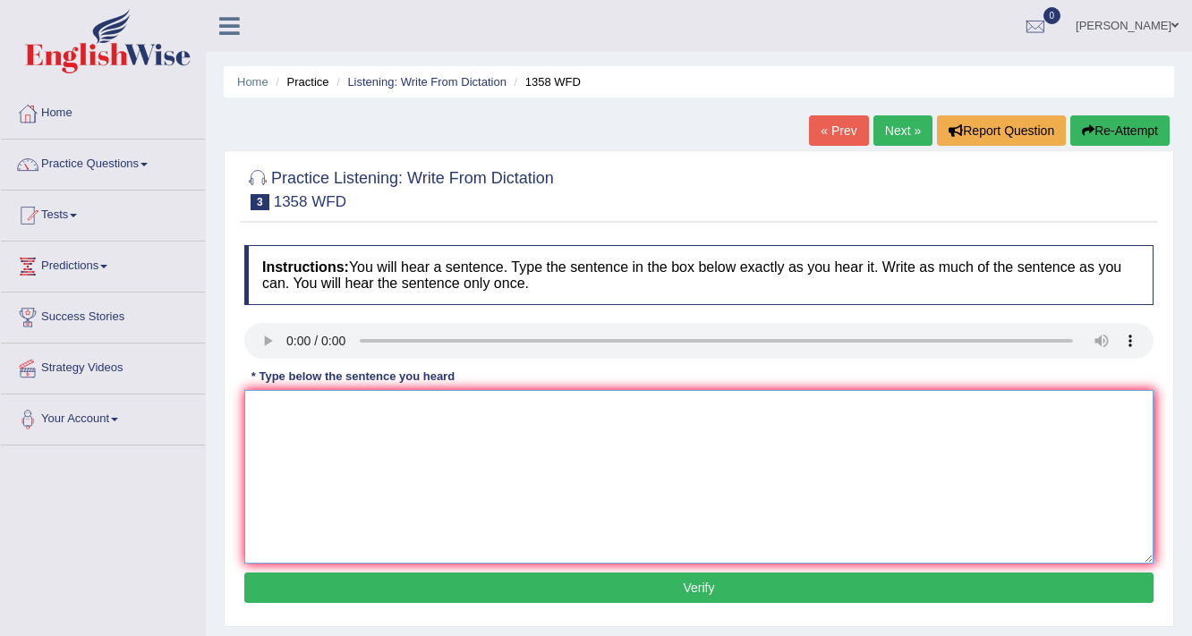
click at [487, 416] on textarea at bounding box center [698, 477] width 909 height 174
click at [419, 408] on textarea "communication skills are more improratnt in" at bounding box center [698, 477] width 909 height 174
click at [425, 406] on textarea "communication skills are more improratnt in" at bounding box center [698, 477] width 909 height 174
click at [547, 406] on textarea "communication skills have become very improratnt in" at bounding box center [698, 477] width 909 height 174
click at [262, 412] on textarea "communication skills have become very improrant in recent years." at bounding box center [698, 477] width 909 height 174
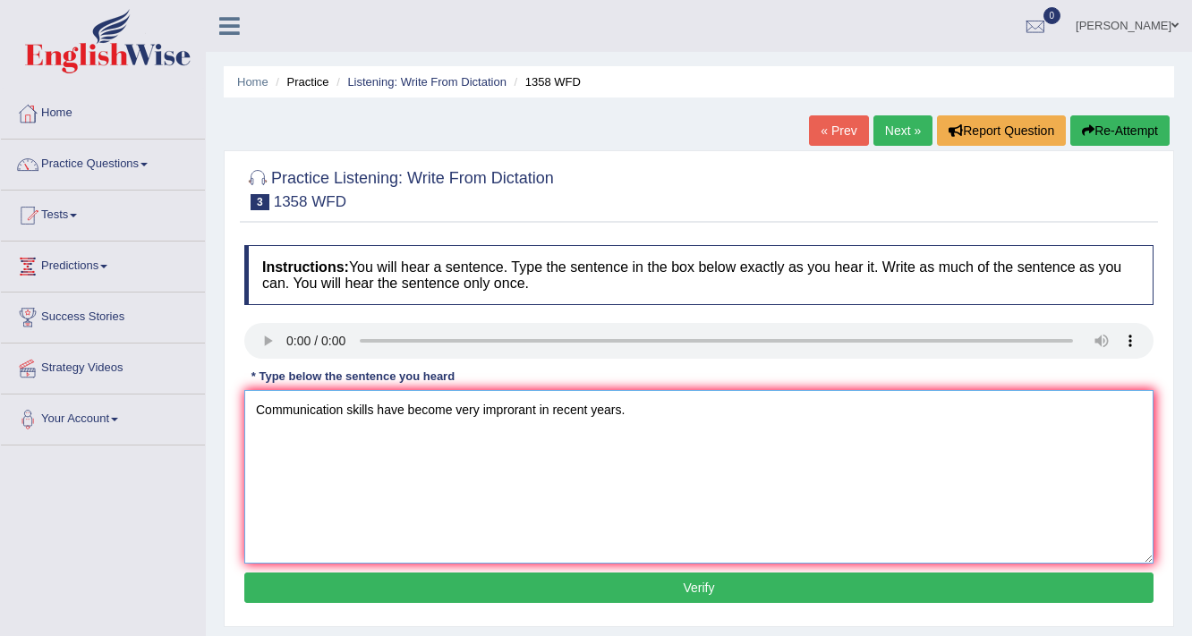
type textarea "Communication skills have become very improrant in recent years."
click at [648, 589] on button "Verify" at bounding box center [698, 588] width 909 height 30
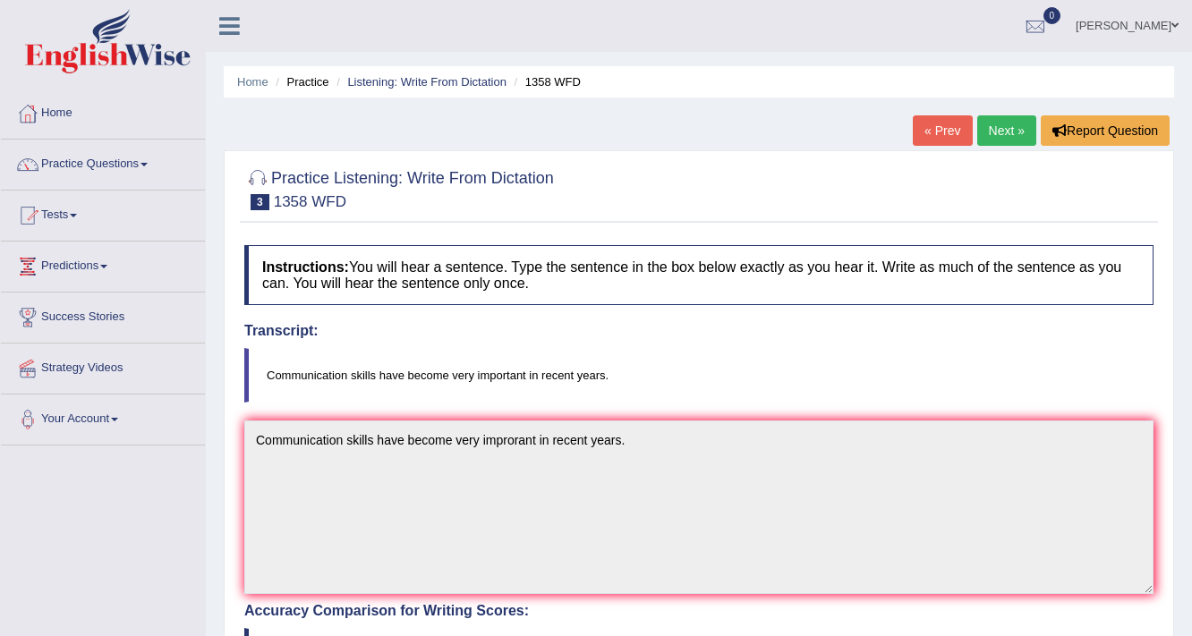
click at [995, 126] on link "Next »" at bounding box center [1006, 130] width 59 height 30
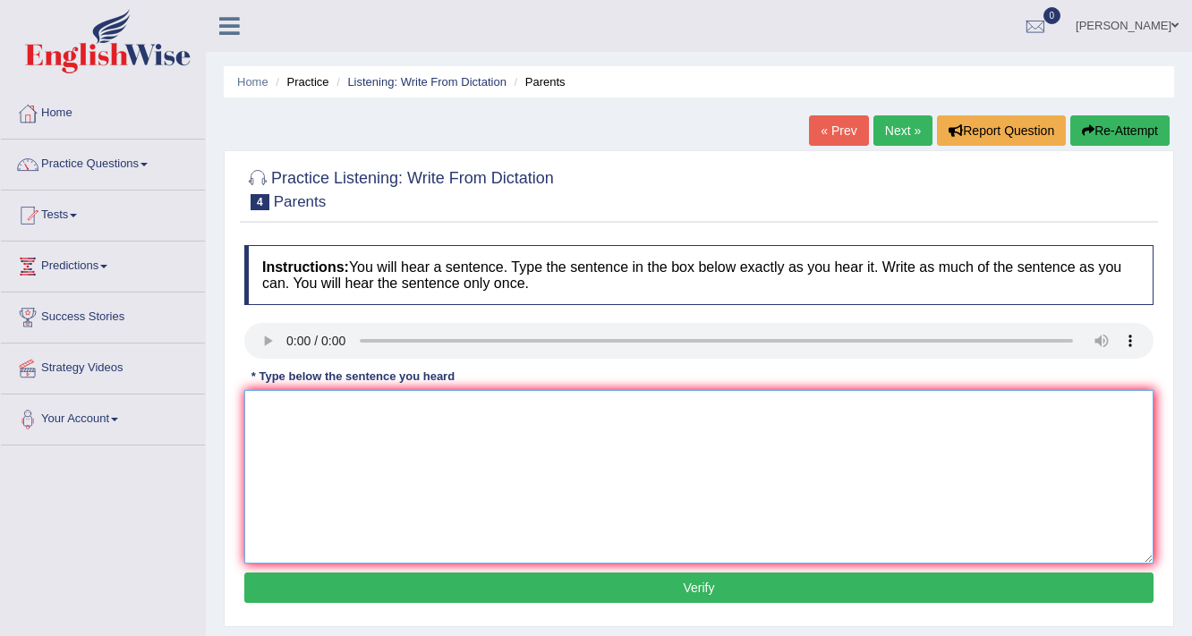
click at [279, 411] on textarea at bounding box center [698, 477] width 909 height 174
click at [395, 419] on textarea at bounding box center [698, 477] width 909 height 174
type textarea "Parents today have involved in the education of their children."
click at [497, 583] on button "Verify" at bounding box center [698, 588] width 909 height 30
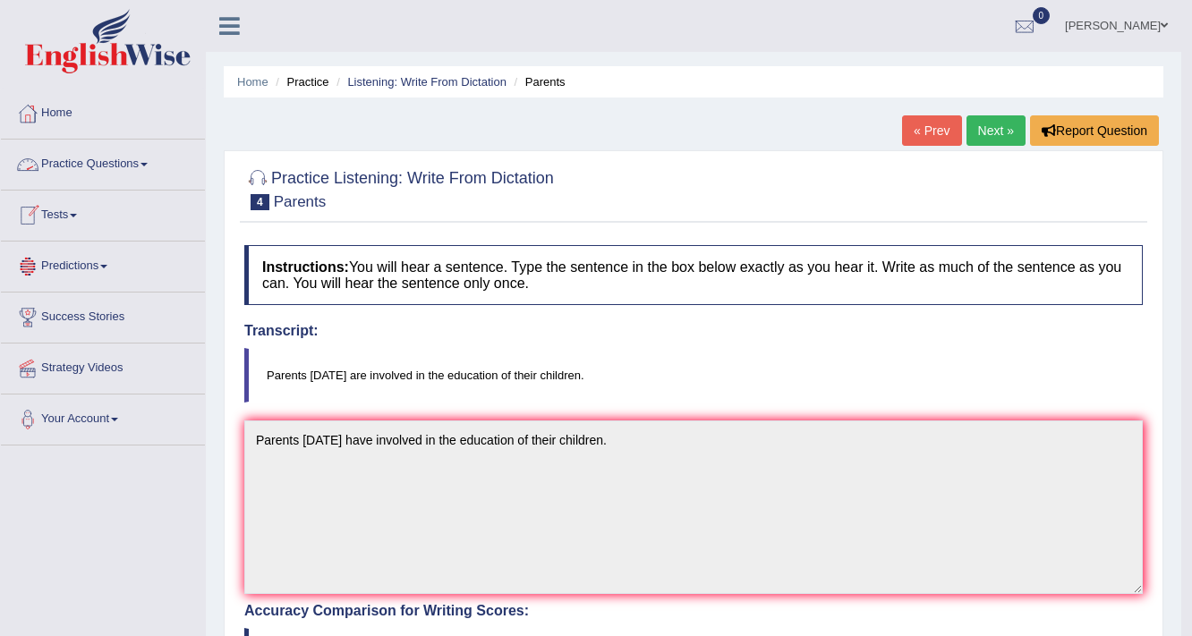
click at [140, 161] on link "Practice Questions" at bounding box center [103, 162] width 204 height 45
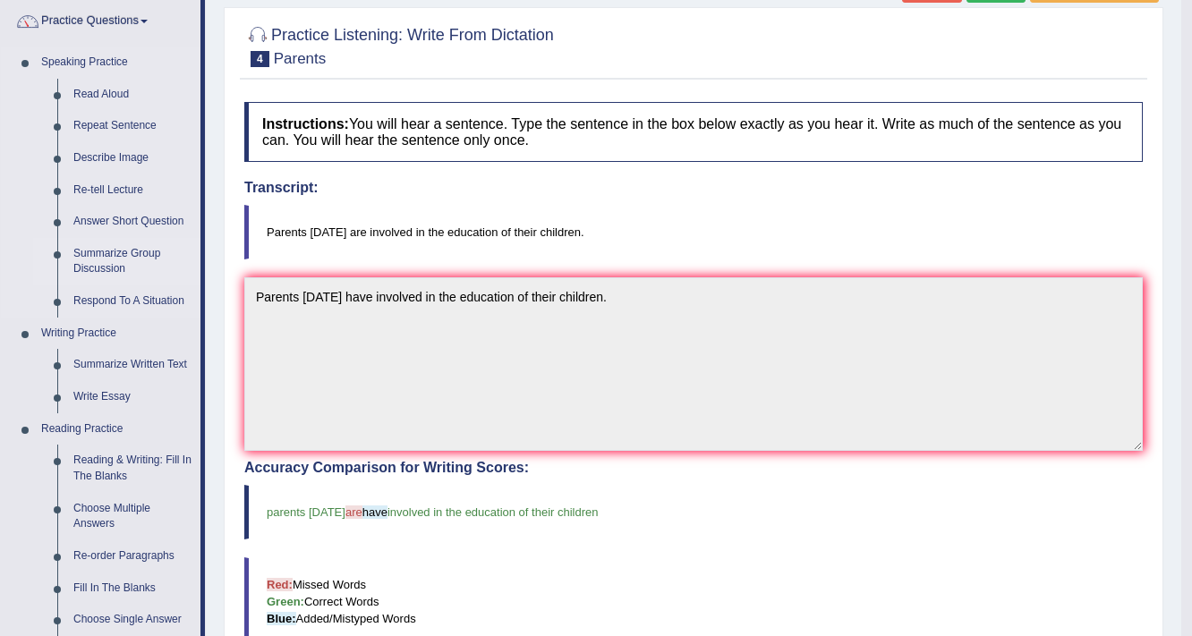
scroll to position [215, 0]
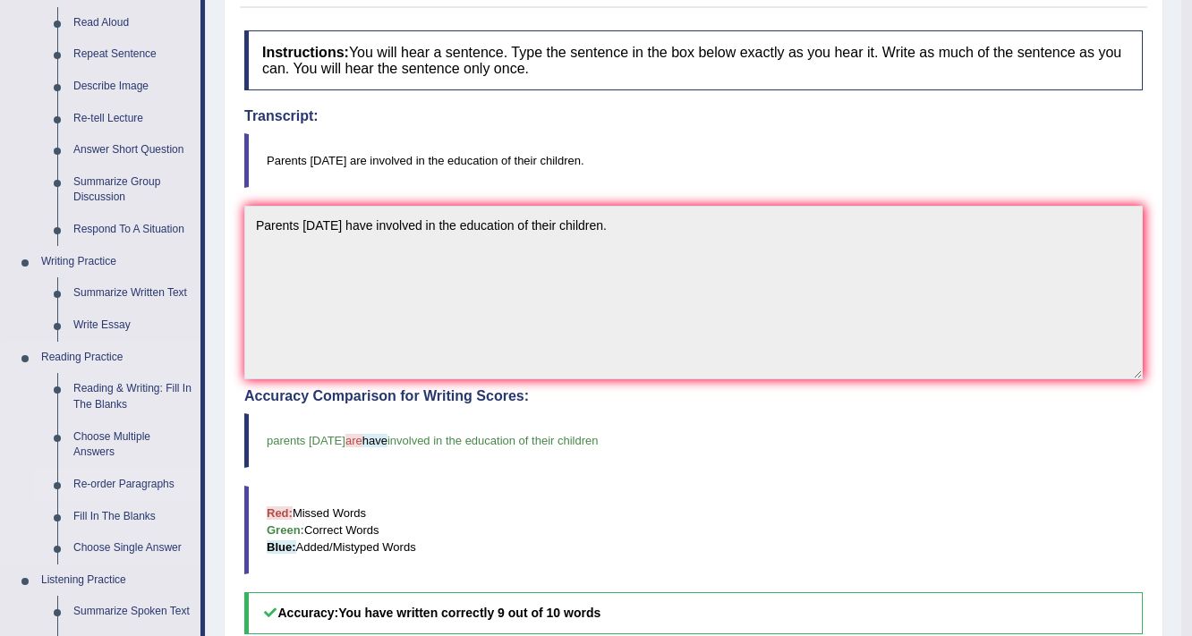
click at [116, 479] on link "Re-order Paragraphs" at bounding box center [132, 485] width 135 height 32
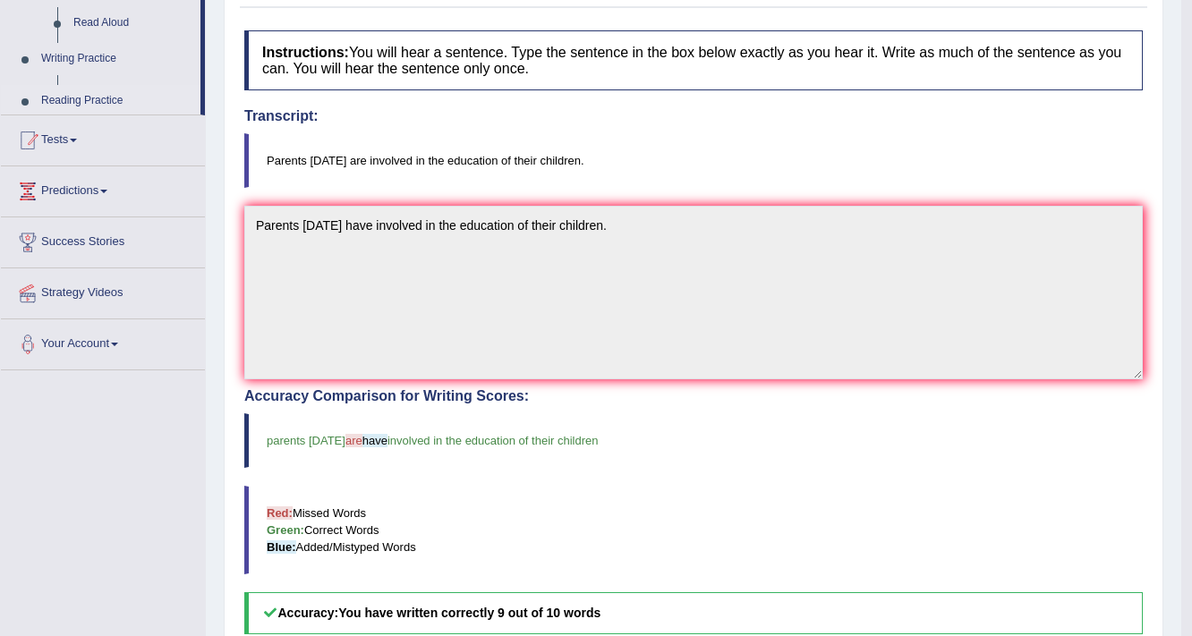
scroll to position [281, 0]
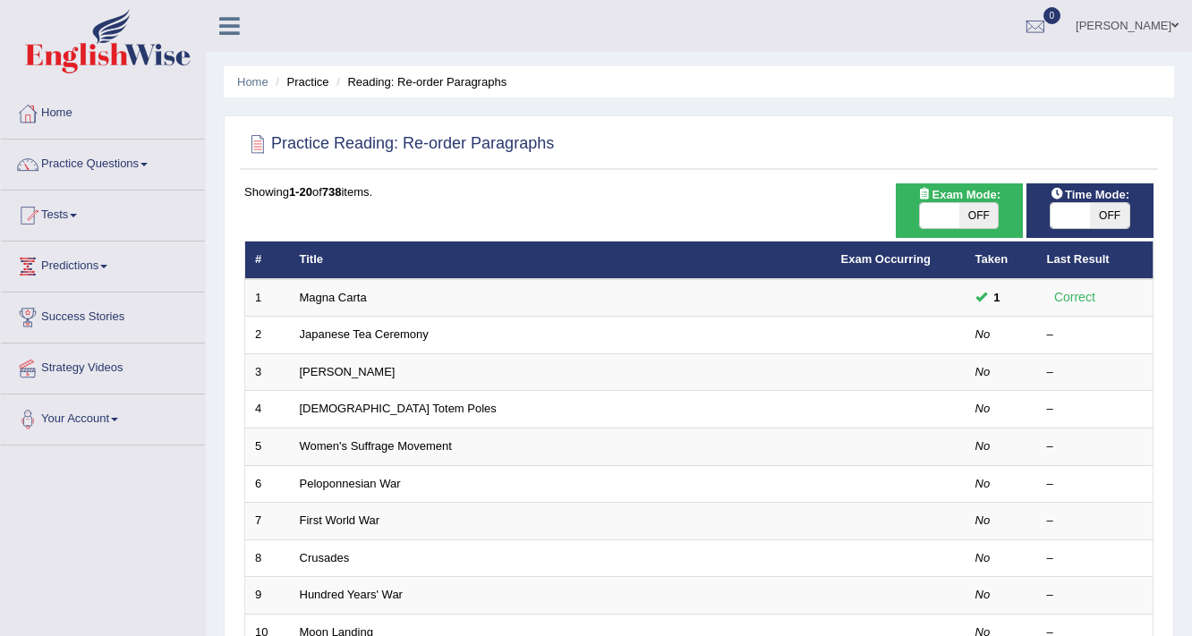
click at [1177, 25] on span at bounding box center [1174, 26] width 7 height 12
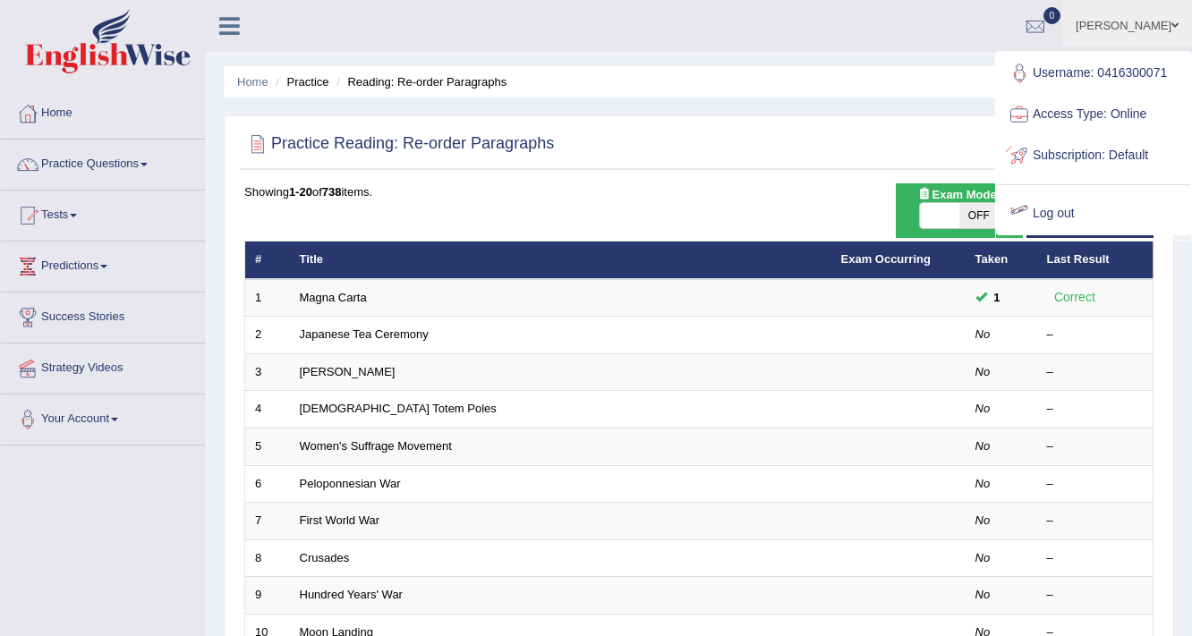
click at [1050, 214] on link "Log out" at bounding box center [1093, 213] width 193 height 41
